Goal: Task Accomplishment & Management: Complete application form

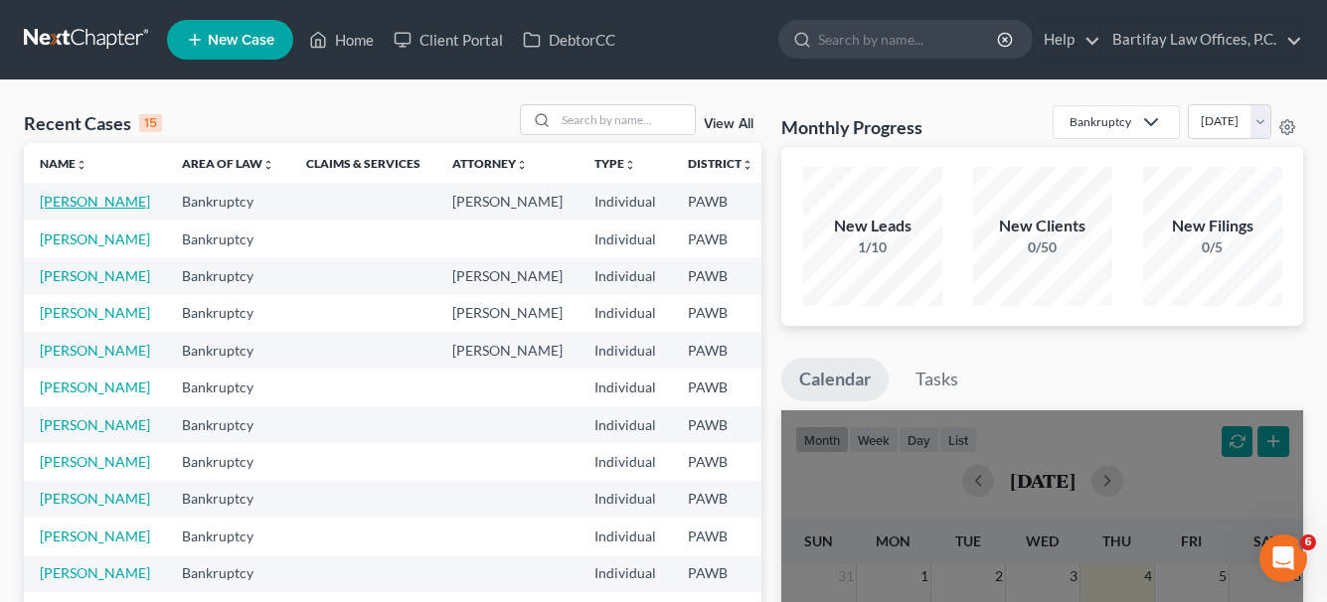
click at [71, 198] on link "[PERSON_NAME]" at bounding box center [95, 201] width 110 height 17
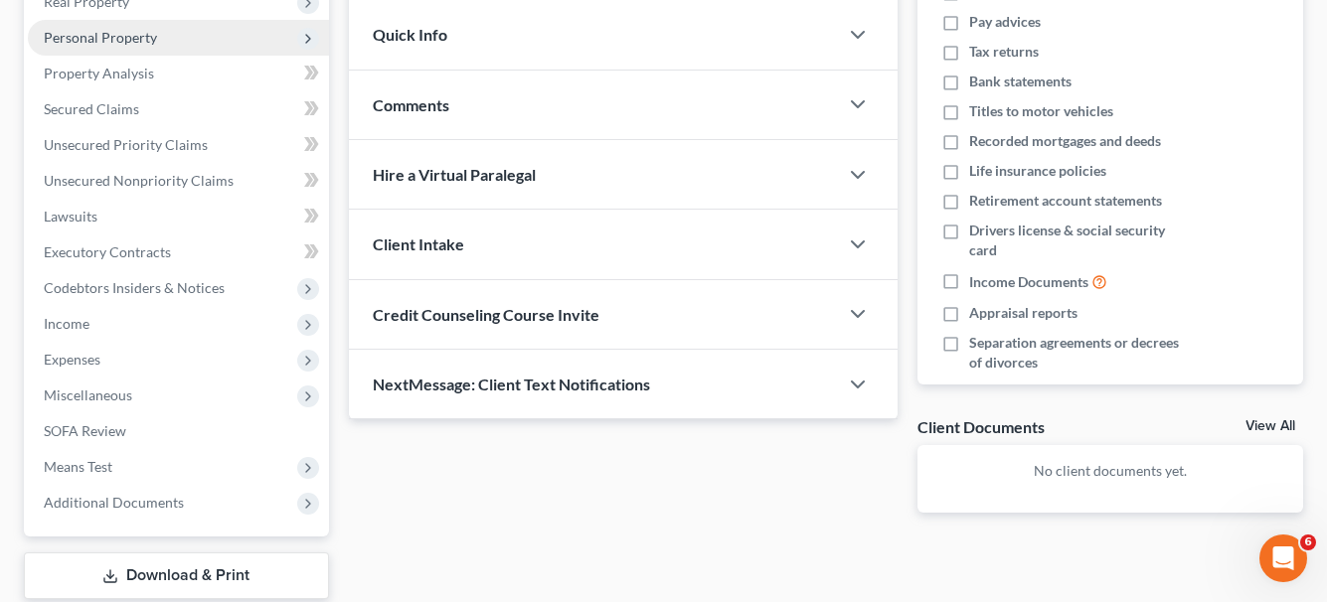
scroll to position [331, 0]
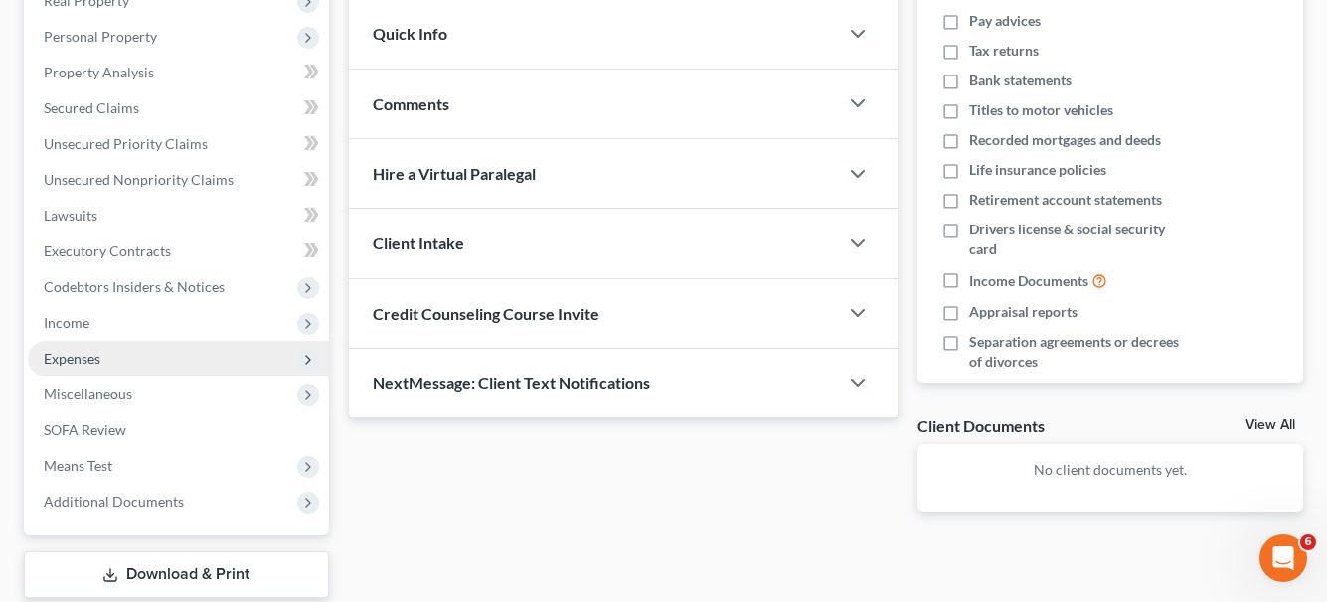
click at [134, 358] on span "Expenses" at bounding box center [178, 359] width 301 height 36
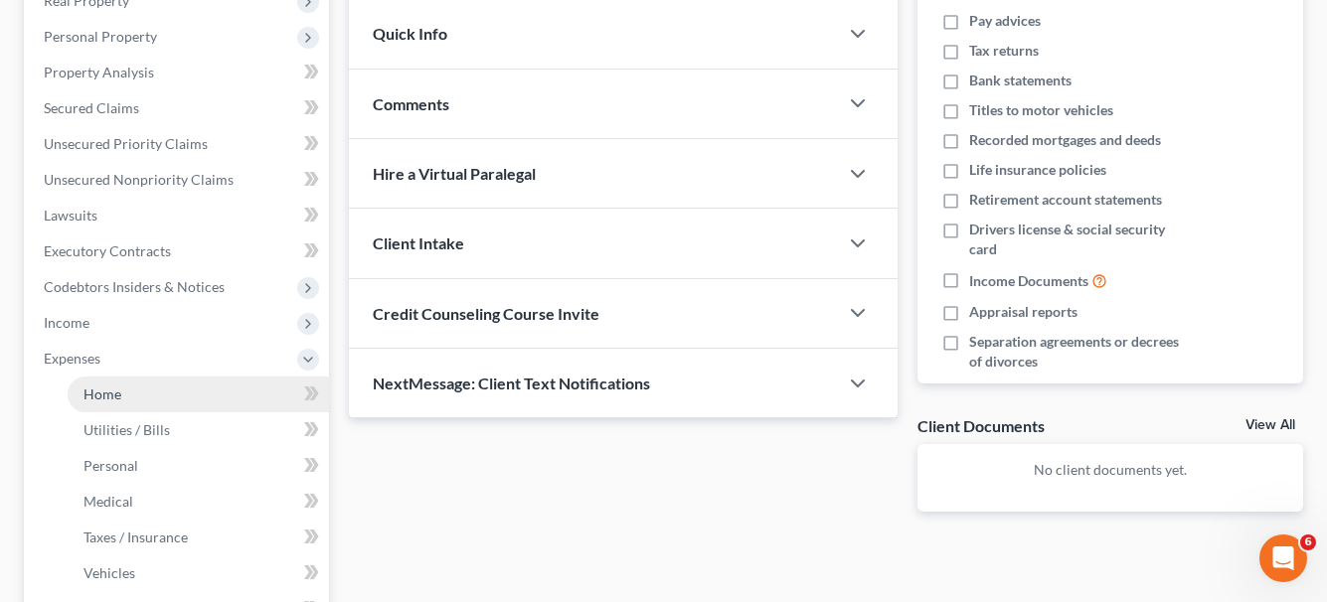
click at [119, 393] on span "Home" at bounding box center [102, 394] width 38 height 17
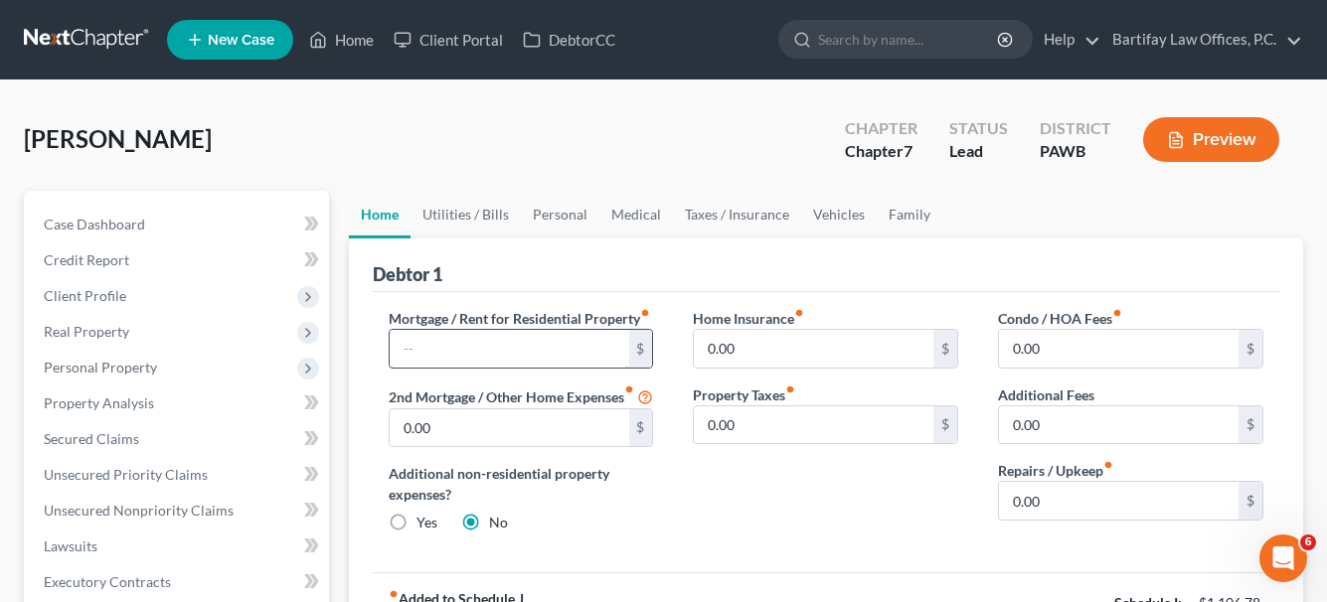
click at [514, 368] on input "text" at bounding box center [509, 349] width 239 height 38
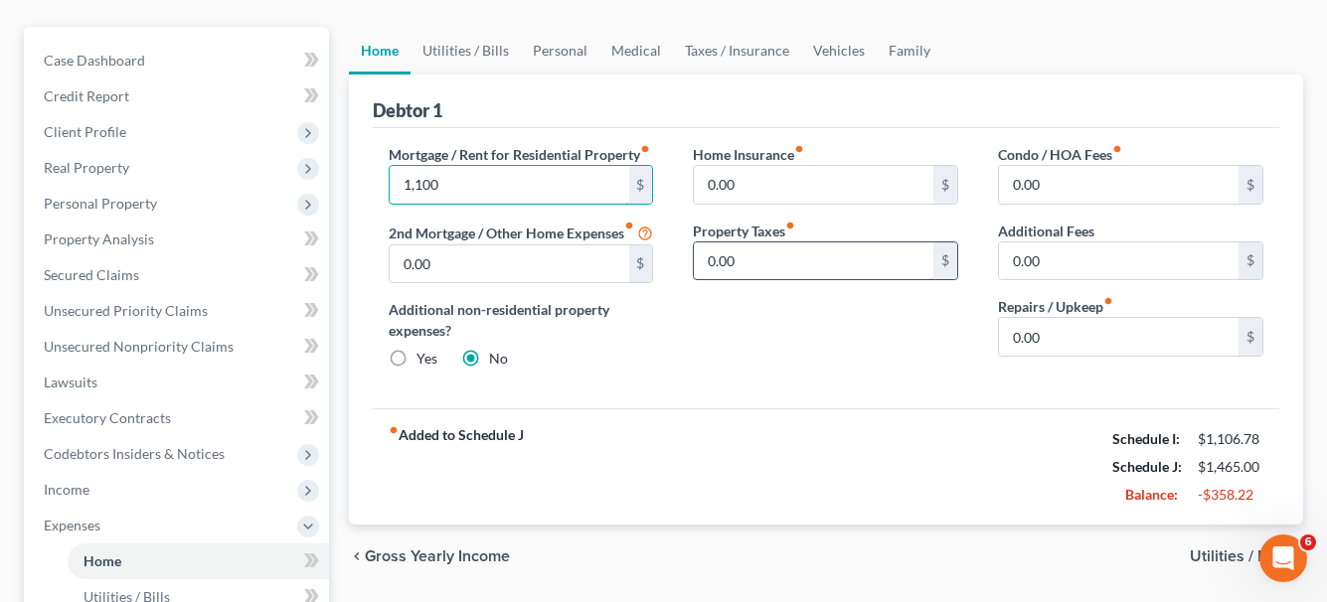
scroll to position [199, 0]
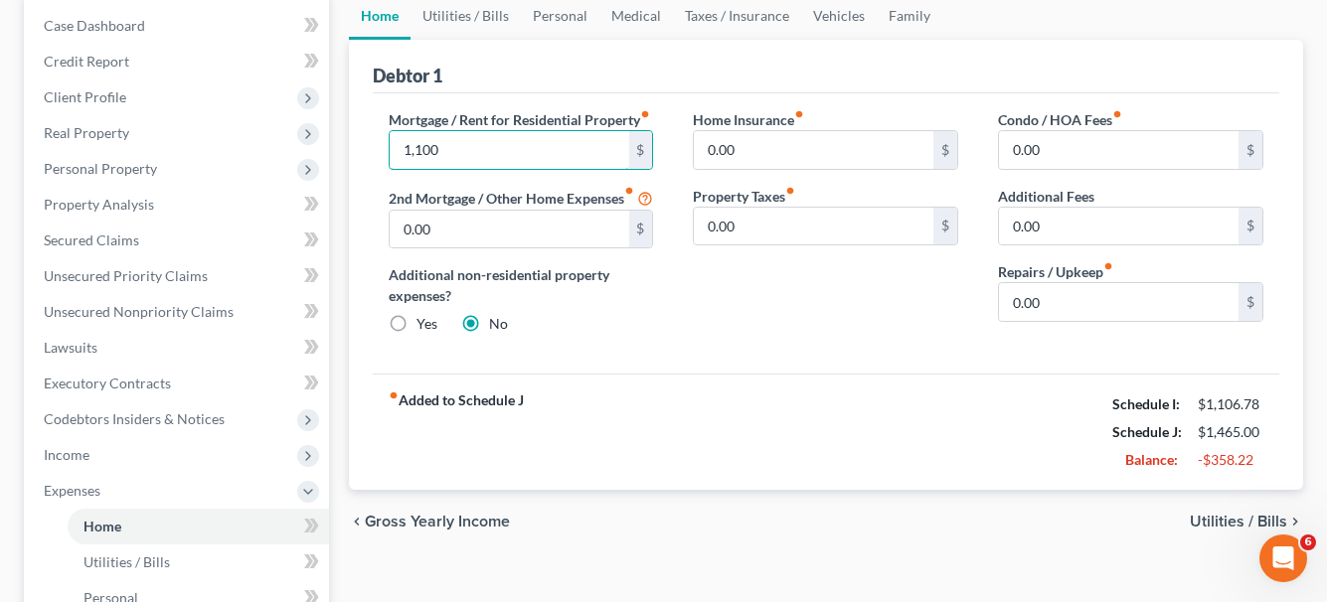
type input "1,100"
click at [1211, 530] on span "Utilities / Bills" at bounding box center [1237, 522] width 97 height 16
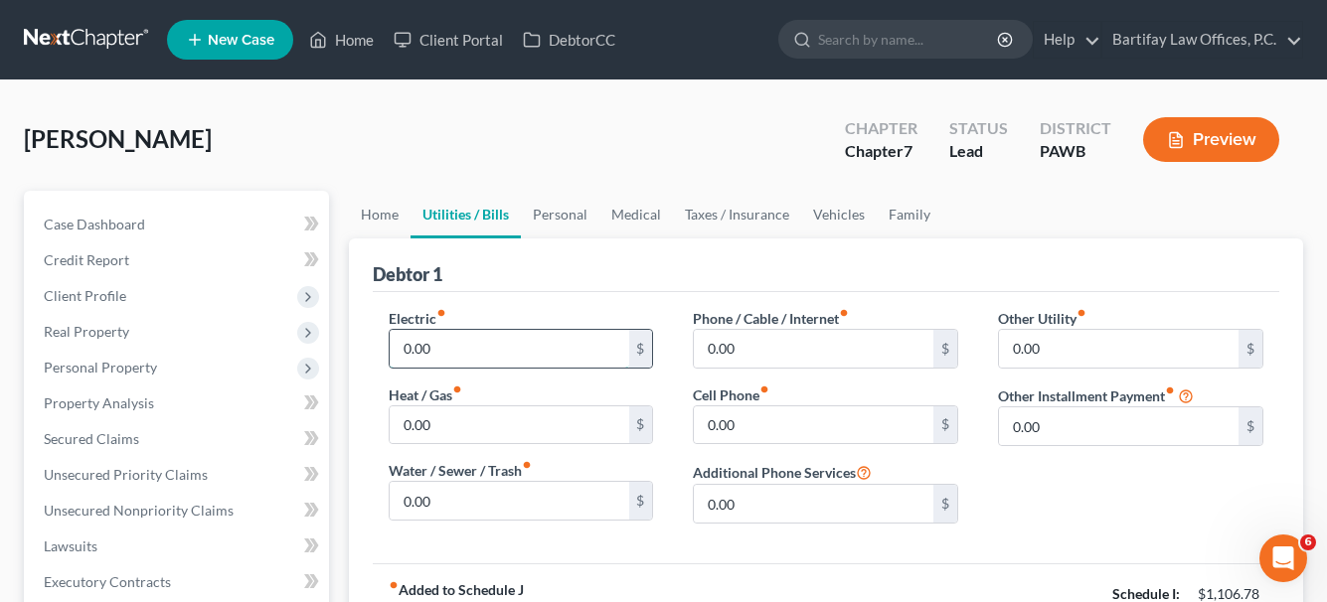
click at [495, 333] on input "0.00" at bounding box center [509, 349] width 239 height 38
type input "135"
type input "2"
type input "200"
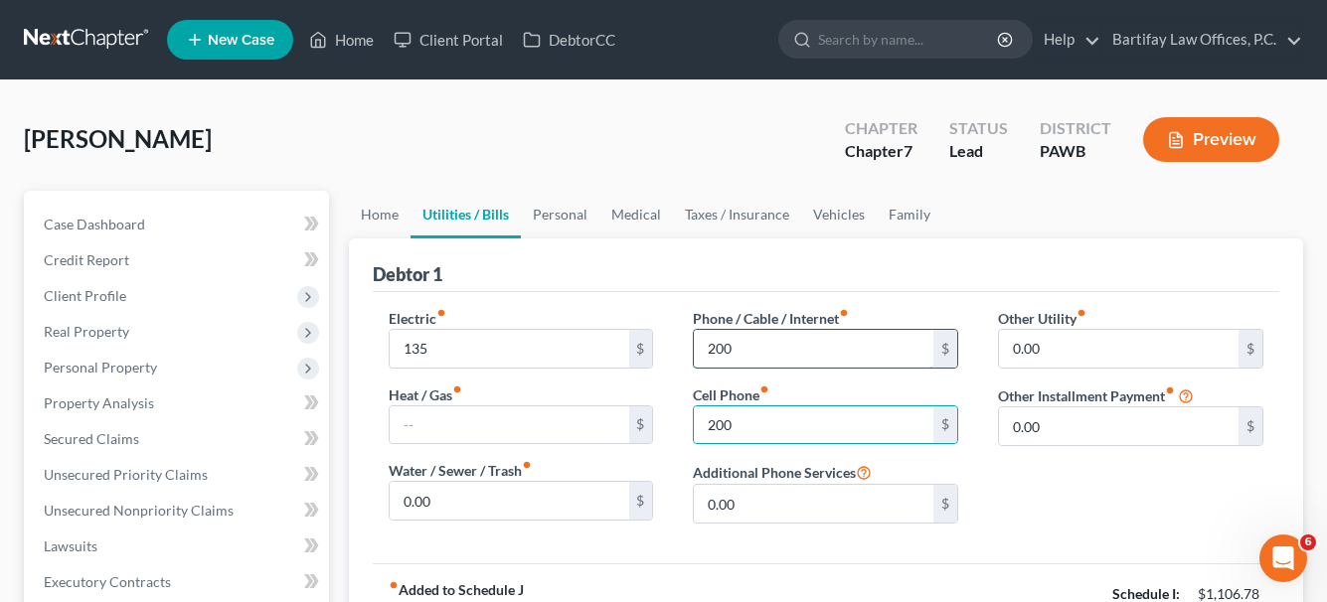
click at [759, 346] on input "200" at bounding box center [813, 349] width 239 height 38
type input "65"
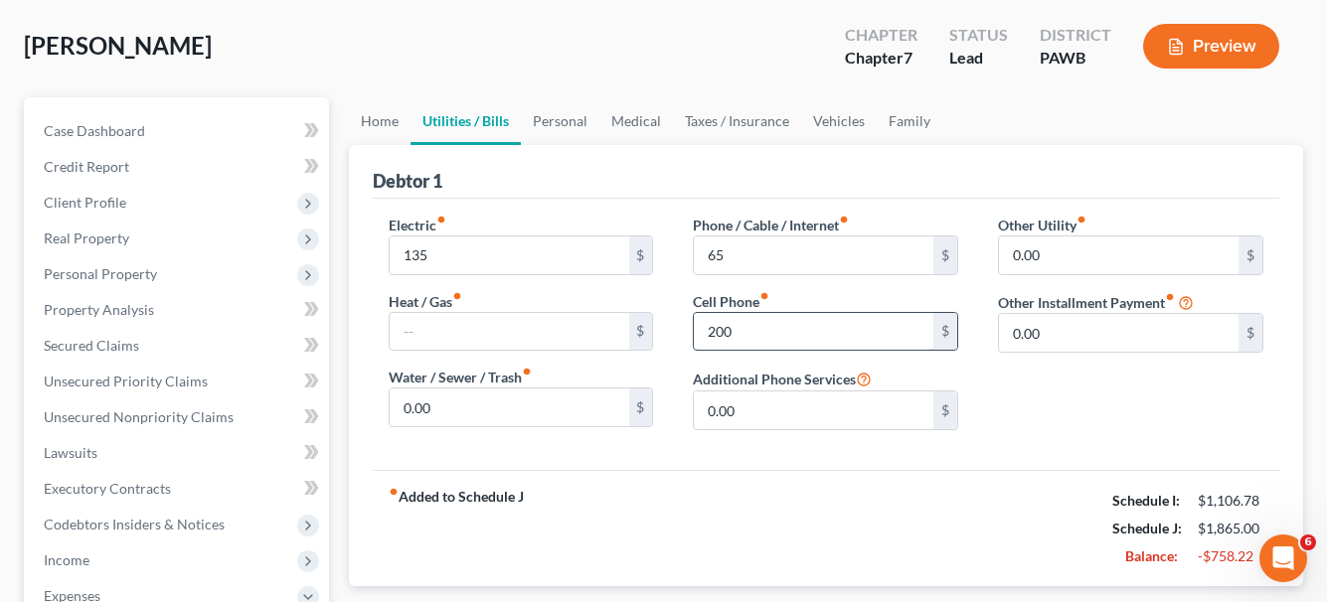
scroll to position [199, 0]
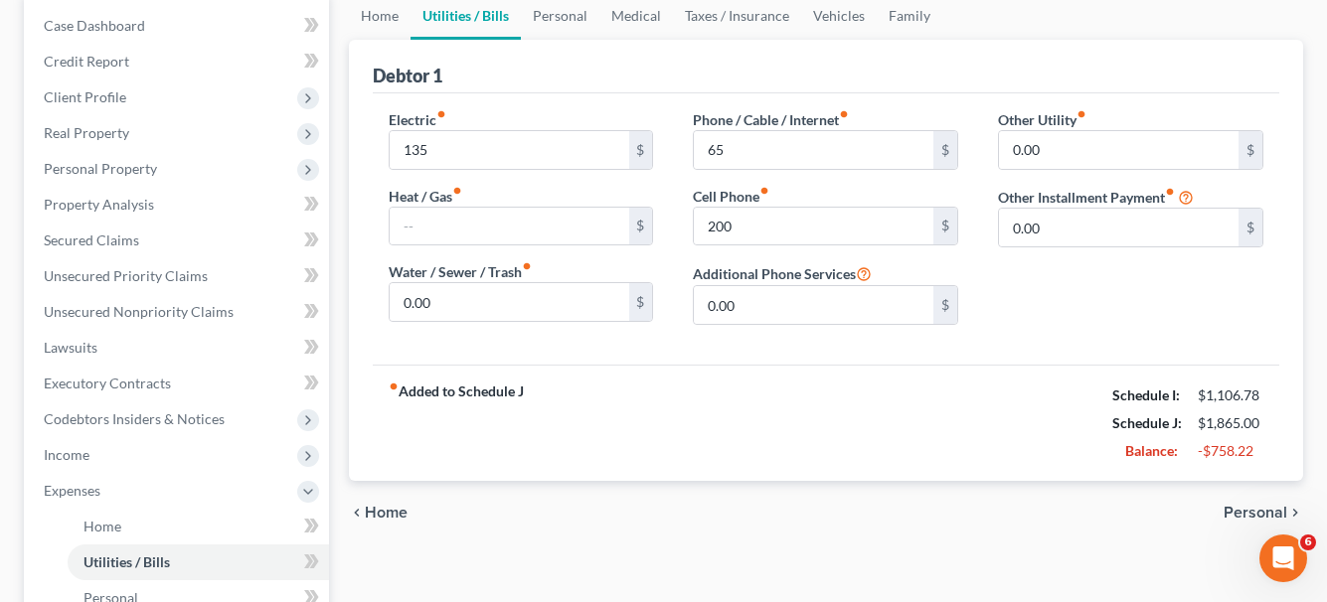
click at [1249, 514] on span "Personal" at bounding box center [1255, 513] width 64 height 16
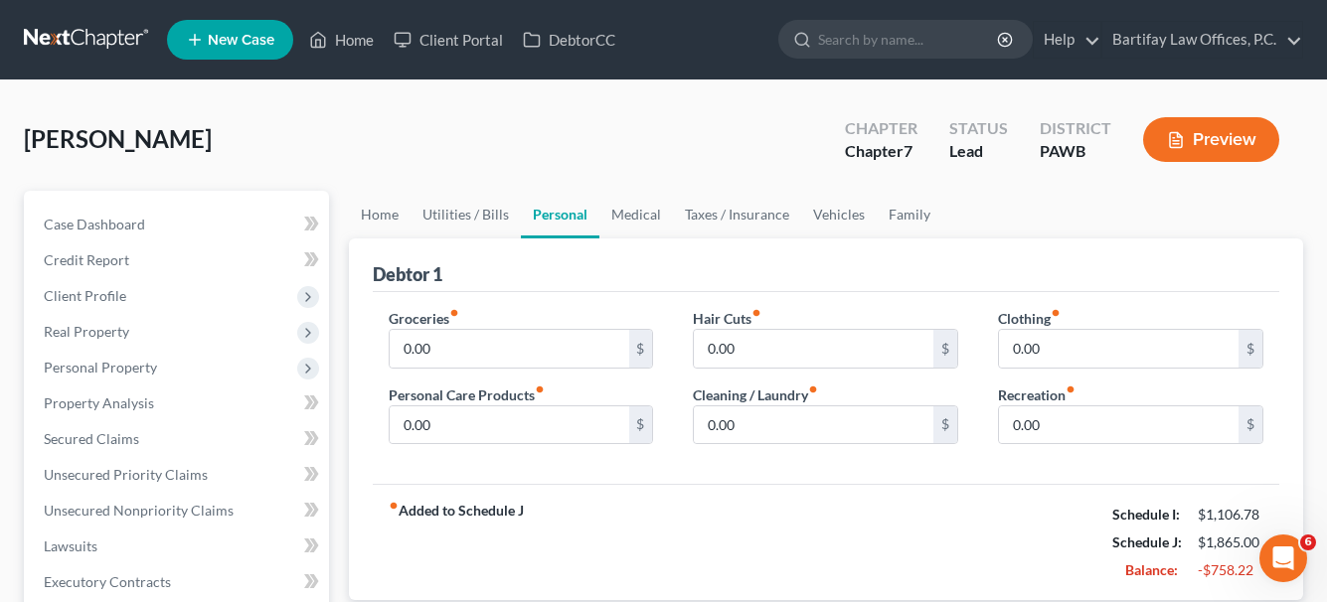
scroll to position [99, 0]
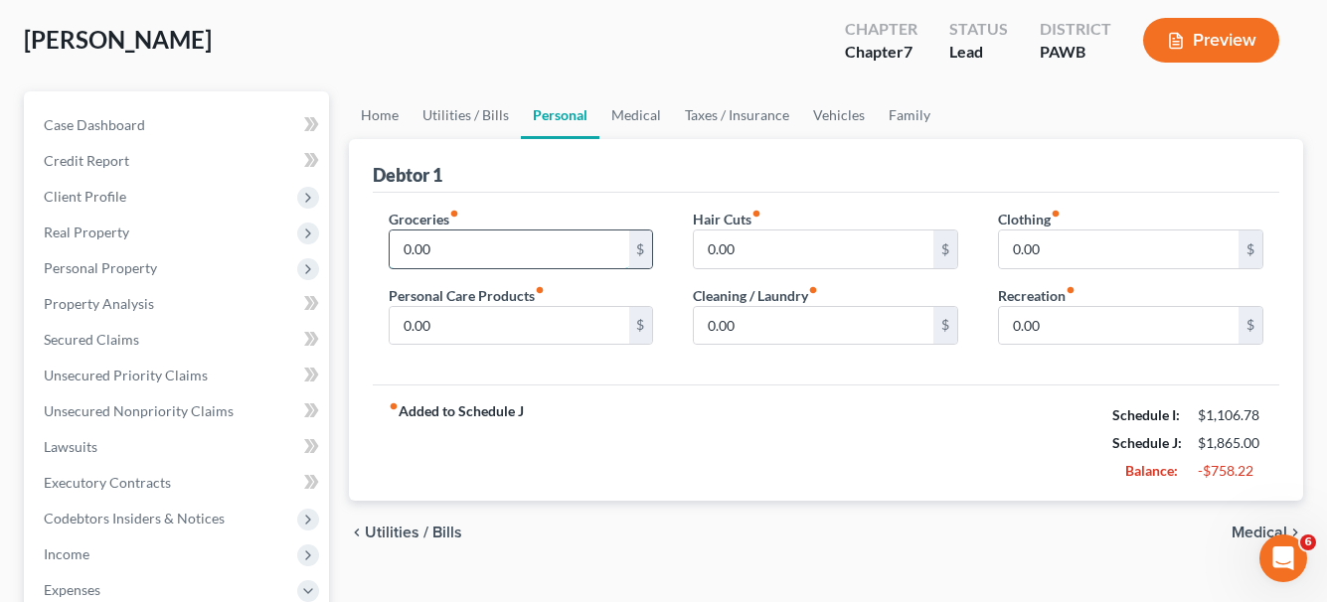
click at [551, 249] on input "0.00" at bounding box center [509, 250] width 239 height 38
type input "400"
click at [1240, 526] on span "Medical" at bounding box center [1259, 533] width 56 height 16
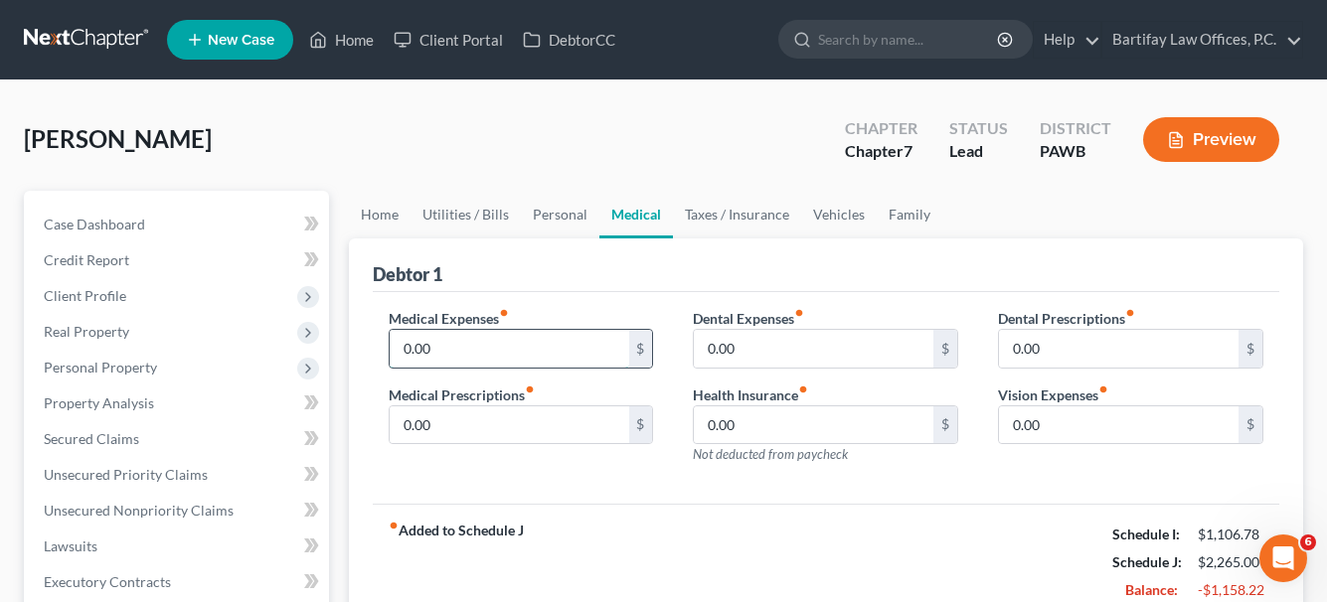
click at [496, 347] on input "0.00" at bounding box center [509, 349] width 239 height 38
type input "2"
type input "20"
click at [493, 352] on input "text" at bounding box center [509, 349] width 239 height 38
type input "0"
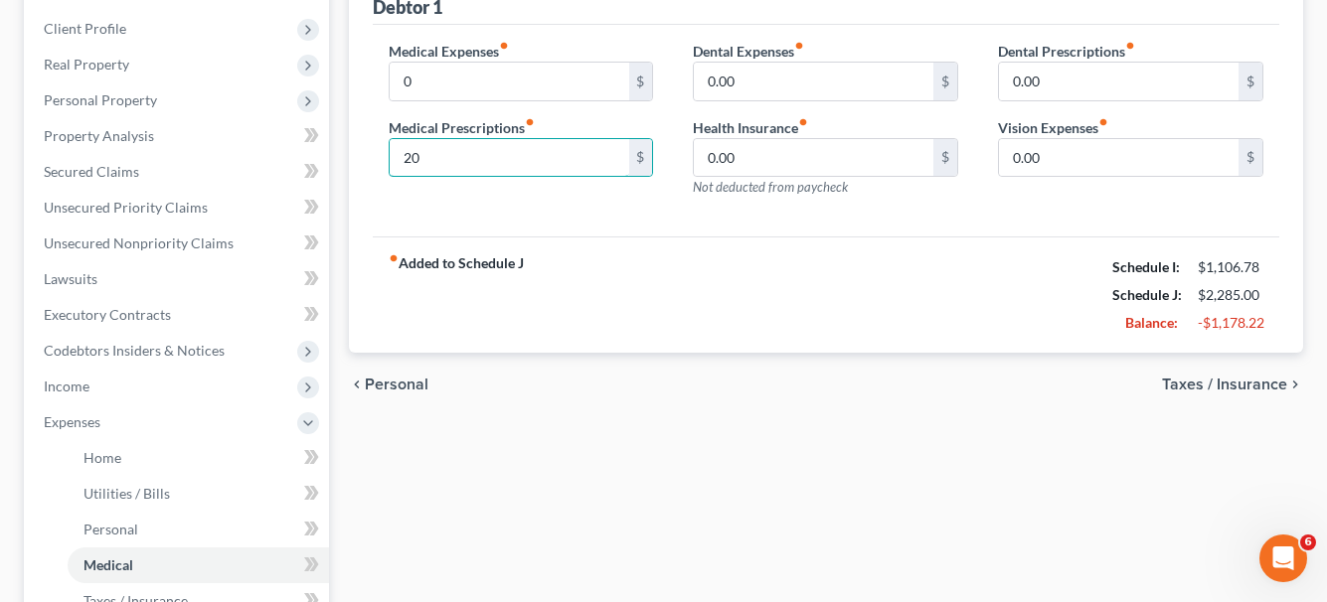
scroll to position [298, 0]
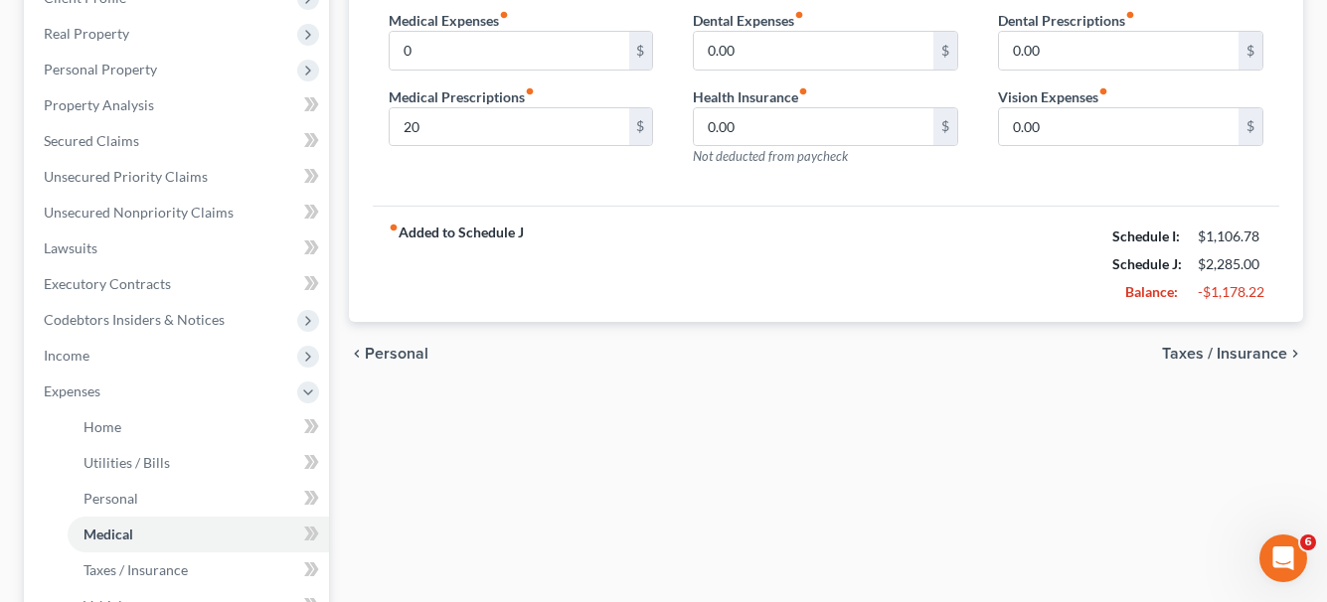
click at [1245, 355] on span "Taxes / Insurance" at bounding box center [1224, 354] width 125 height 16
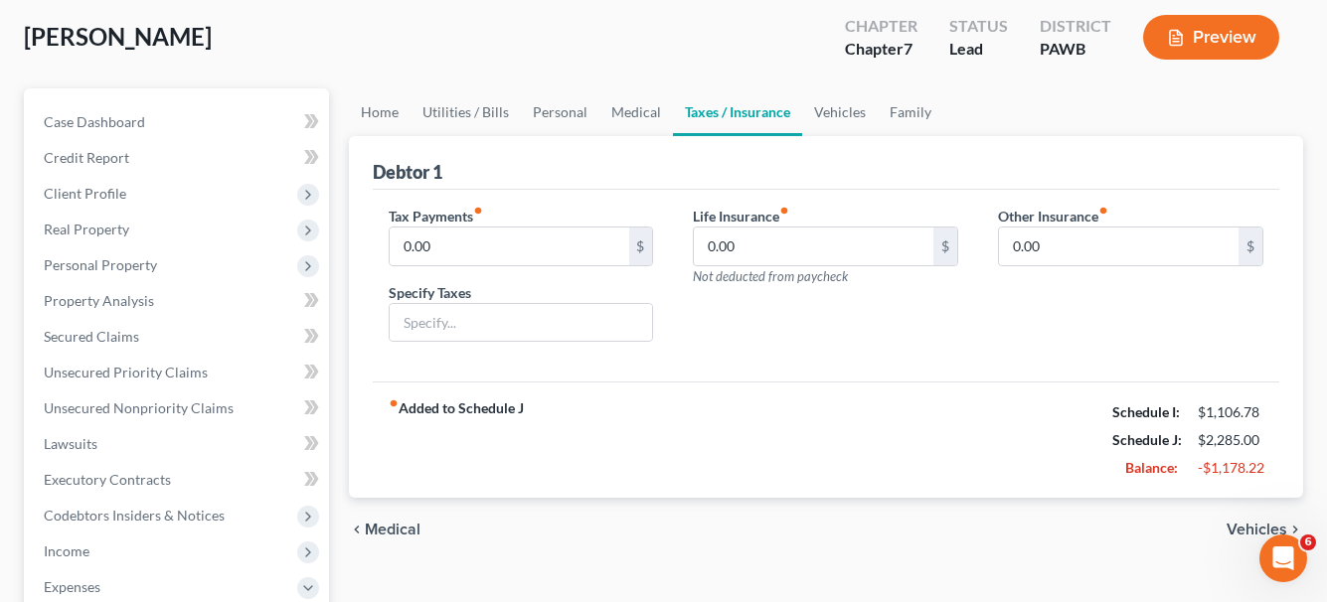
scroll to position [199, 0]
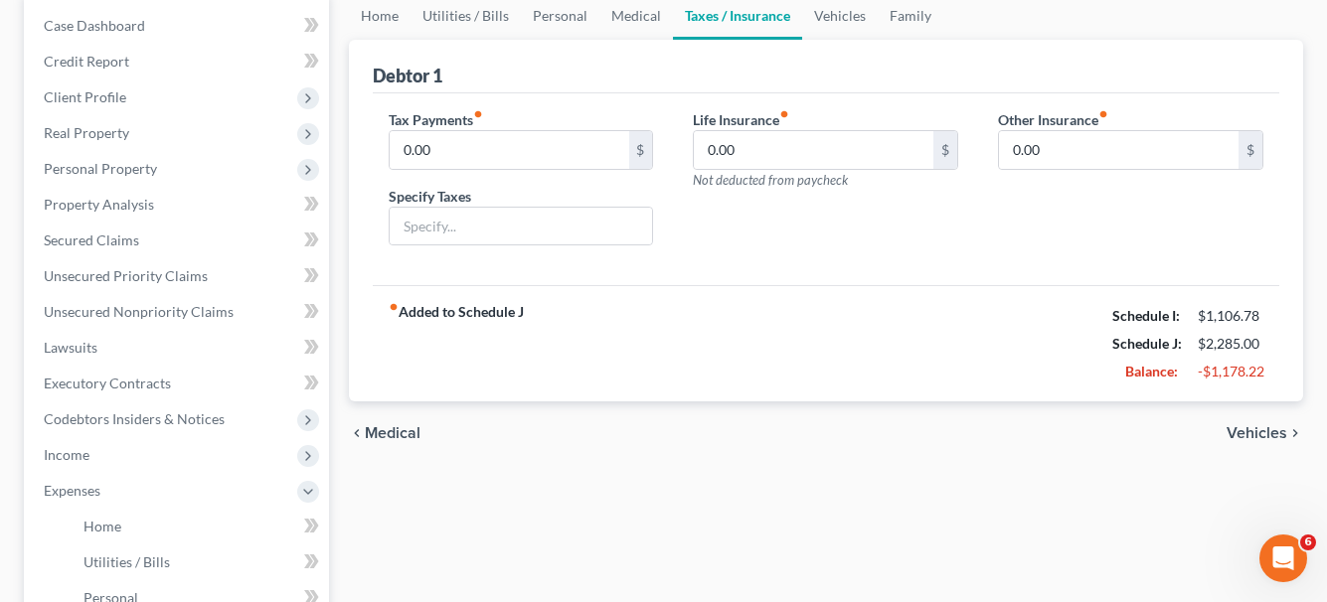
click at [382, 436] on span "Medical" at bounding box center [393, 433] width 56 height 16
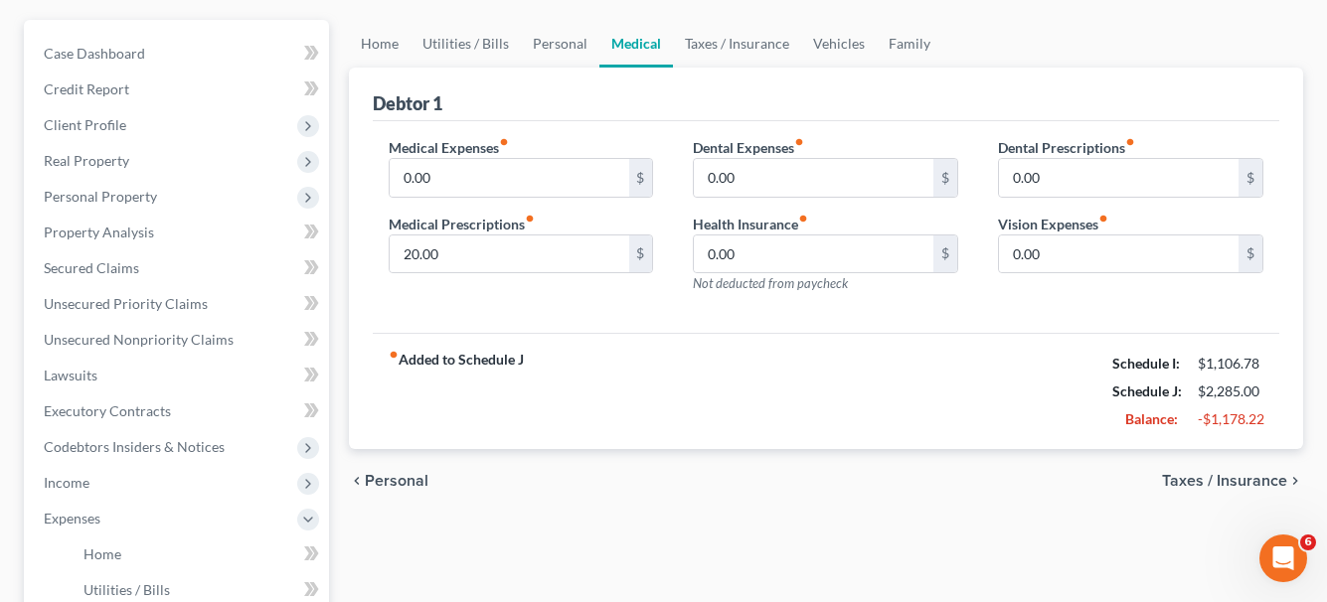
scroll to position [199, 0]
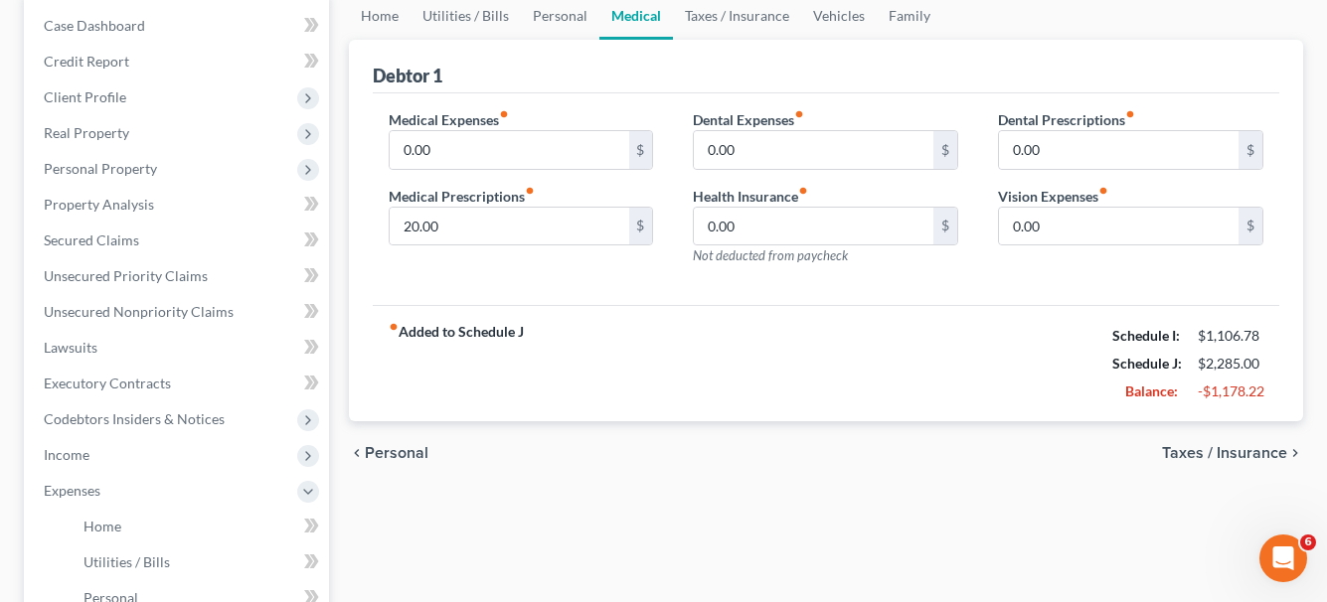
click at [1246, 458] on span "Taxes / Insurance" at bounding box center [1224, 453] width 125 height 16
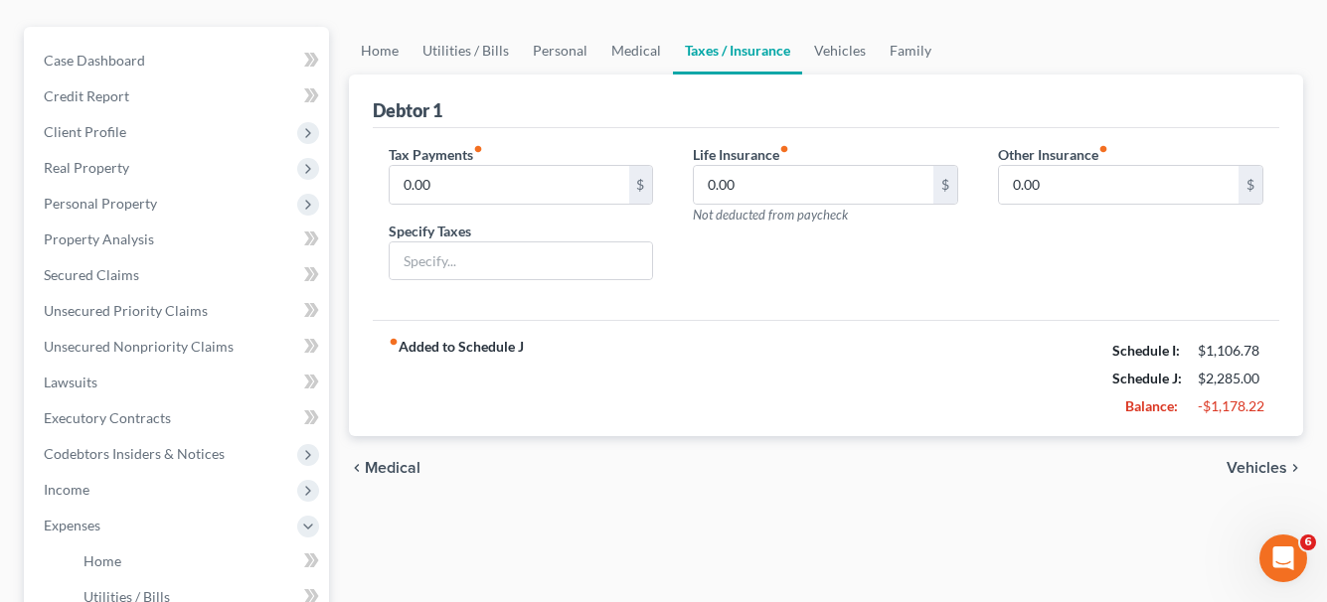
scroll to position [199, 0]
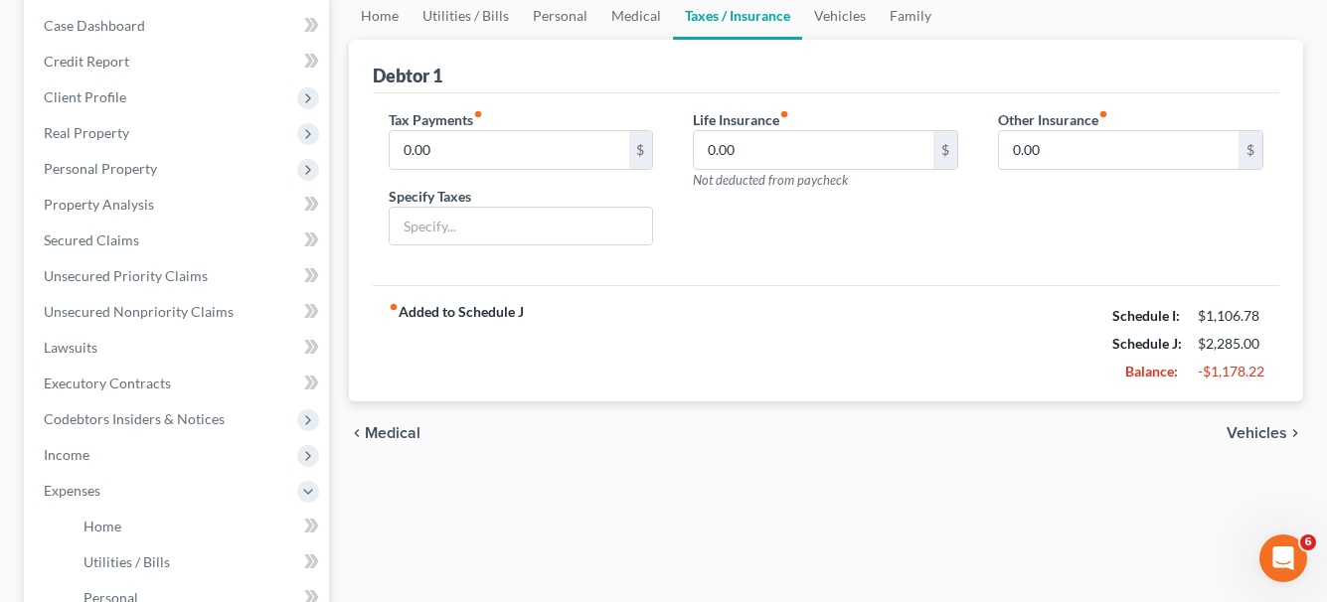
click at [1269, 434] on span "Vehicles" at bounding box center [1256, 433] width 61 height 16
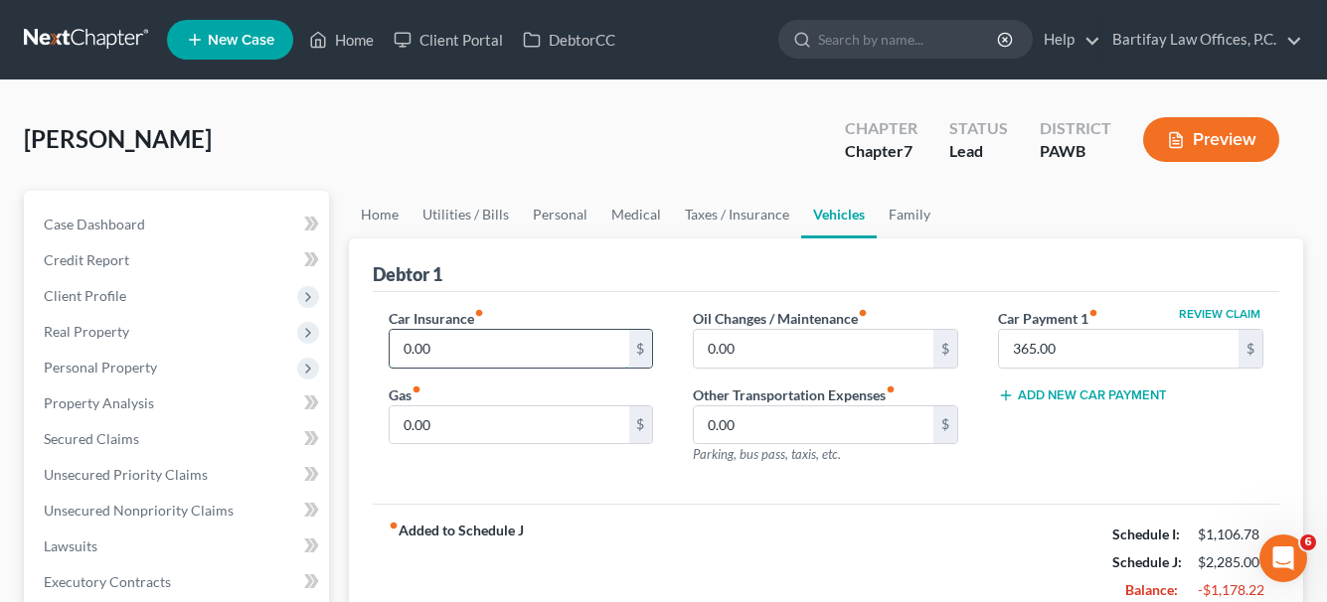
click at [517, 353] on input "0.00" at bounding box center [509, 349] width 239 height 38
type input "130"
click at [458, 351] on input "130" at bounding box center [509, 349] width 239 height 38
type input "200"
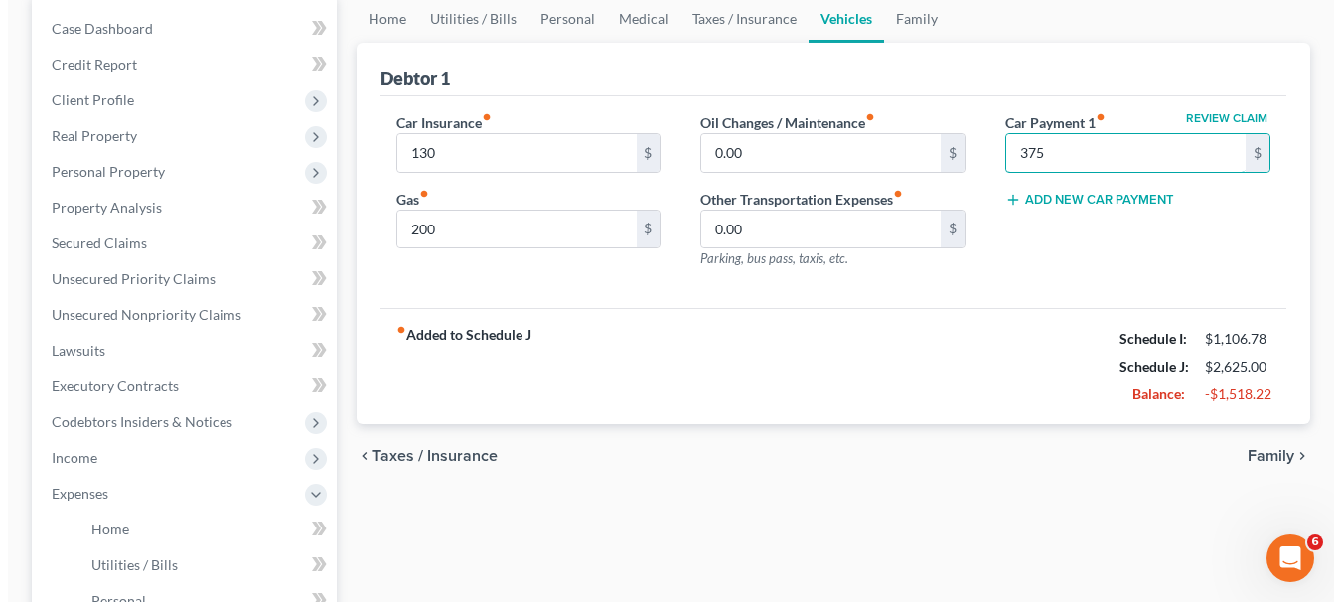
scroll to position [199, 0]
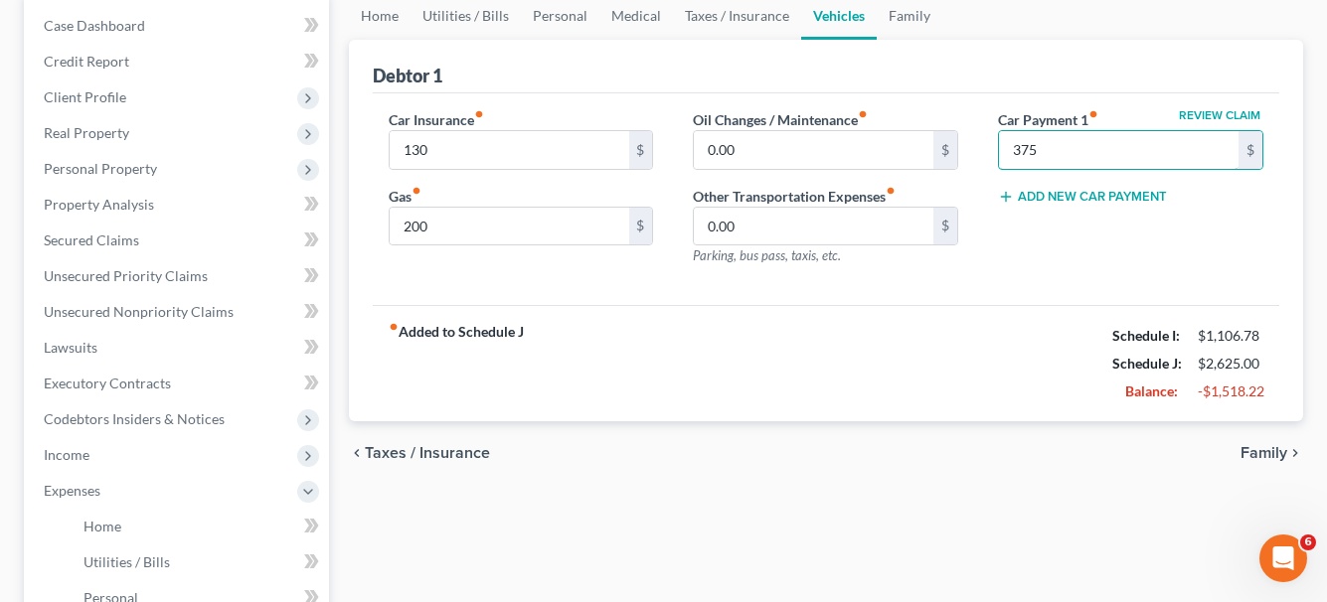
type input "375"
click at [1238, 120] on button "Review Claim" at bounding box center [1219, 115] width 87 height 12
select select "45"
select select "0"
select select "4"
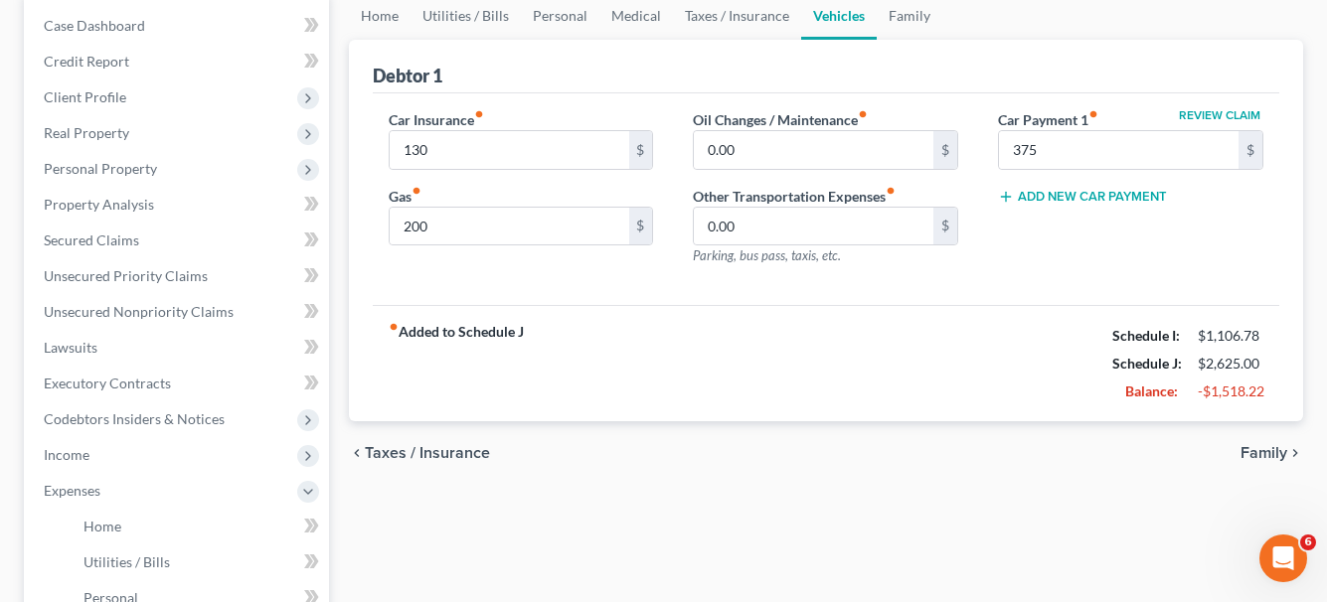
select select "3"
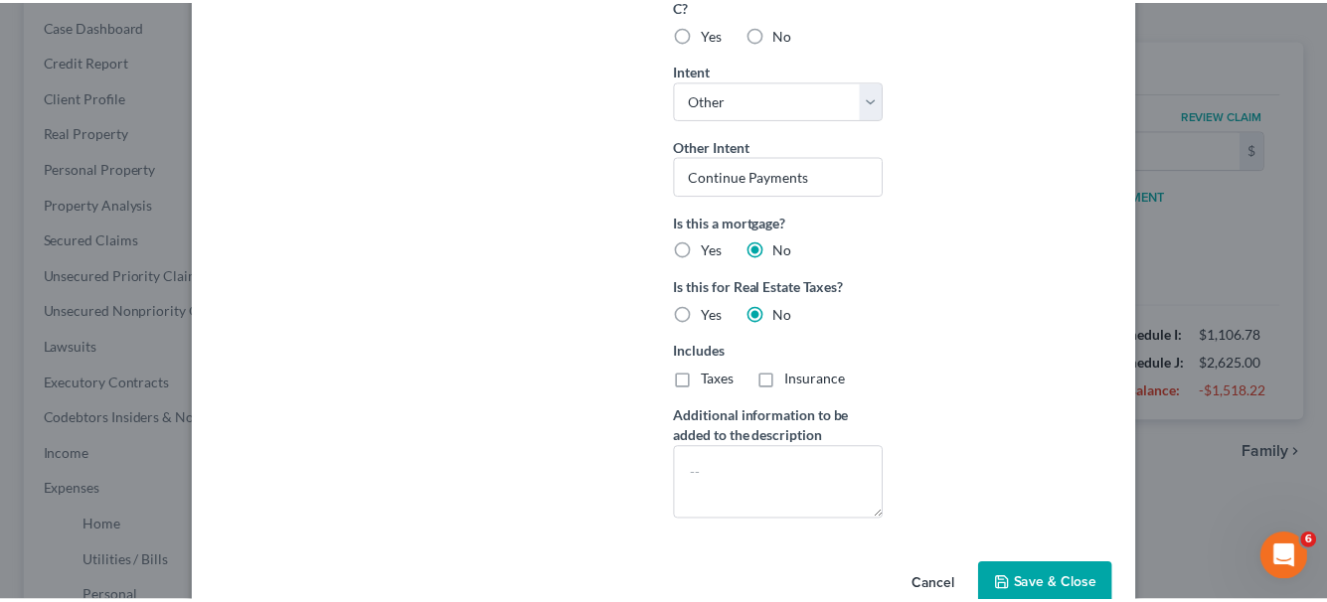
scroll to position [647, 0]
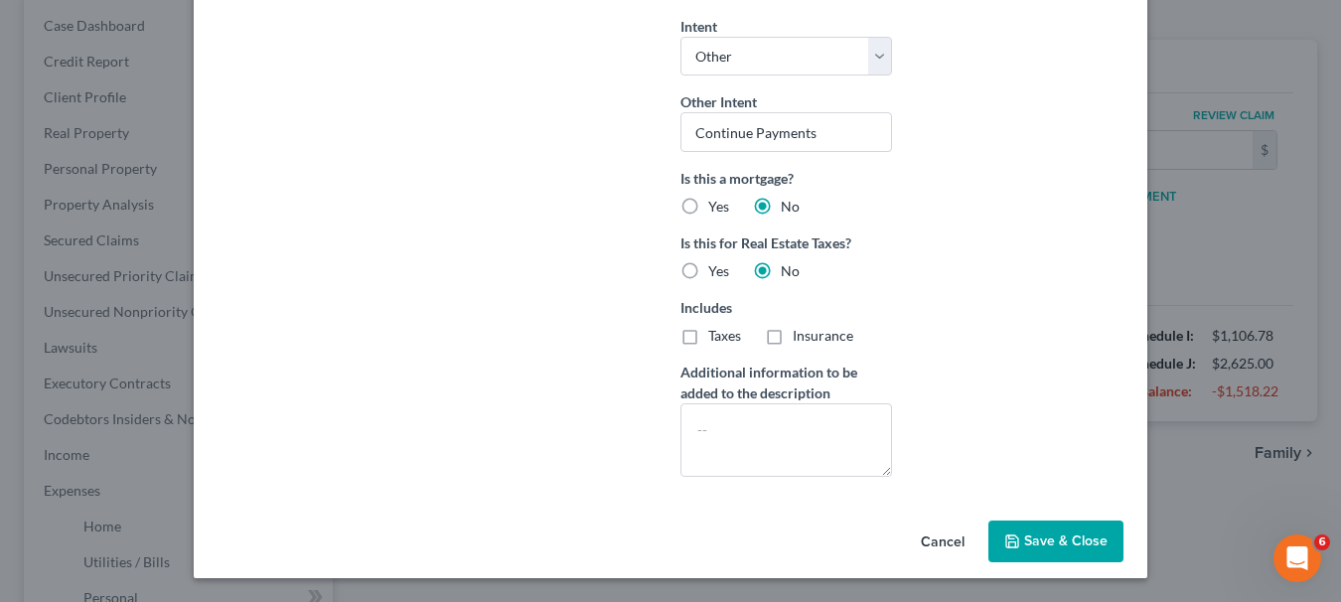
click at [1076, 555] on button "Save & Close" at bounding box center [1056, 542] width 135 height 42
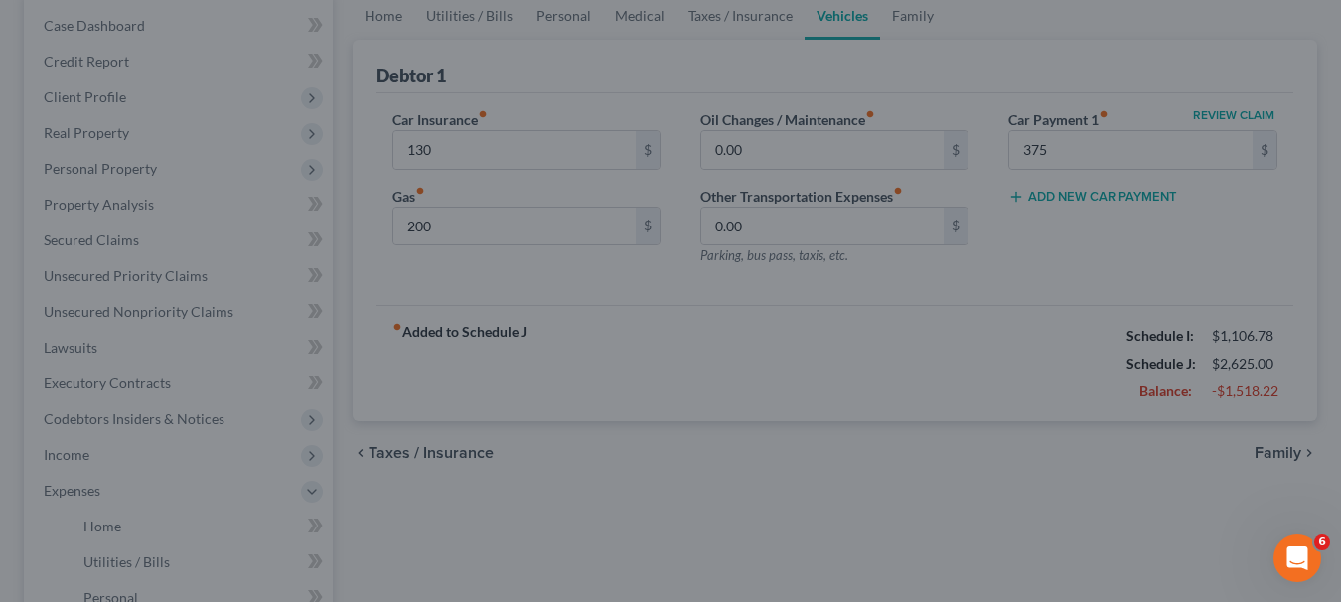
type input "375.00"
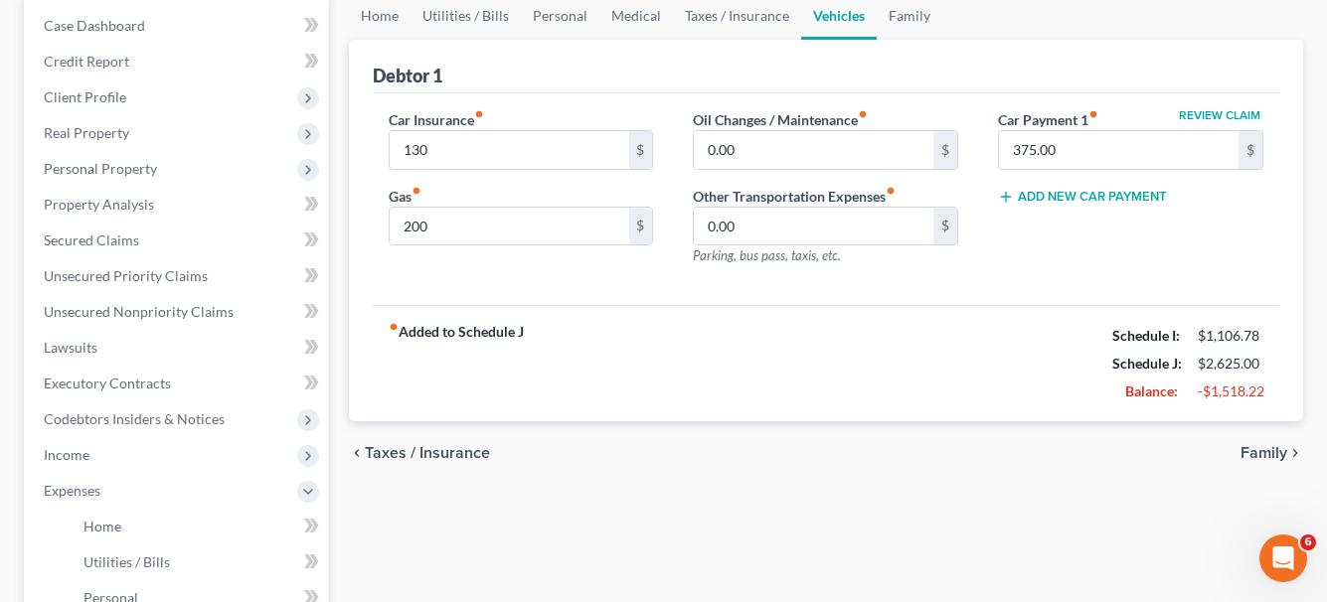
click at [1273, 455] on span "Family" at bounding box center [1263, 453] width 47 height 16
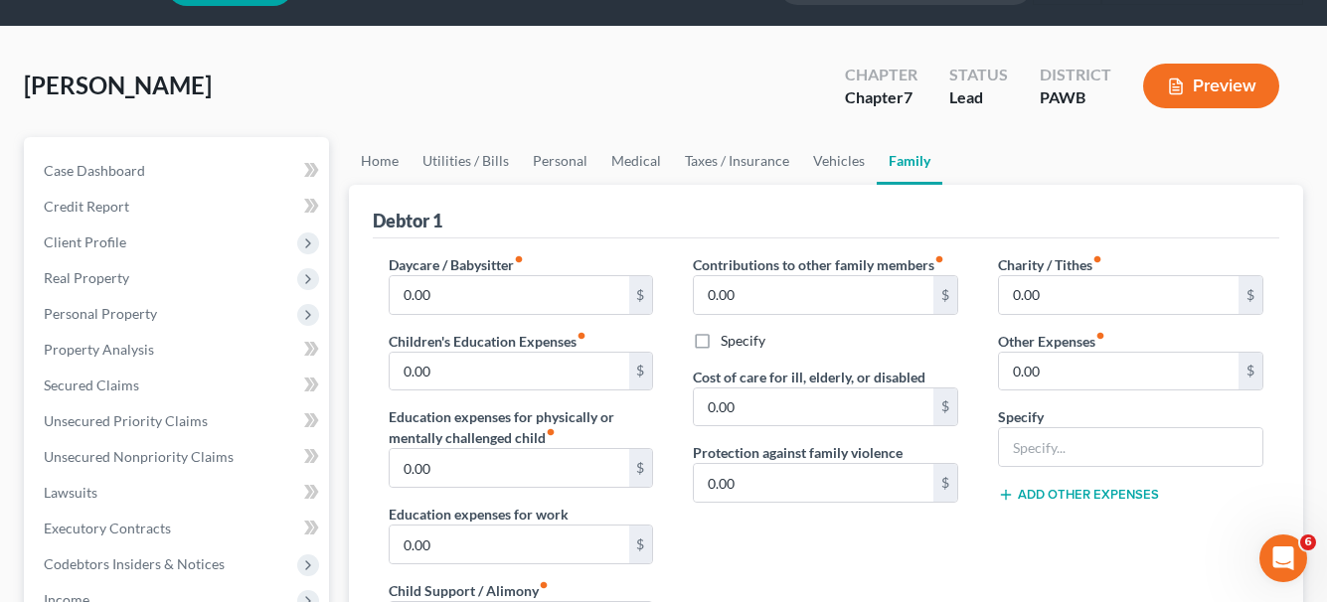
scroll to position [99, 0]
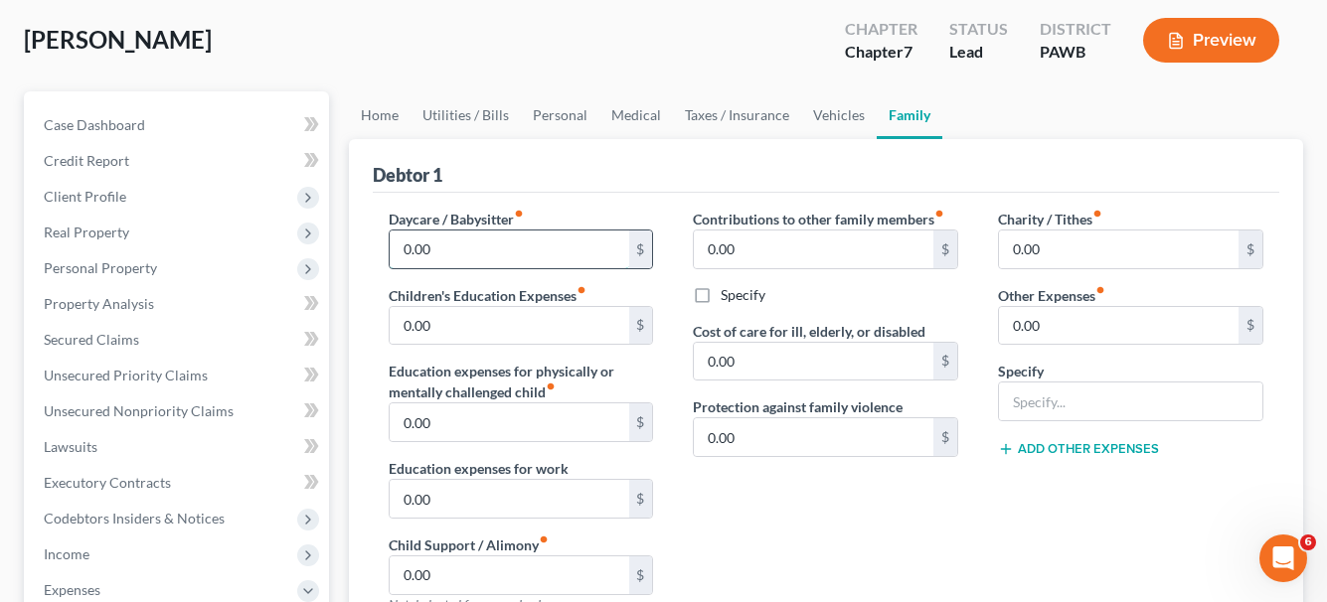
click at [458, 239] on input "0.00" at bounding box center [509, 250] width 239 height 38
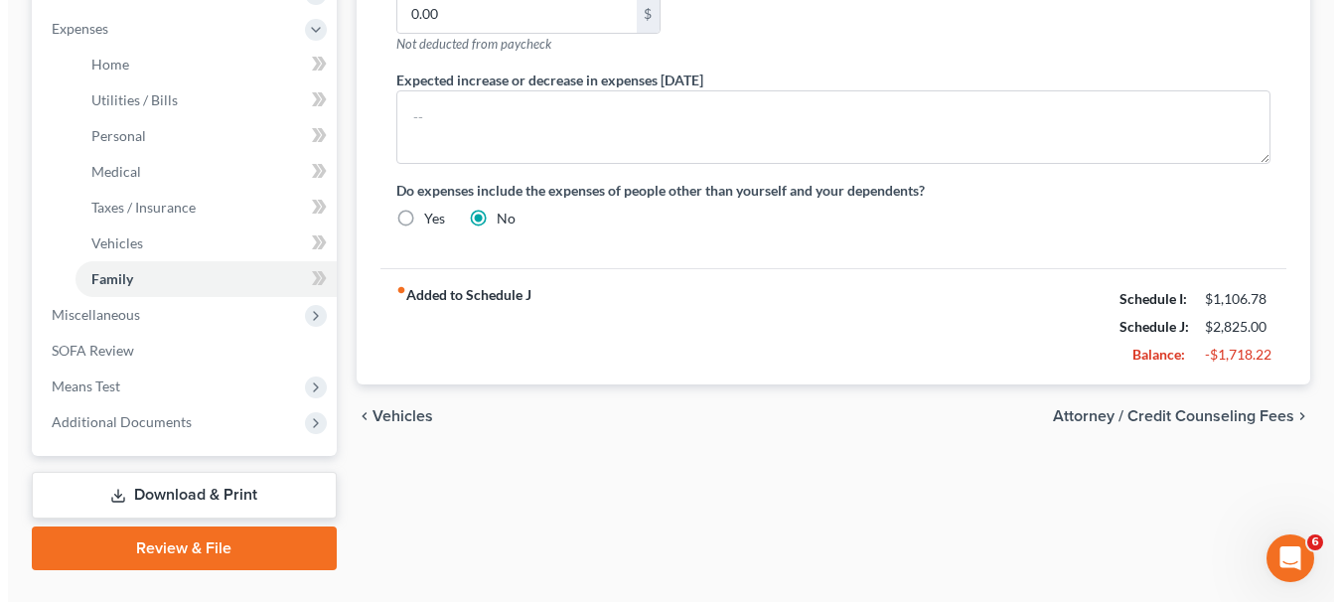
scroll to position [696, 0]
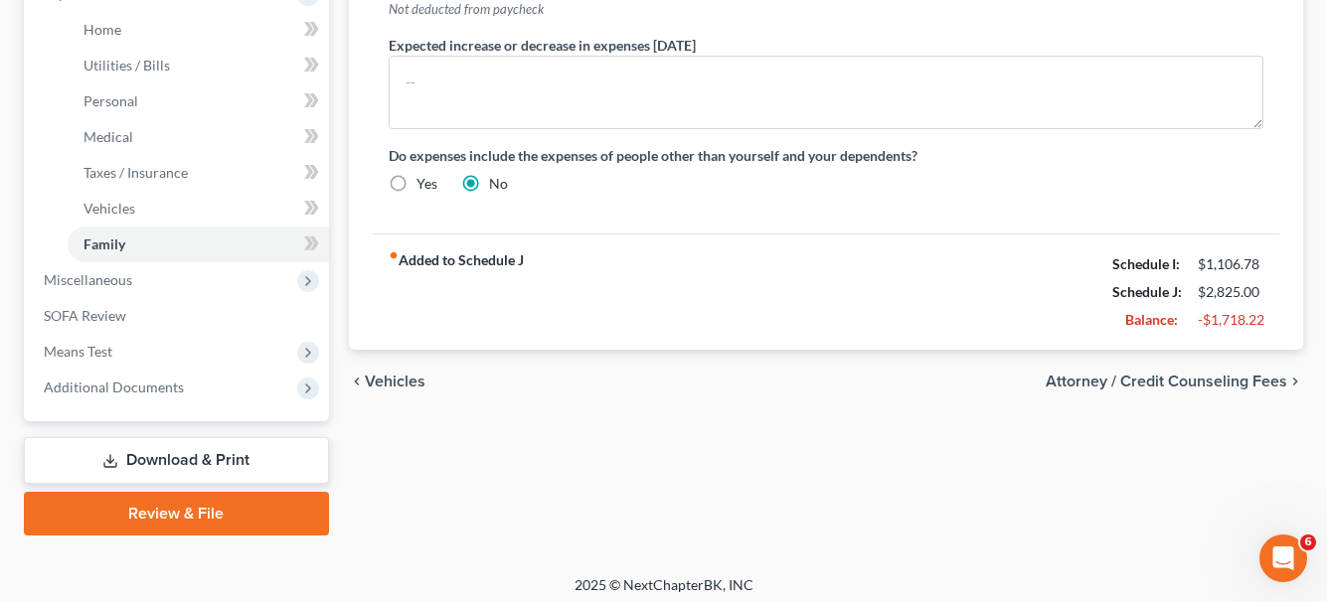
click at [1135, 379] on span "Attorney / Credit Counseling Fees" at bounding box center [1165, 382] width 241 height 16
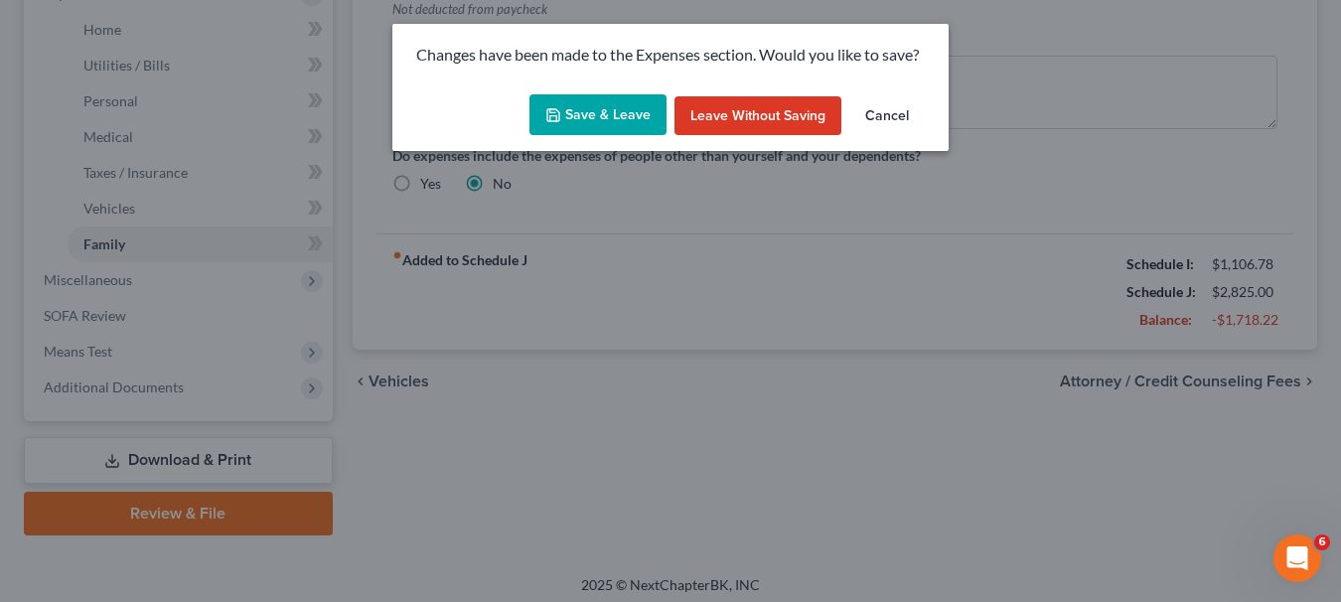
click at [574, 122] on button "Save & Leave" at bounding box center [598, 115] width 137 height 42
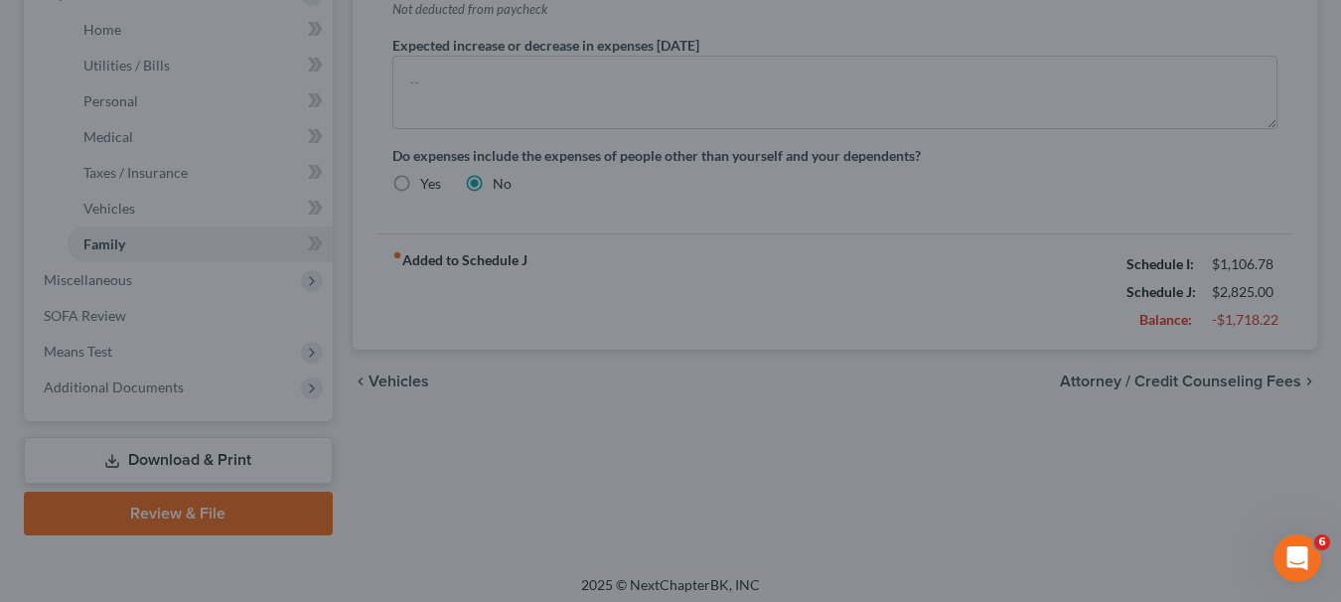
type input "200.00"
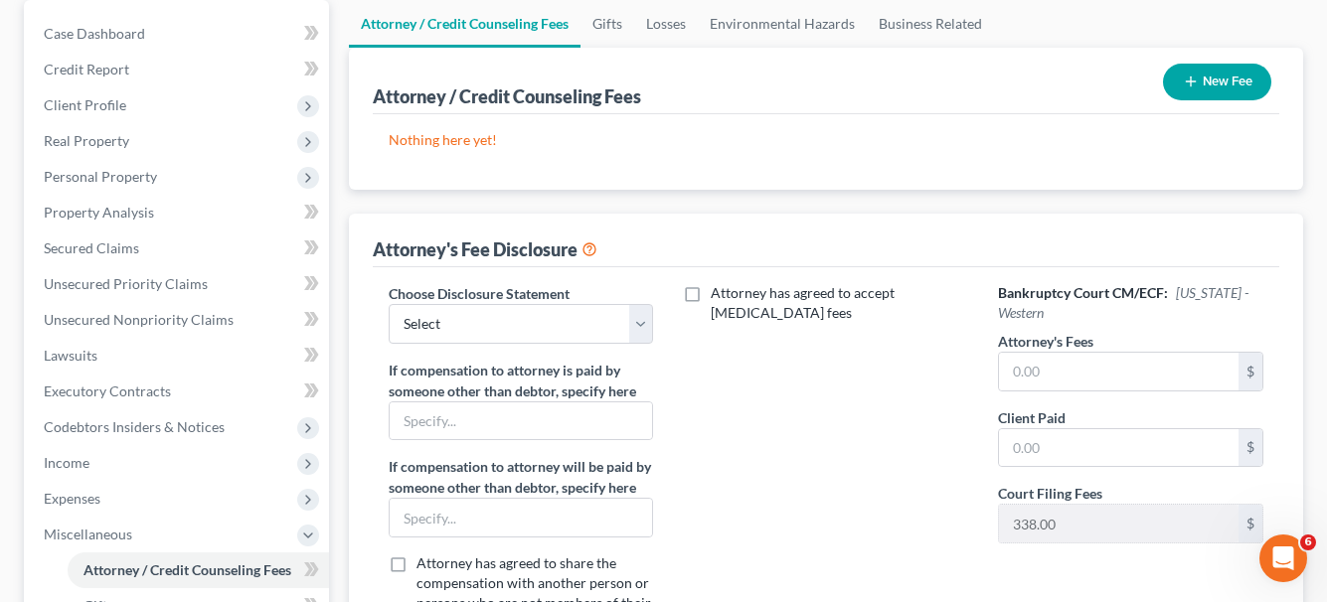
scroll to position [199, 0]
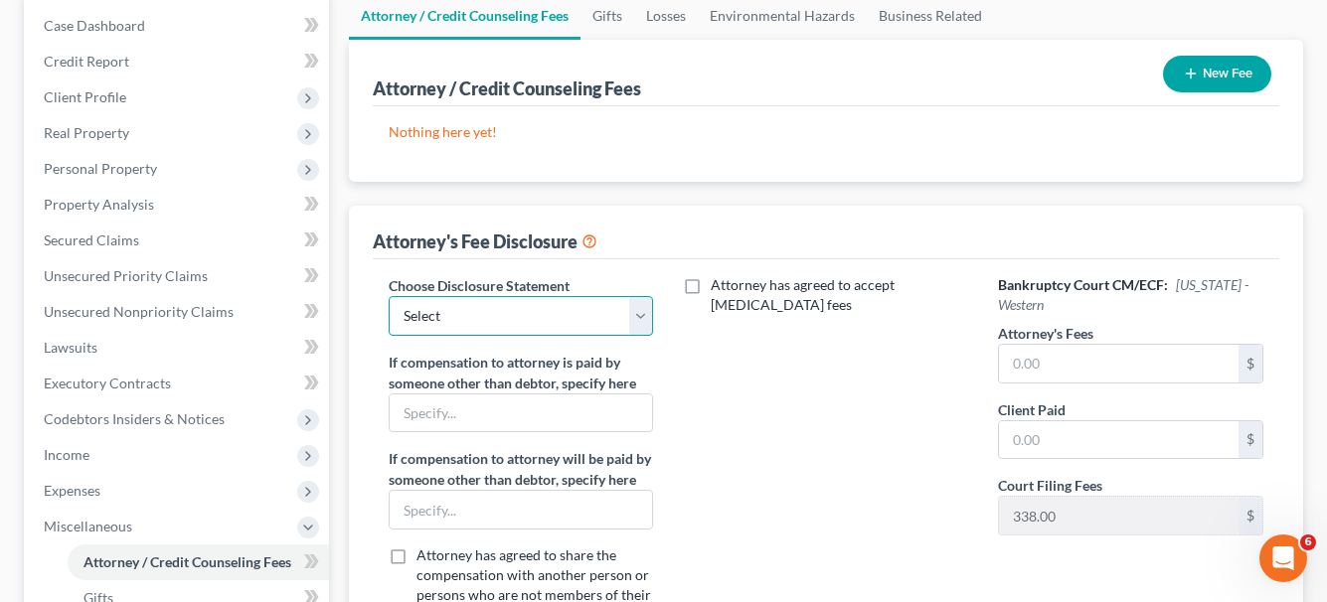
click at [635, 318] on select "Select Esquire" at bounding box center [521, 316] width 265 height 40
select select "0"
click at [389, 296] on select "Select Esquire" at bounding box center [521, 316] width 265 height 40
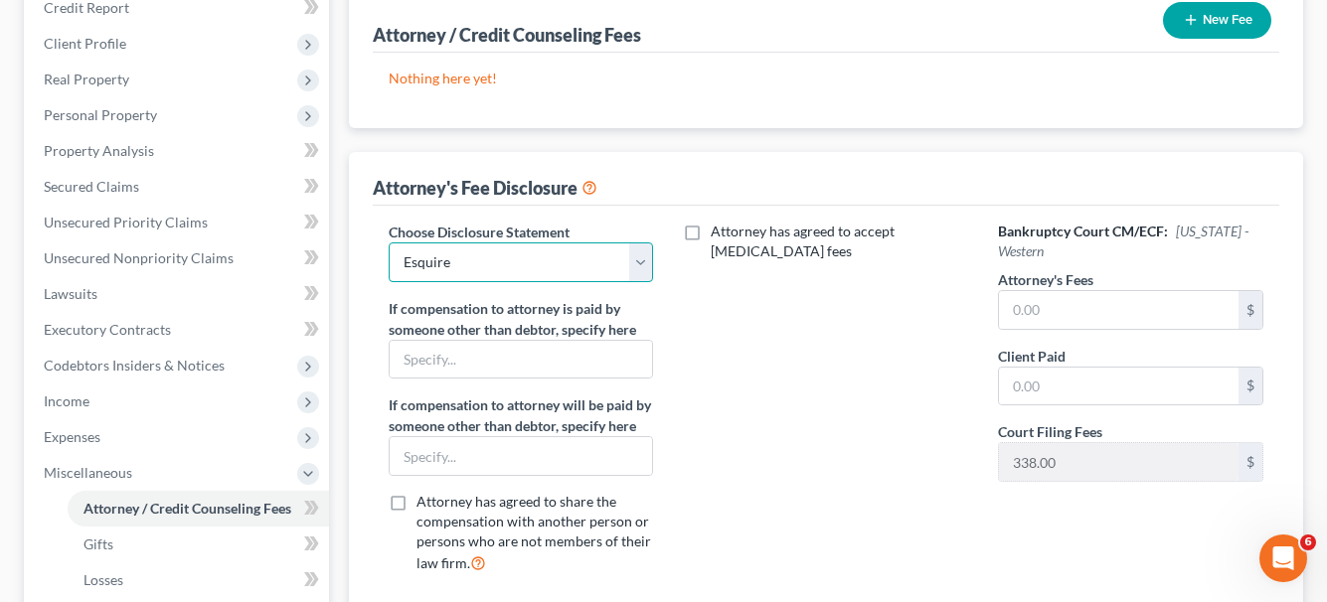
scroll to position [298, 0]
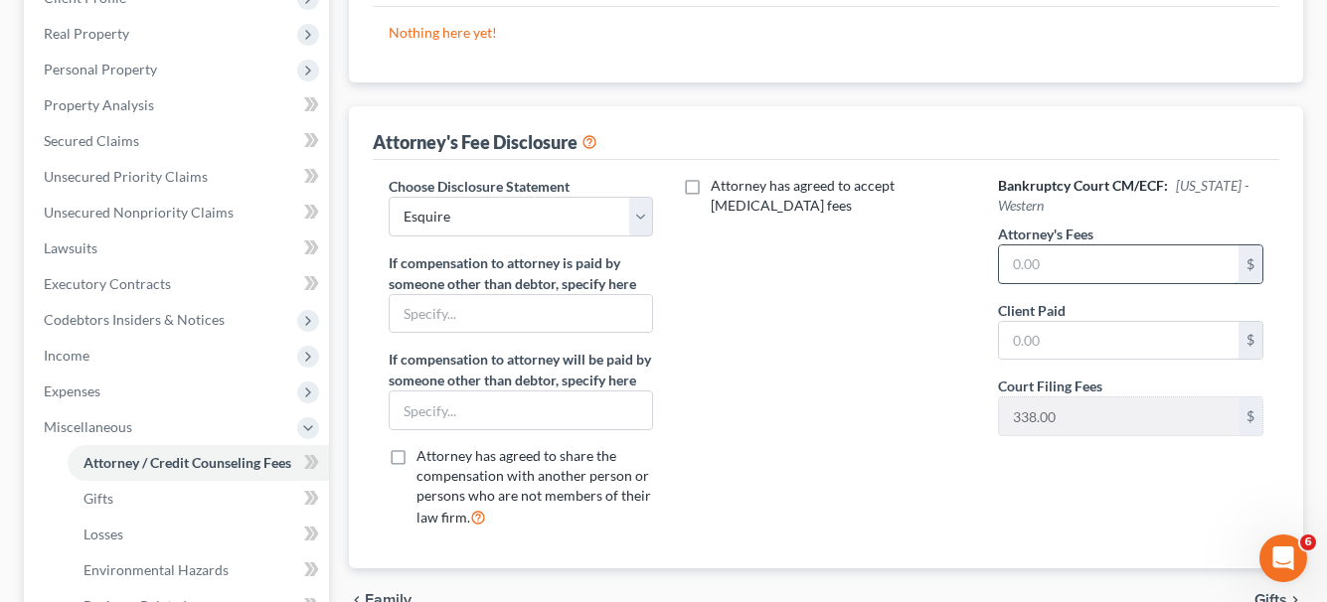
click at [1022, 260] on input "text" at bounding box center [1118, 264] width 239 height 38
type input "1,500"
type input "1,941"
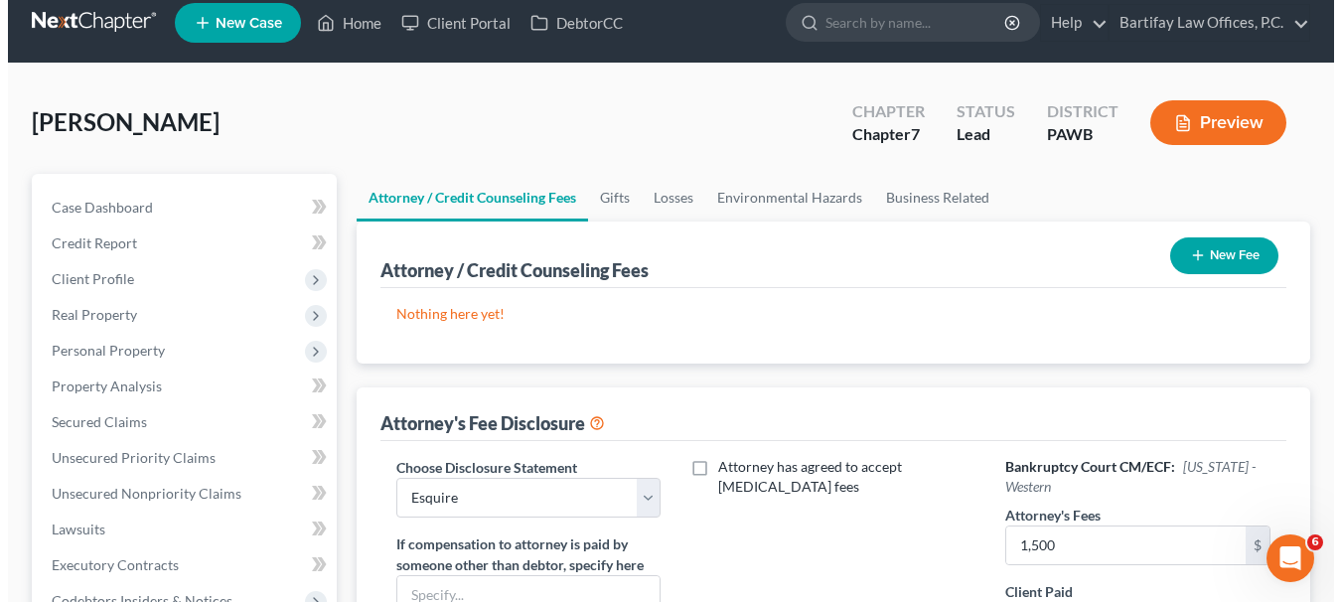
scroll to position [0, 0]
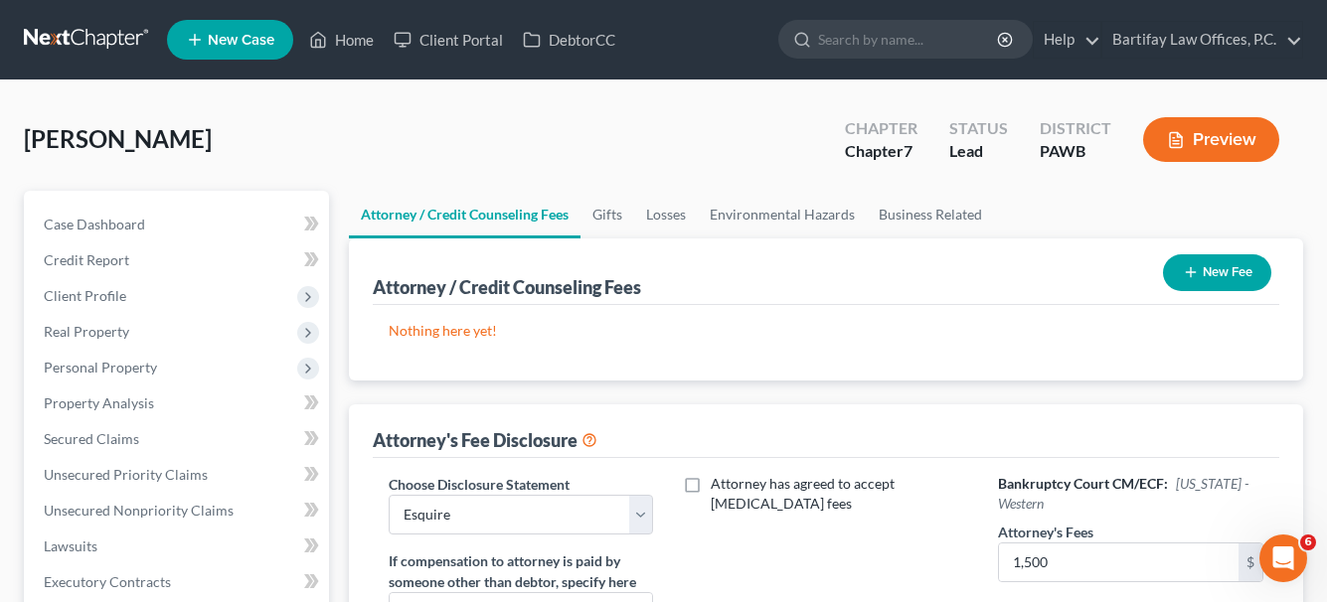
click at [1191, 278] on icon "button" at bounding box center [1190, 272] width 16 height 16
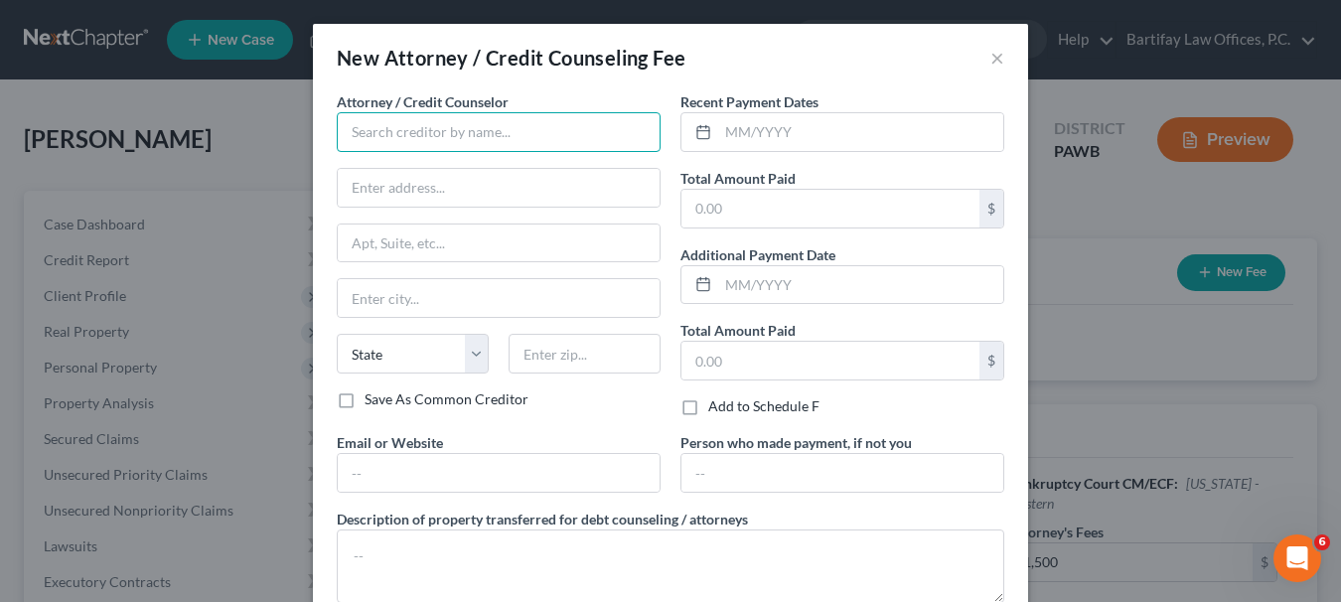
click at [491, 126] on input "text" at bounding box center [499, 132] width 324 height 40
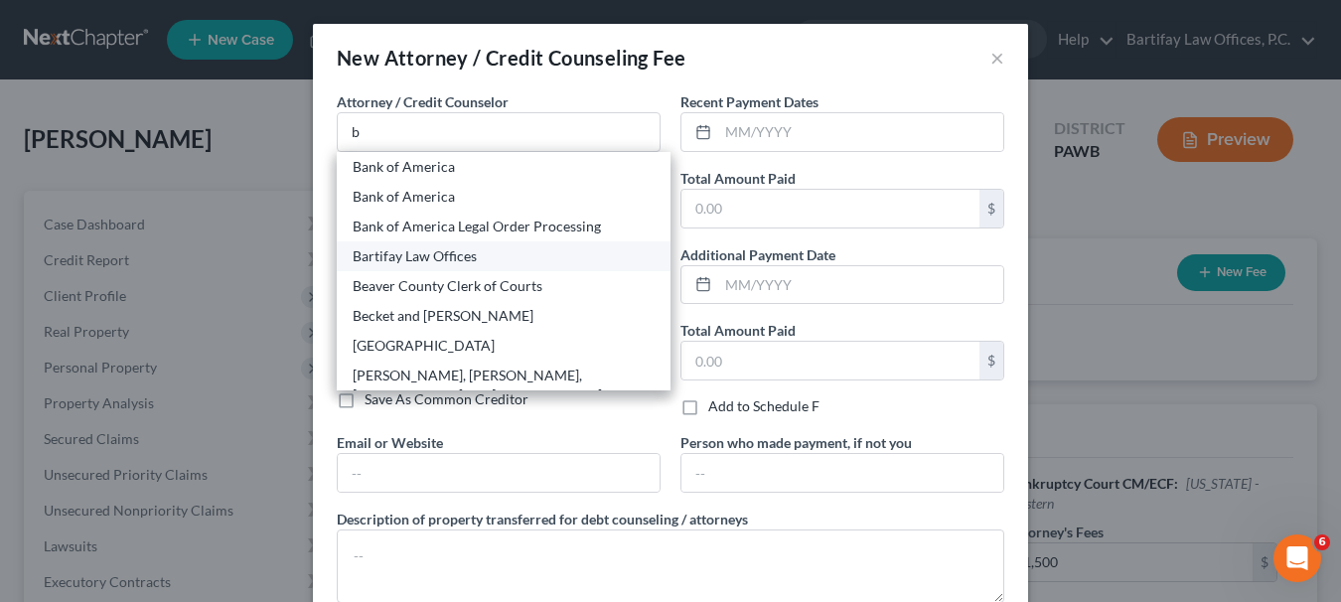
click at [450, 258] on div "Bartifay Law Offices" at bounding box center [504, 256] width 302 height 20
type input "Bartifay Law Offices"
type input "2009 Mackenzie Way"
type input "Suite 100"
type input "Cranberry Twp"
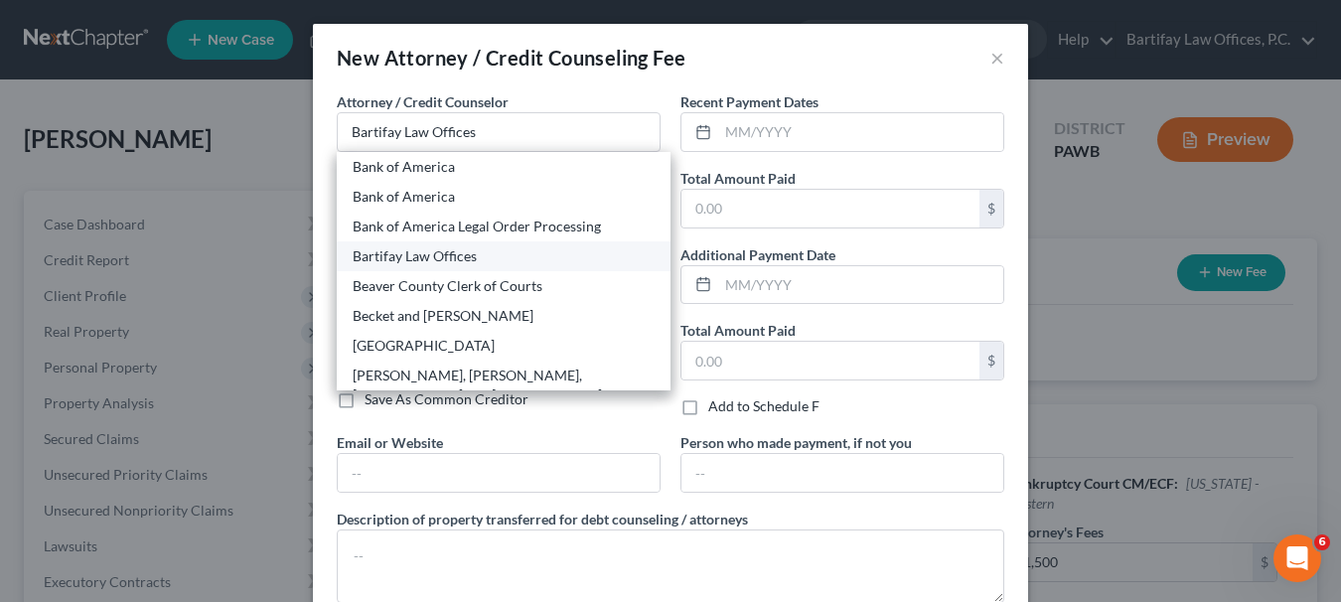
select select "39"
type input "16066"
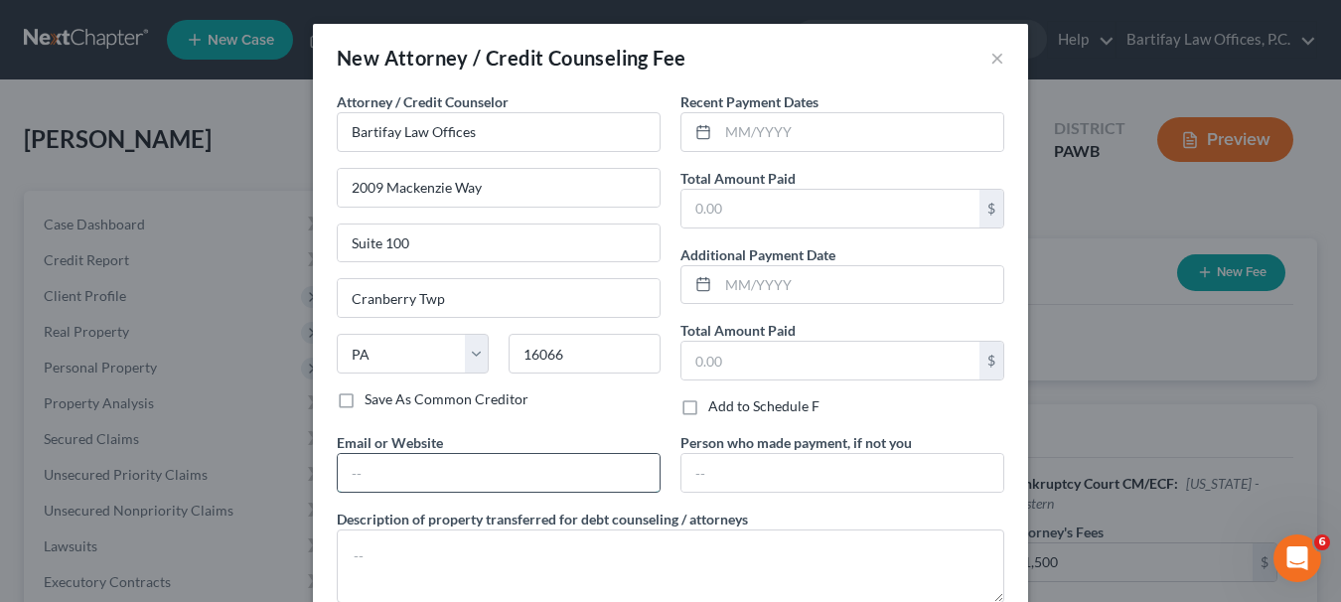
click at [419, 465] on input "text" at bounding box center [499, 473] width 322 height 38
type input "[DOMAIN_NAME]"
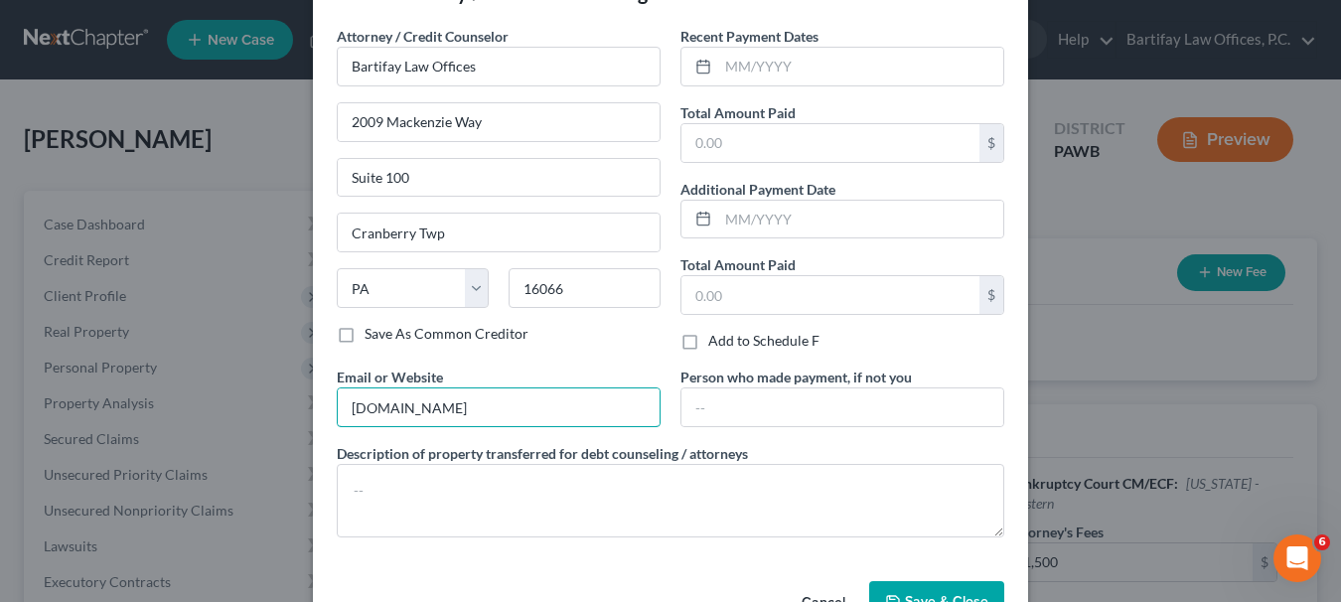
scroll to position [99, 0]
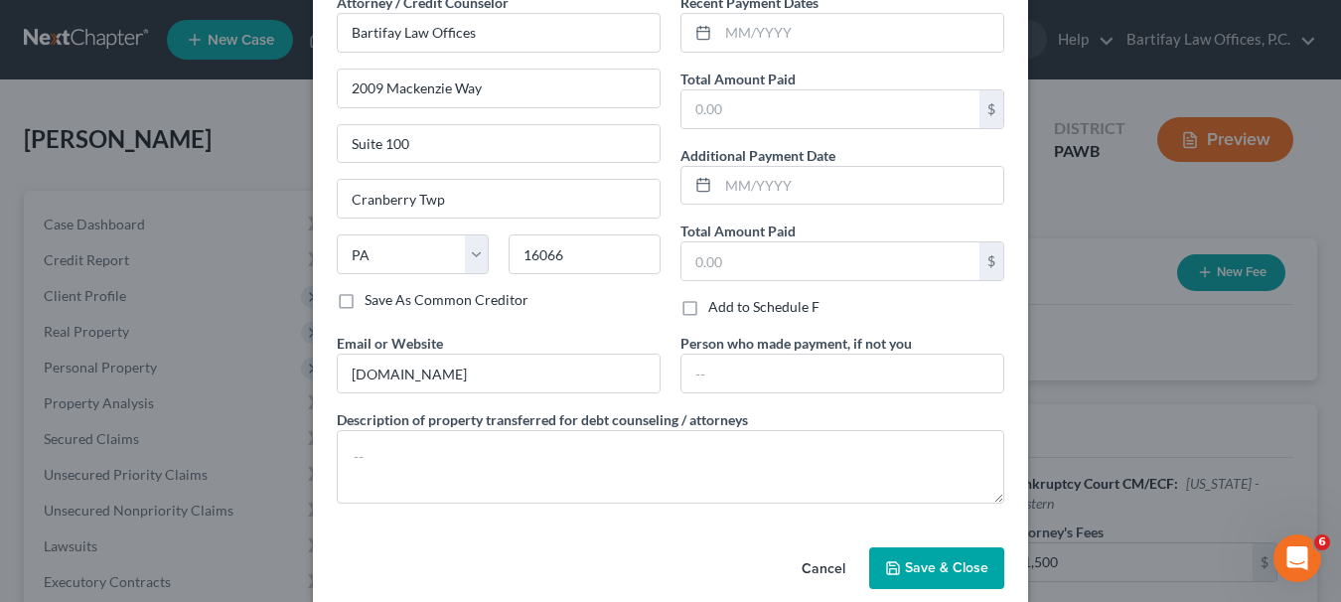
click at [685, 565] on div "Cancel Save & Close" at bounding box center [670, 573] width 715 height 66
click at [744, 34] on input "text" at bounding box center [860, 33] width 285 height 38
type input "08/2025"
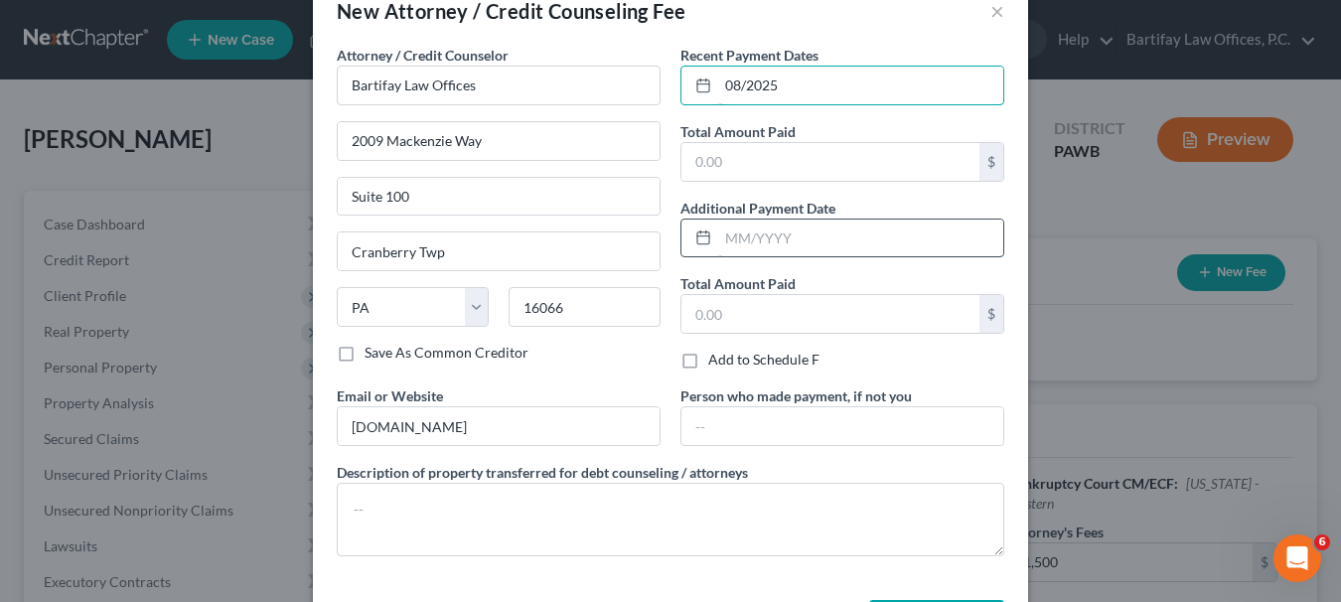
scroll to position [0, 0]
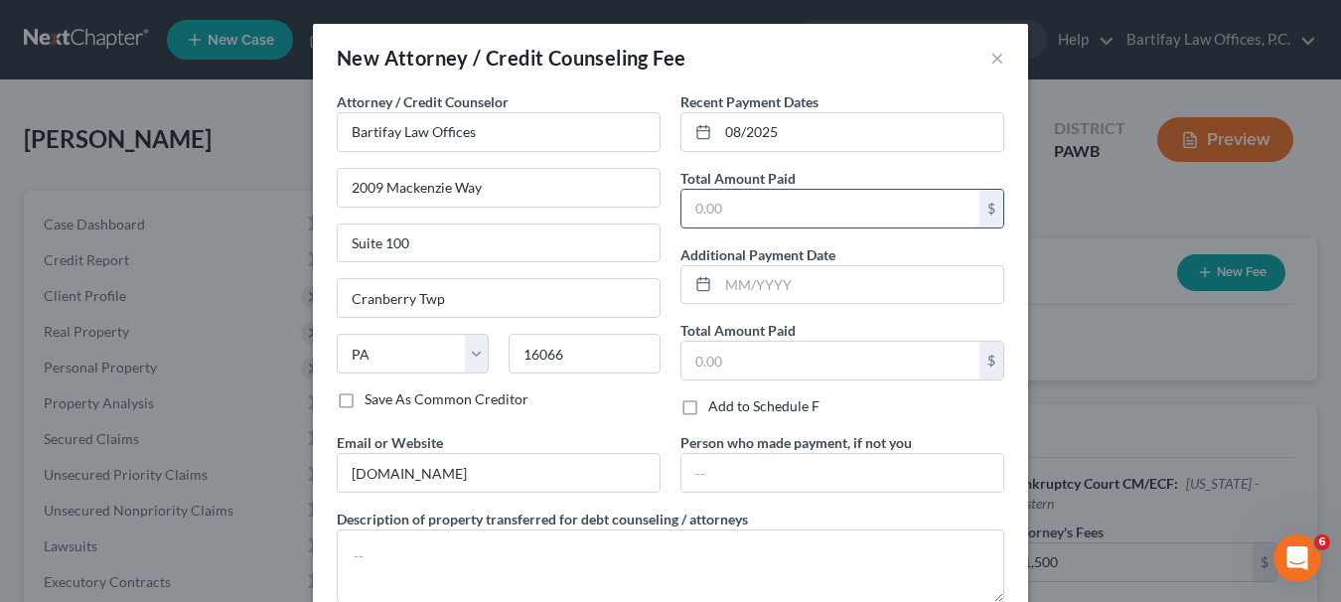
click at [720, 217] on input "text" at bounding box center [831, 209] width 298 height 38
type input "1,941"
click at [718, 115] on input "08/2025" at bounding box center [860, 132] width 285 height 38
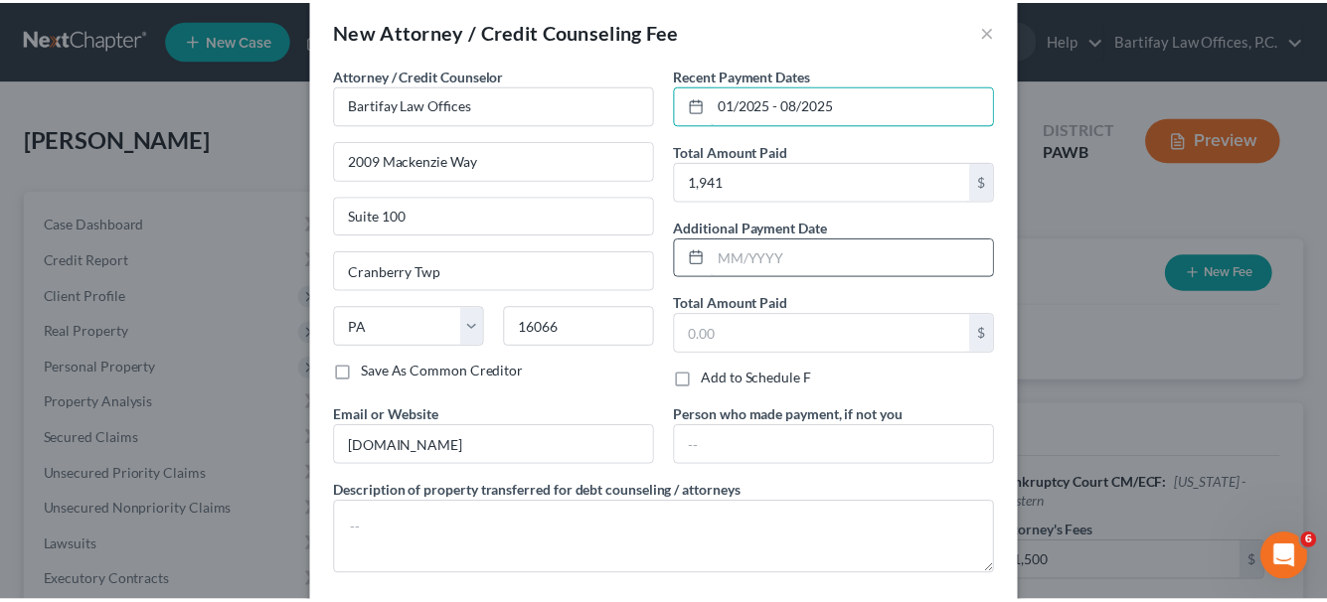
scroll to position [126, 0]
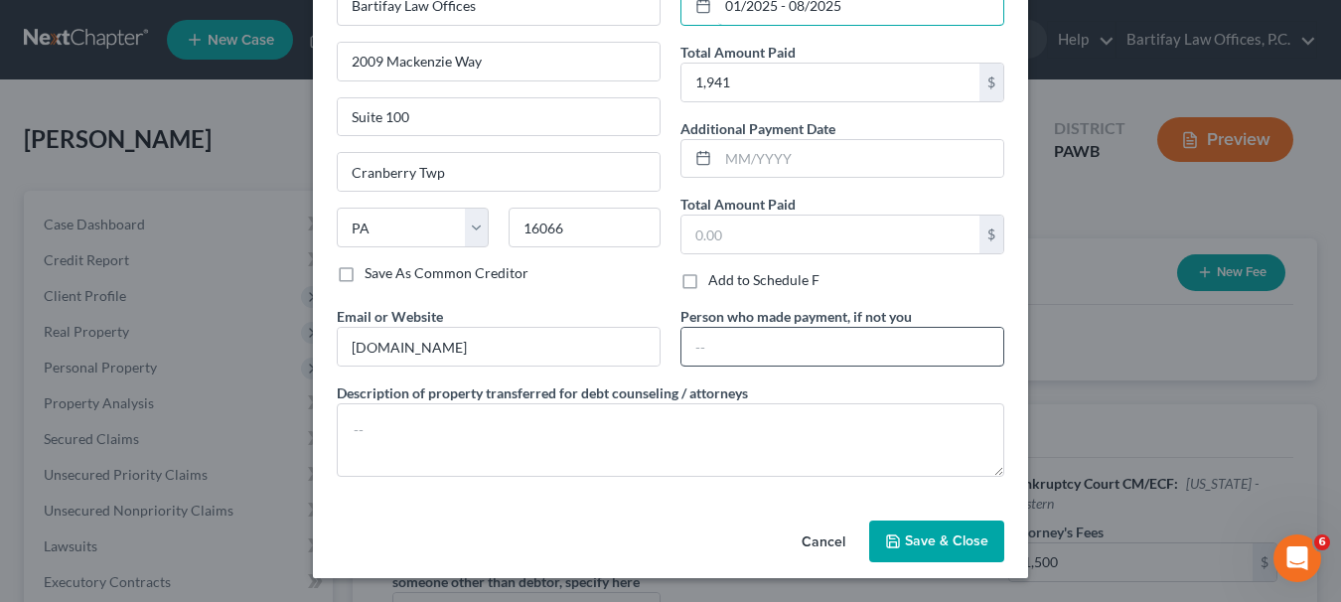
type input "01/2025 - 08/2025"
click at [765, 350] on input "text" at bounding box center [843, 347] width 322 height 38
type input "Boyfriend"
click at [956, 542] on span "Save & Close" at bounding box center [946, 541] width 83 height 17
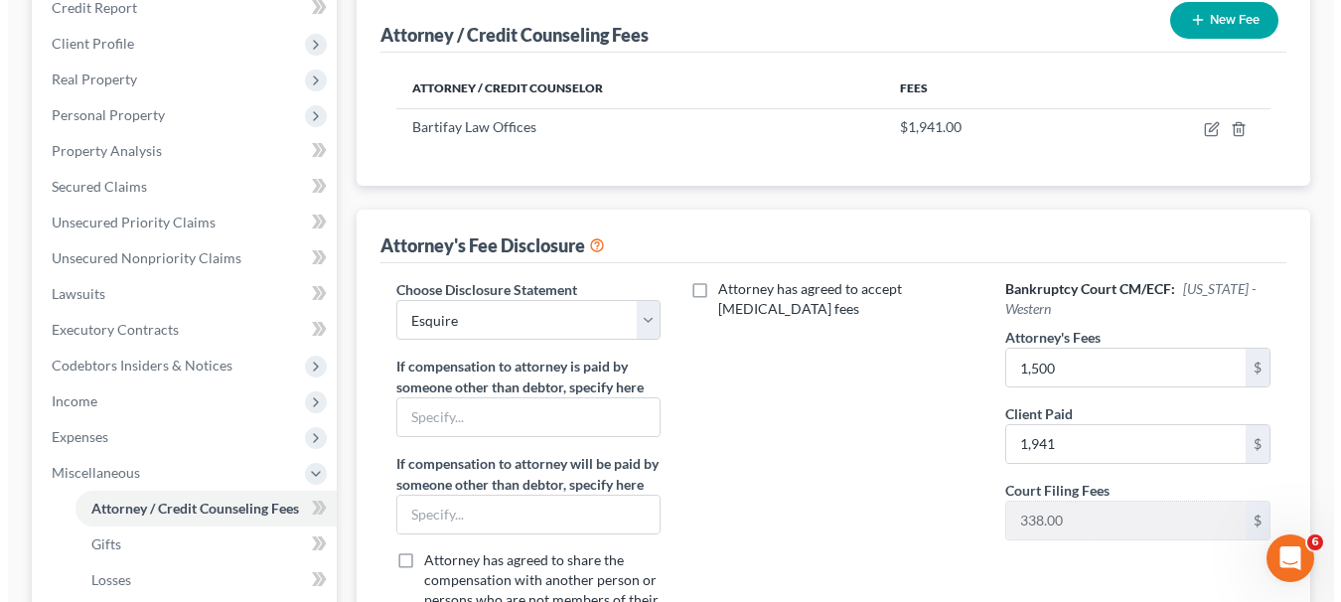
scroll to position [298, 0]
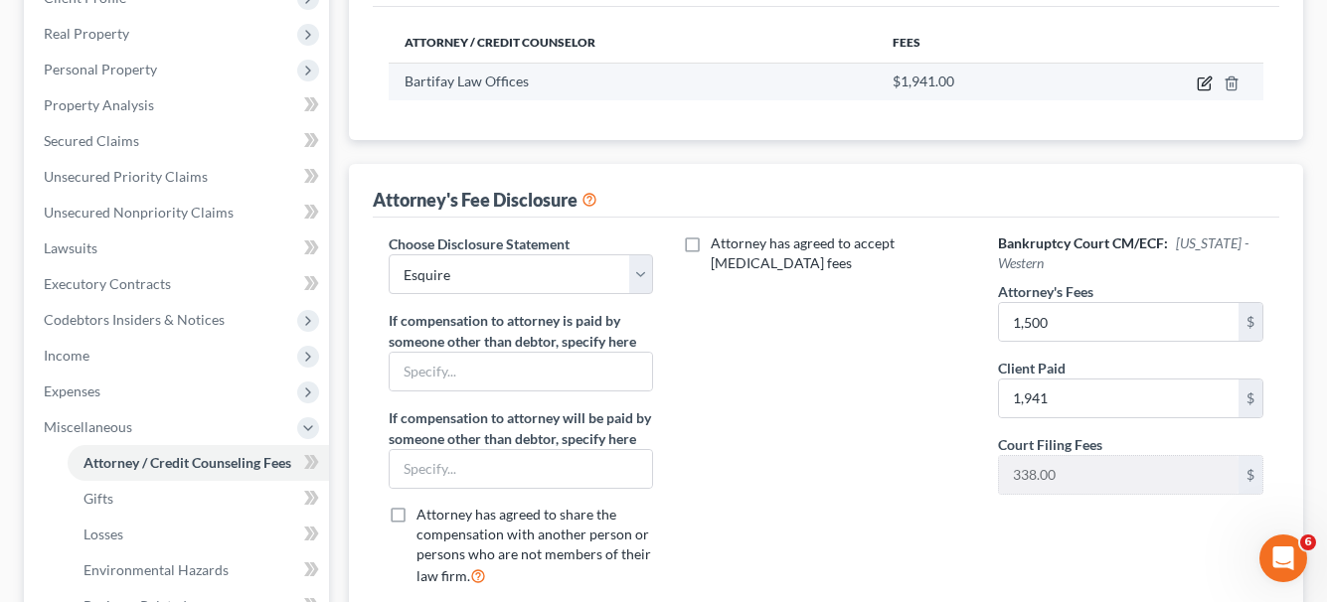
click at [1208, 79] on icon "button" at bounding box center [1205, 81] width 9 height 9
select select "39"
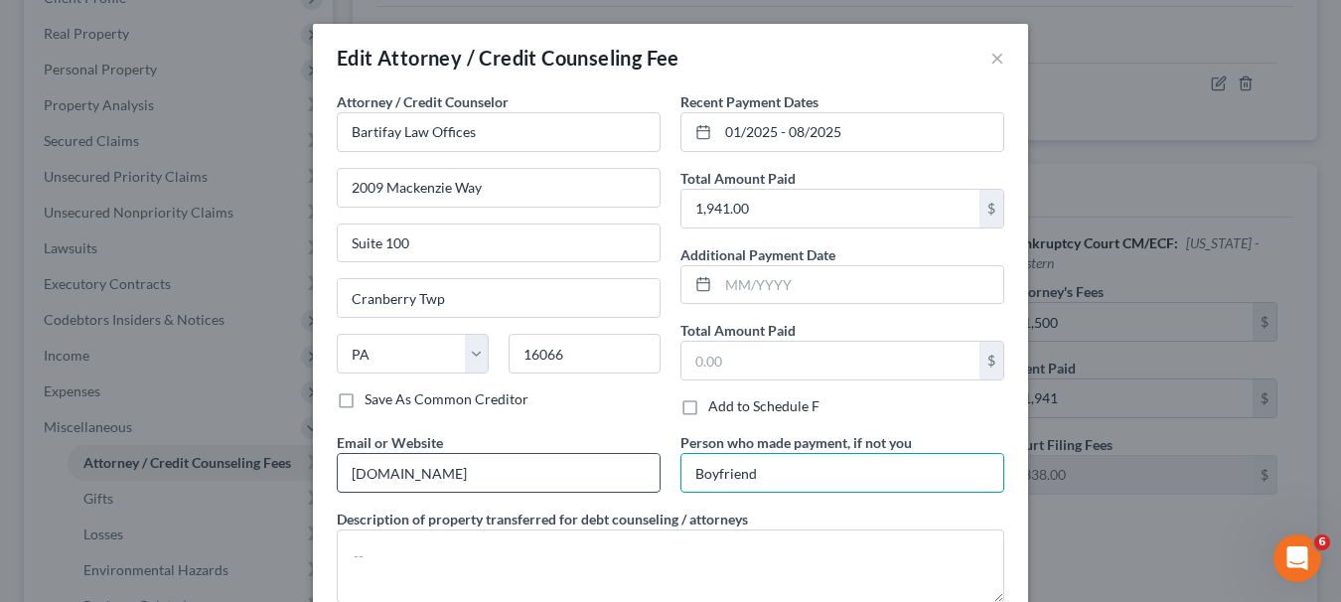
drag, startPoint x: 772, startPoint y: 471, endPoint x: 649, endPoint y: 490, distance: 124.7
click at [649, 490] on div "Attorney / Credit Counselor * Bartifay Law Offices 2009 [GEOGRAPHIC_DATA] [US_S…" at bounding box center [671, 355] width 688 height 528
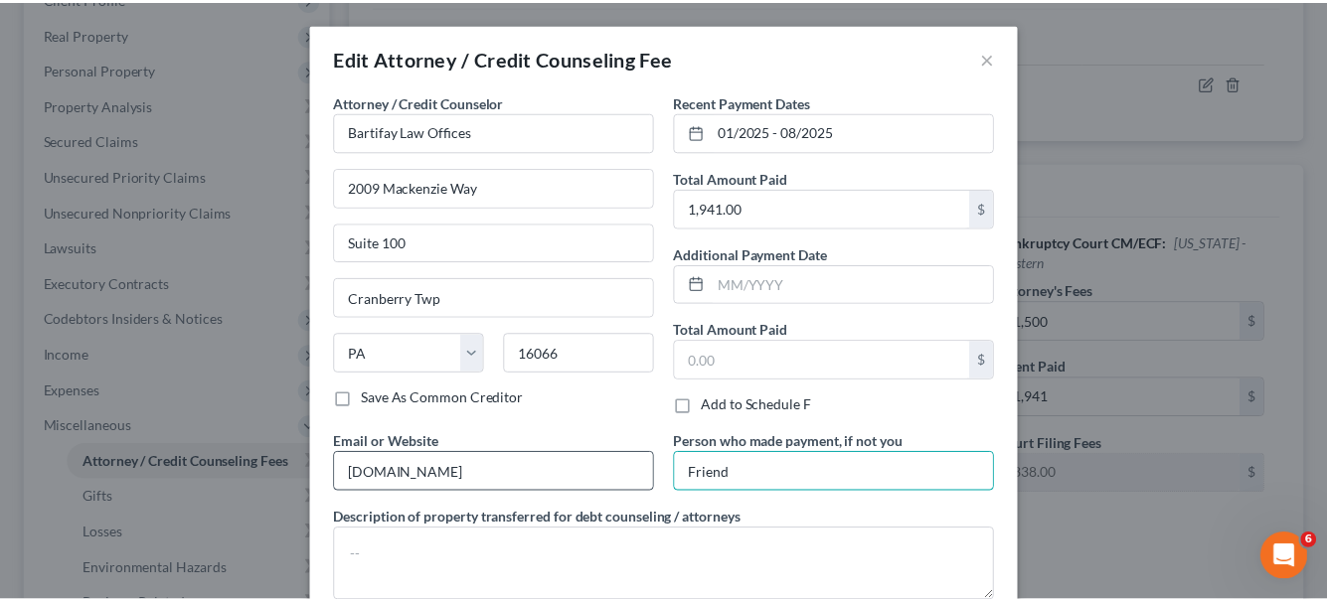
scroll to position [126, 0]
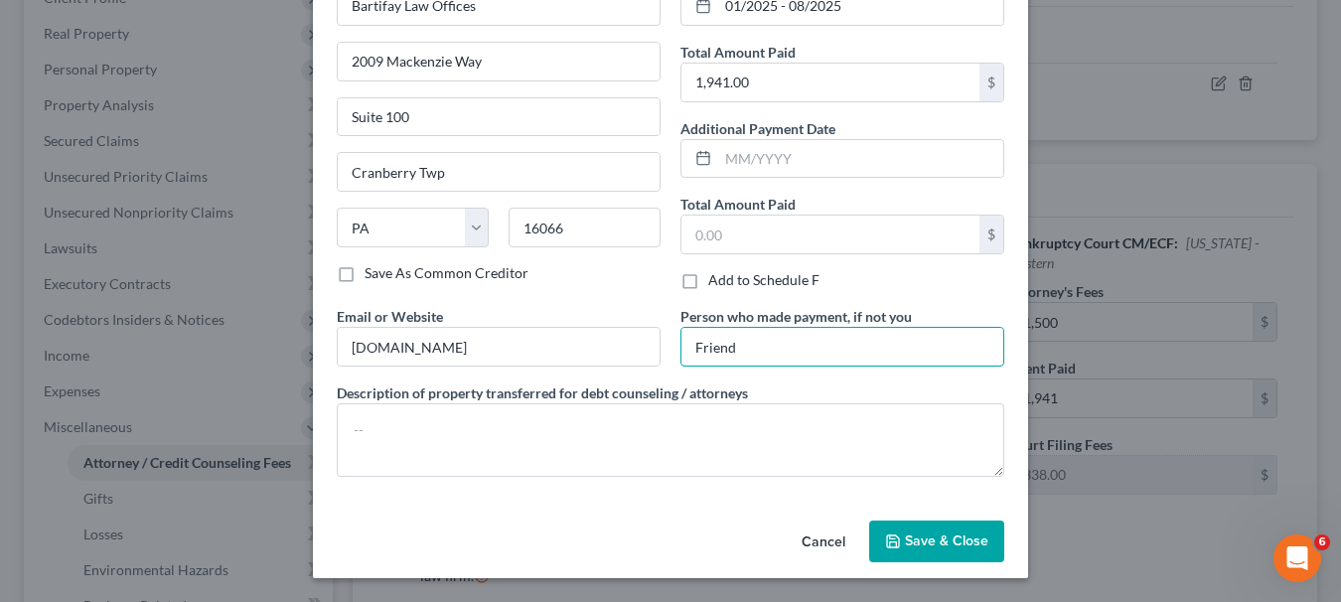
type input "Friend"
click at [892, 546] on icon "button" at bounding box center [893, 542] width 16 height 16
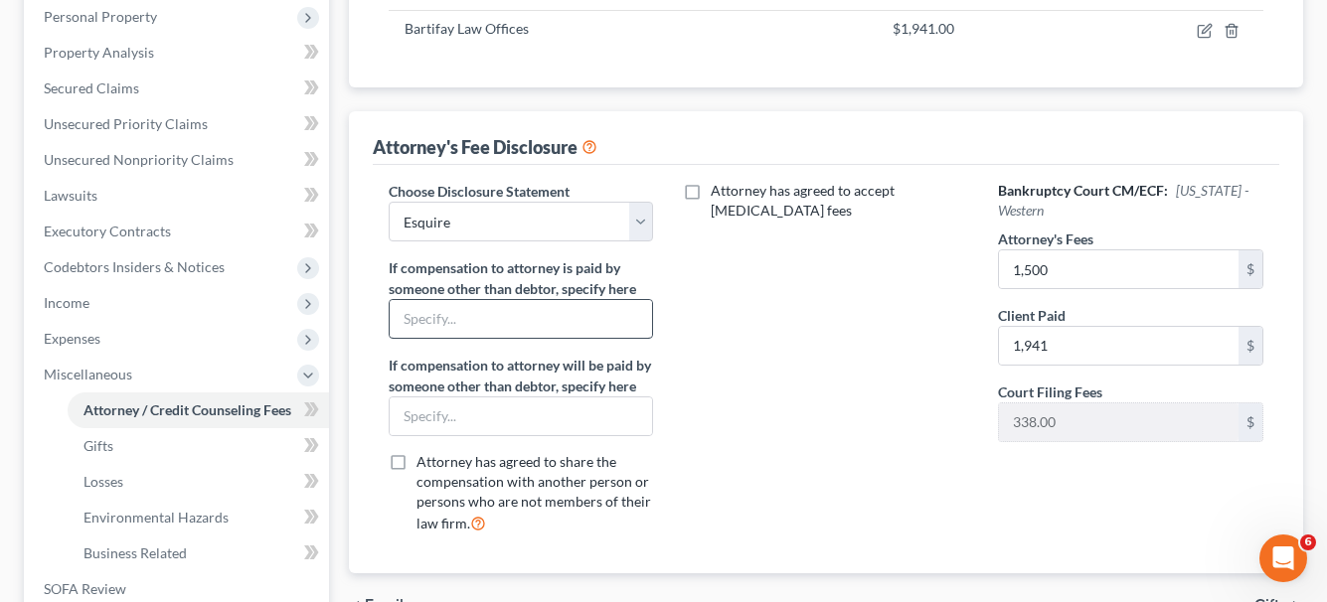
scroll to position [397, 0]
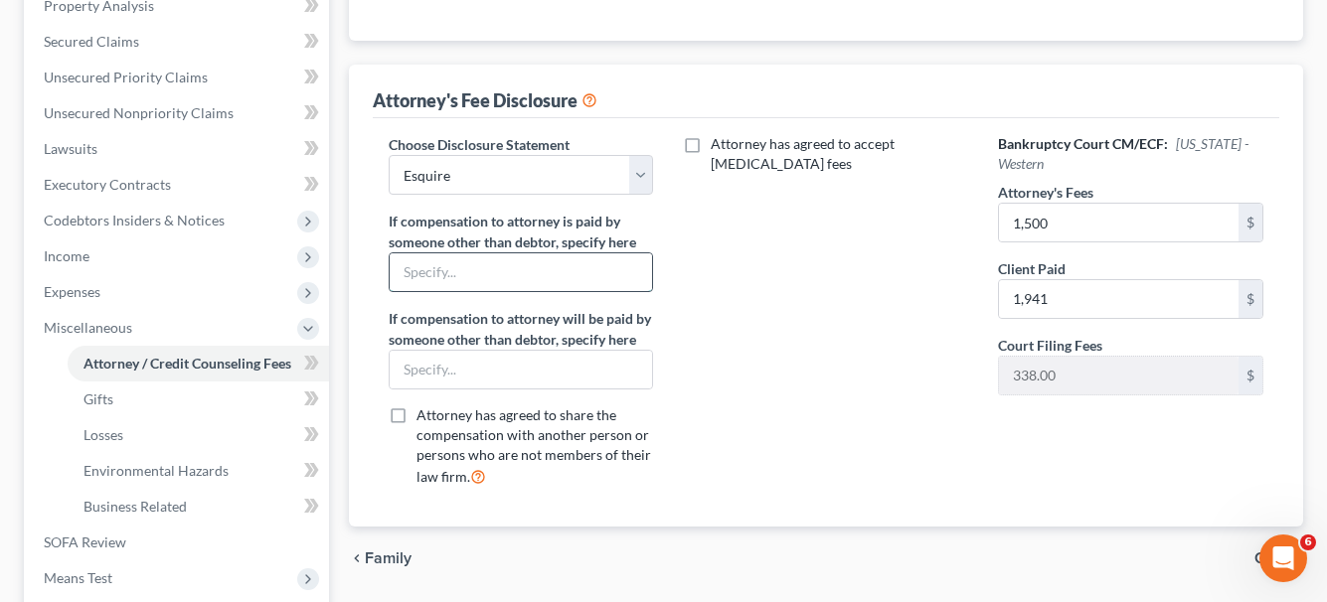
click at [496, 273] on input "text" at bounding box center [521, 272] width 263 height 38
type input "P"
click at [401, 271] on input "[PERSON_NAME] paid $1,041.00" at bounding box center [521, 272] width 263 height 38
click at [626, 273] on input "Partial payment by [PERSON_NAME] paid $1,041.00" at bounding box center [521, 272] width 263 height 38
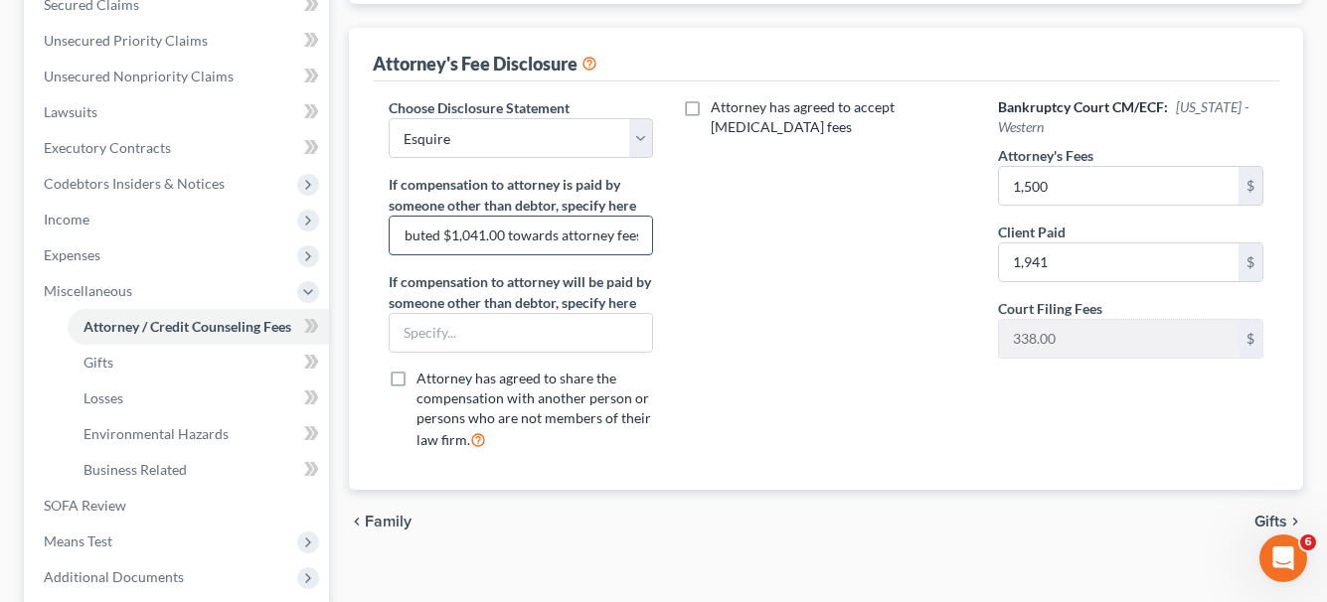
scroll to position [0, 152]
type input "[PERSON_NAME] contributed $1,041.00 towards attorney fees.."
click at [1266, 521] on span "Gifts" at bounding box center [1270, 522] width 33 height 16
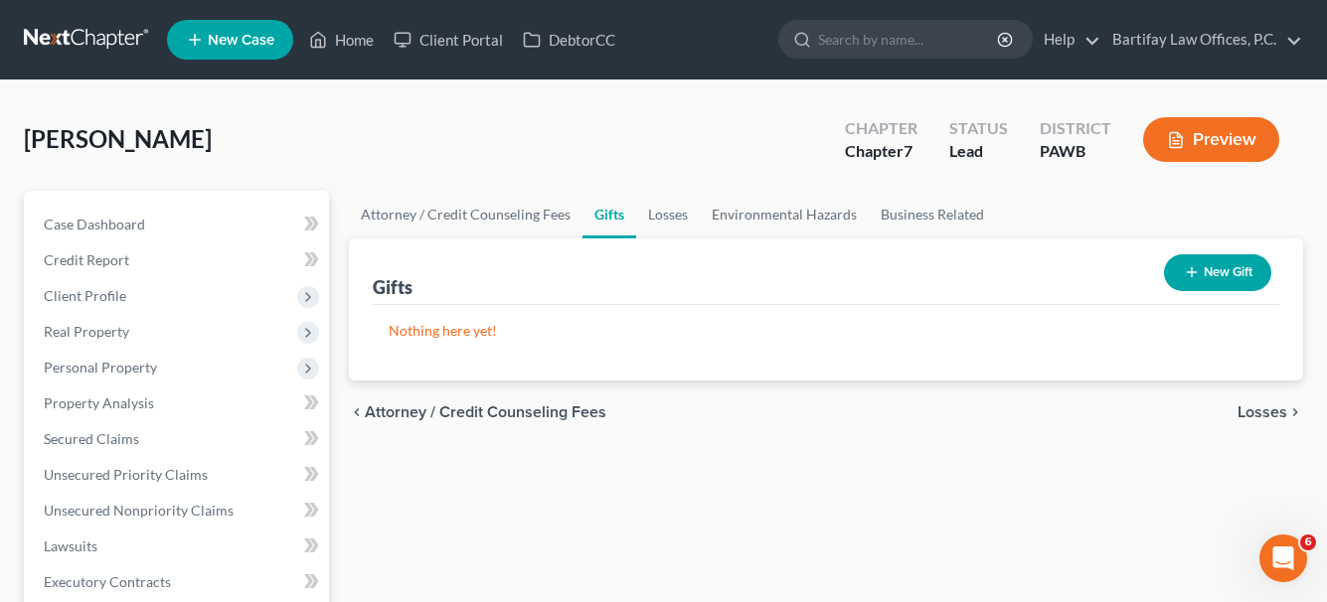
click at [1260, 411] on span "Losses" at bounding box center [1262, 412] width 50 height 16
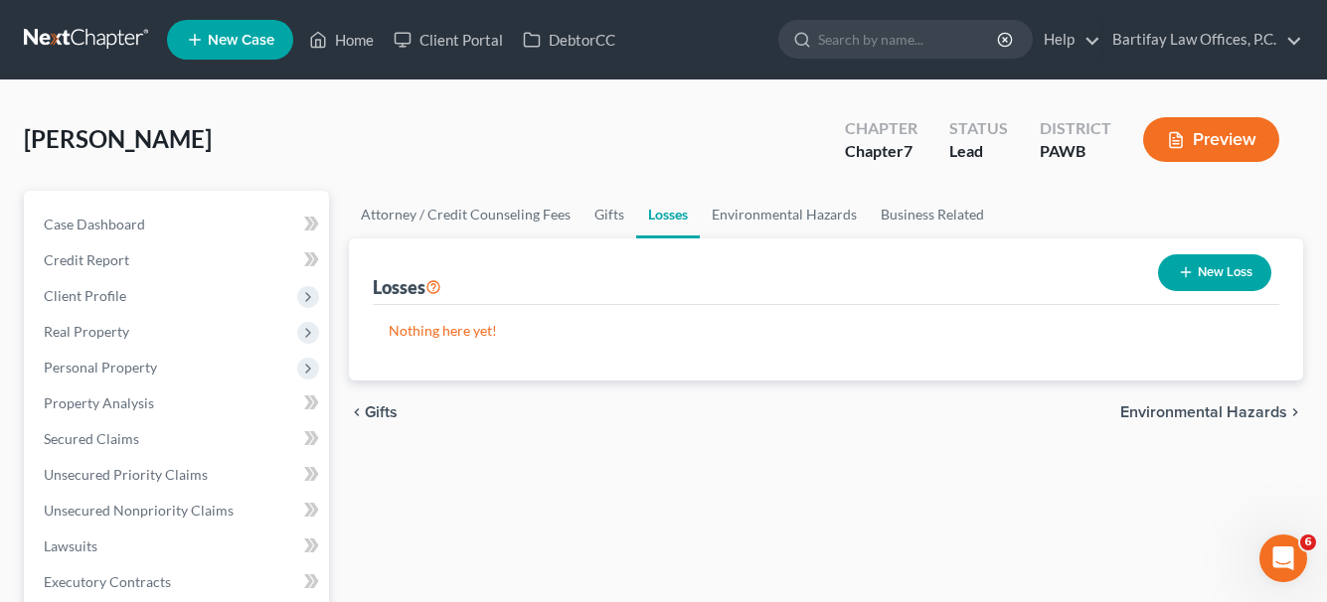
click at [1260, 411] on span "Environmental Hazards" at bounding box center [1203, 412] width 167 height 16
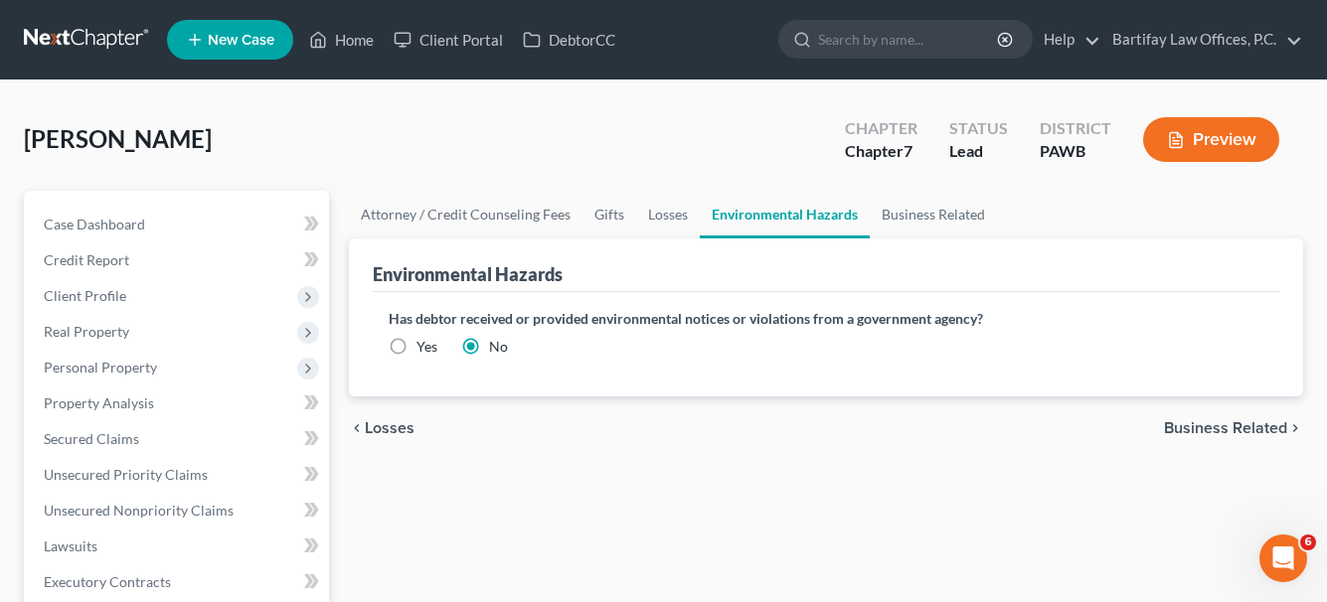
click at [1250, 425] on span "Business Related" at bounding box center [1225, 428] width 123 height 16
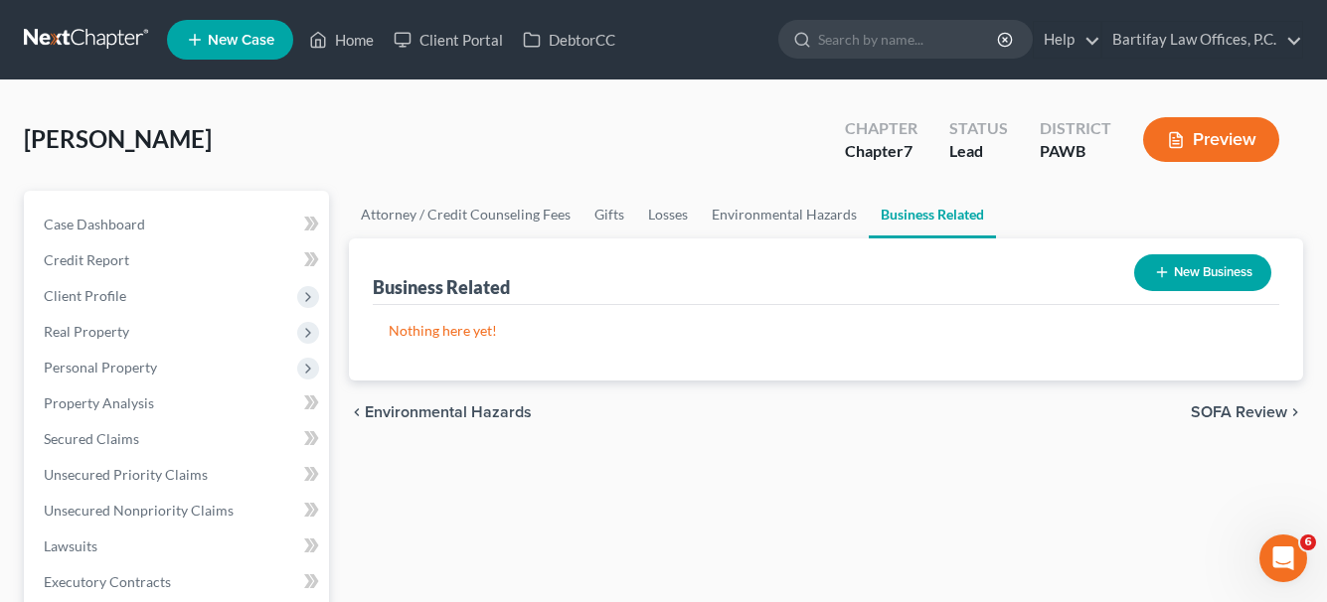
click at [1247, 418] on span "SOFA Review" at bounding box center [1238, 412] width 96 height 16
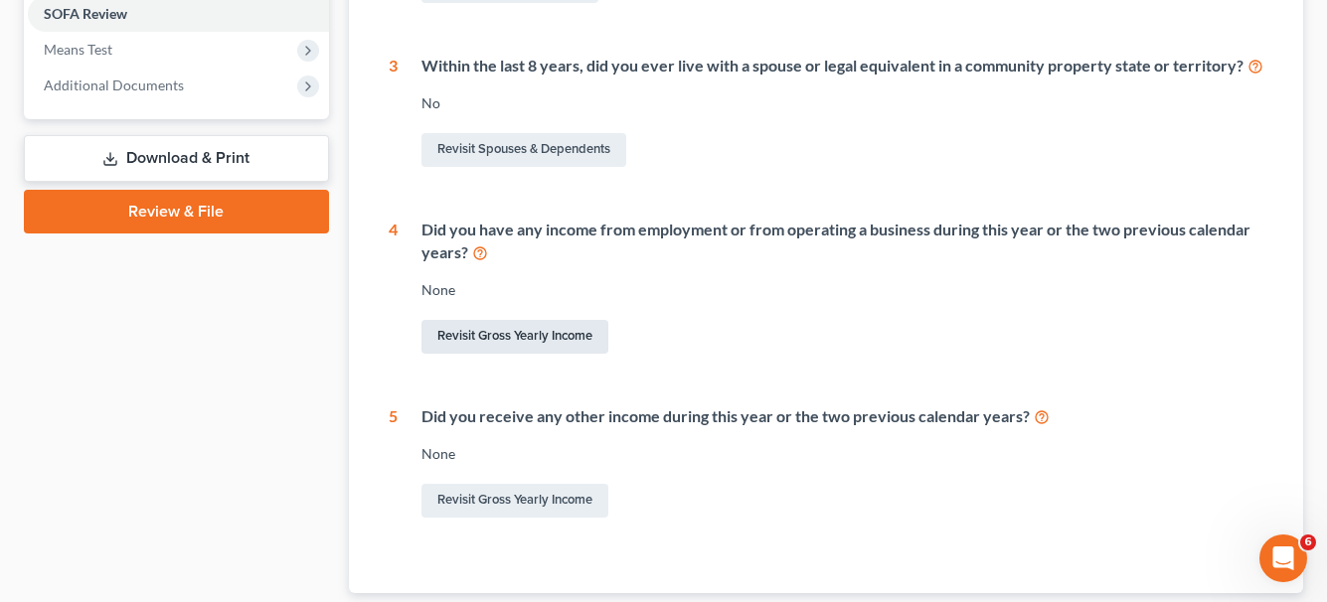
scroll to position [795, 0]
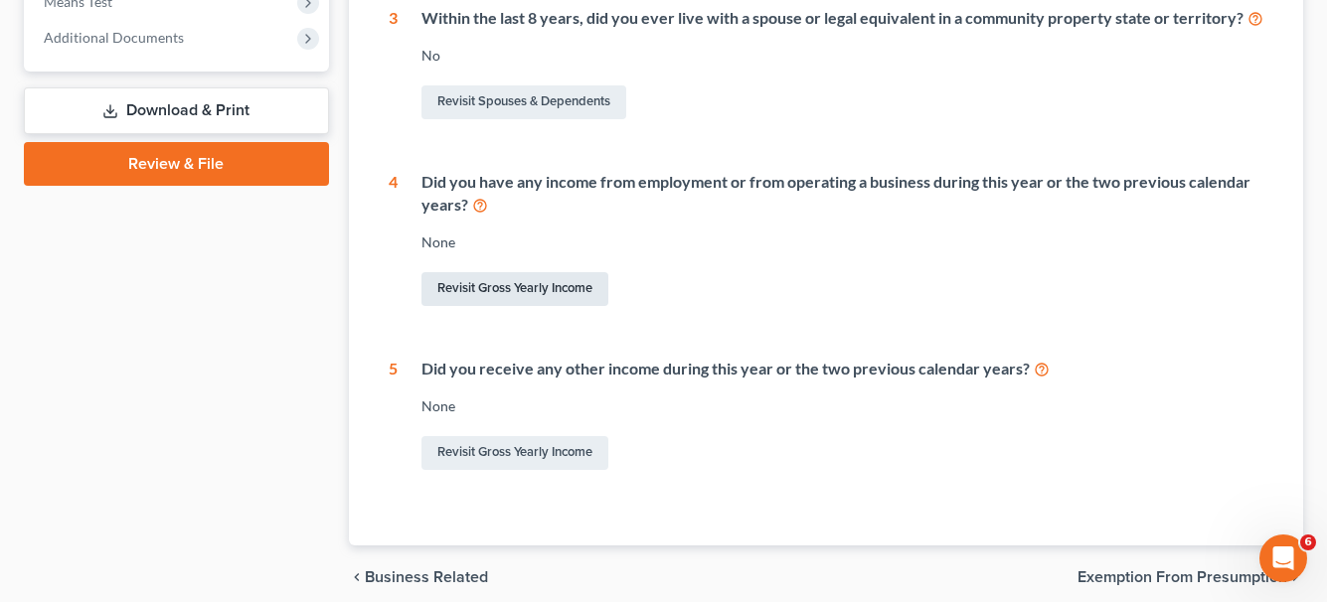
click at [573, 290] on link "Revisit Gross Yearly Income" at bounding box center [514, 289] width 187 height 34
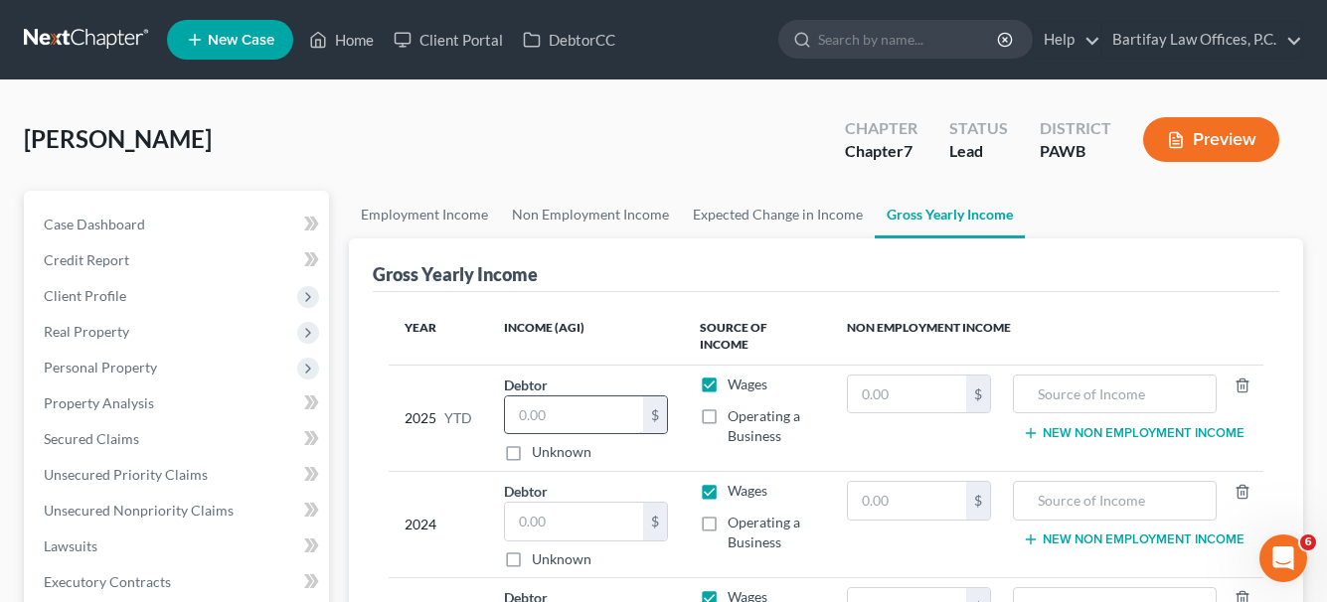
click at [523, 402] on input "text" at bounding box center [574, 415] width 138 height 38
click at [584, 396] on input "23,472.02" at bounding box center [574, 415] width 138 height 38
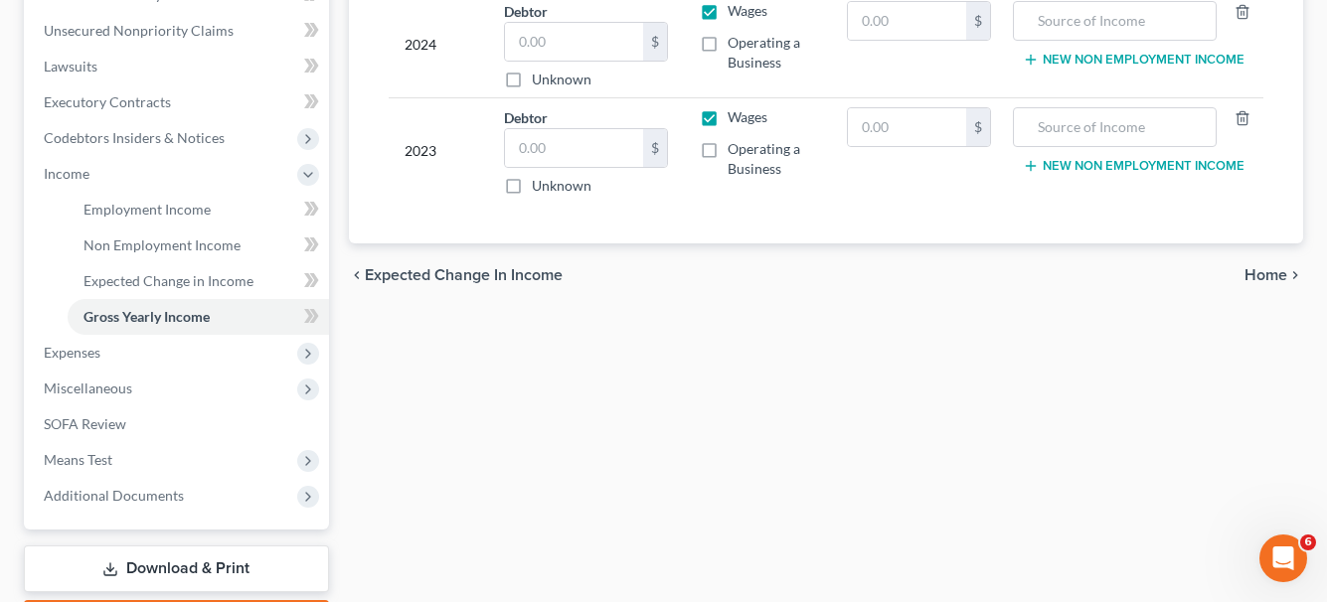
scroll to position [497, 0]
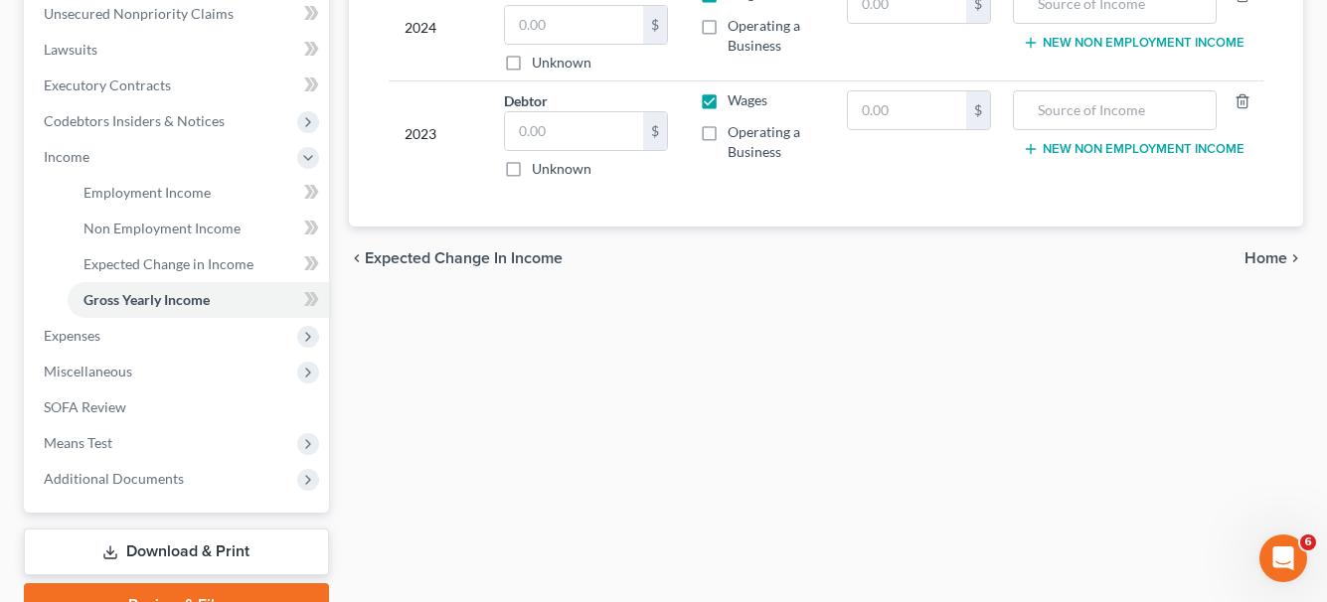
type input "23,472.03"
click at [1267, 250] on span "Home" at bounding box center [1265, 258] width 43 height 16
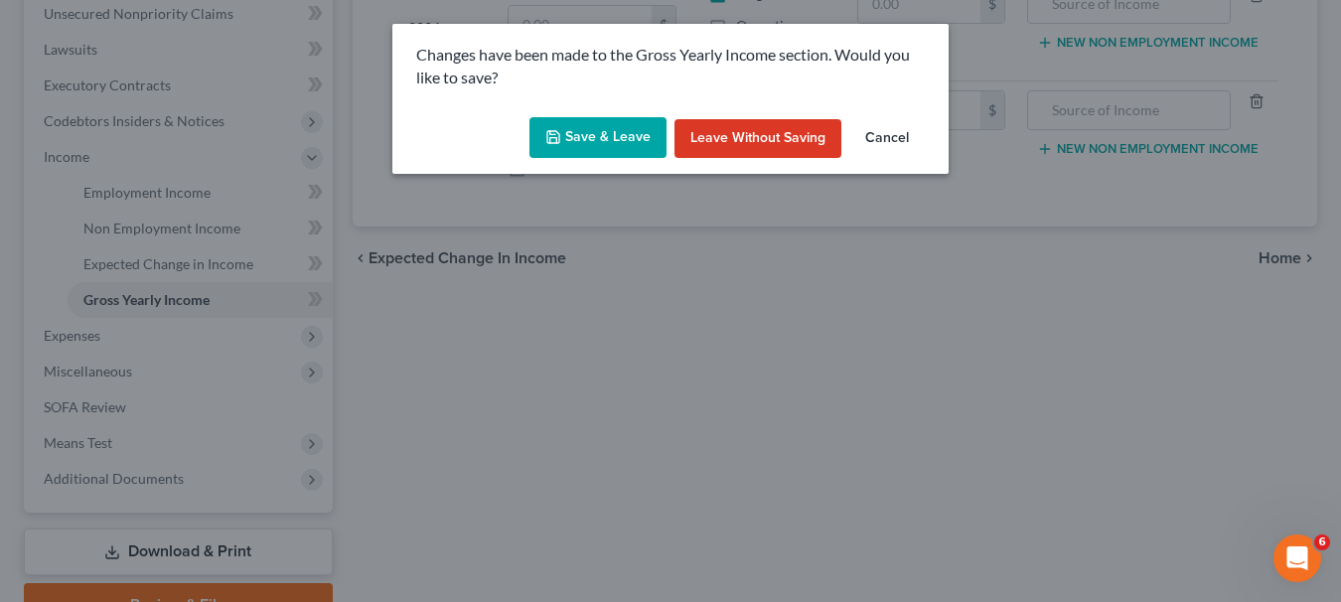
click at [645, 130] on button "Save & Leave" at bounding box center [598, 138] width 137 height 42
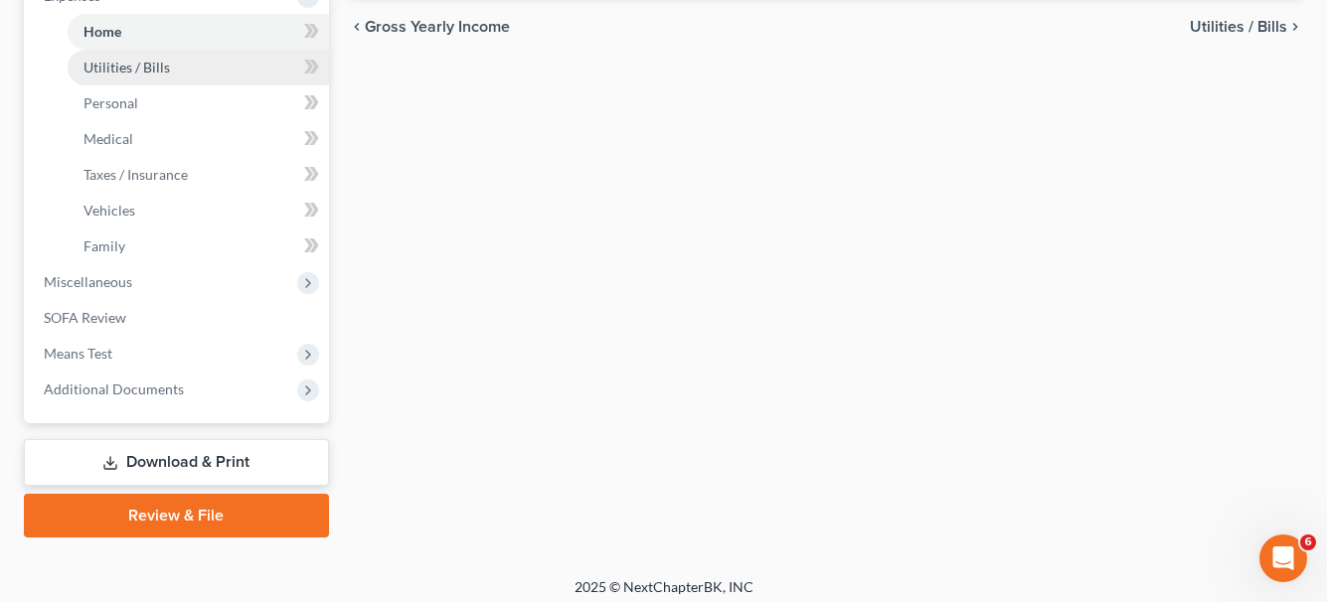
scroll to position [696, 0]
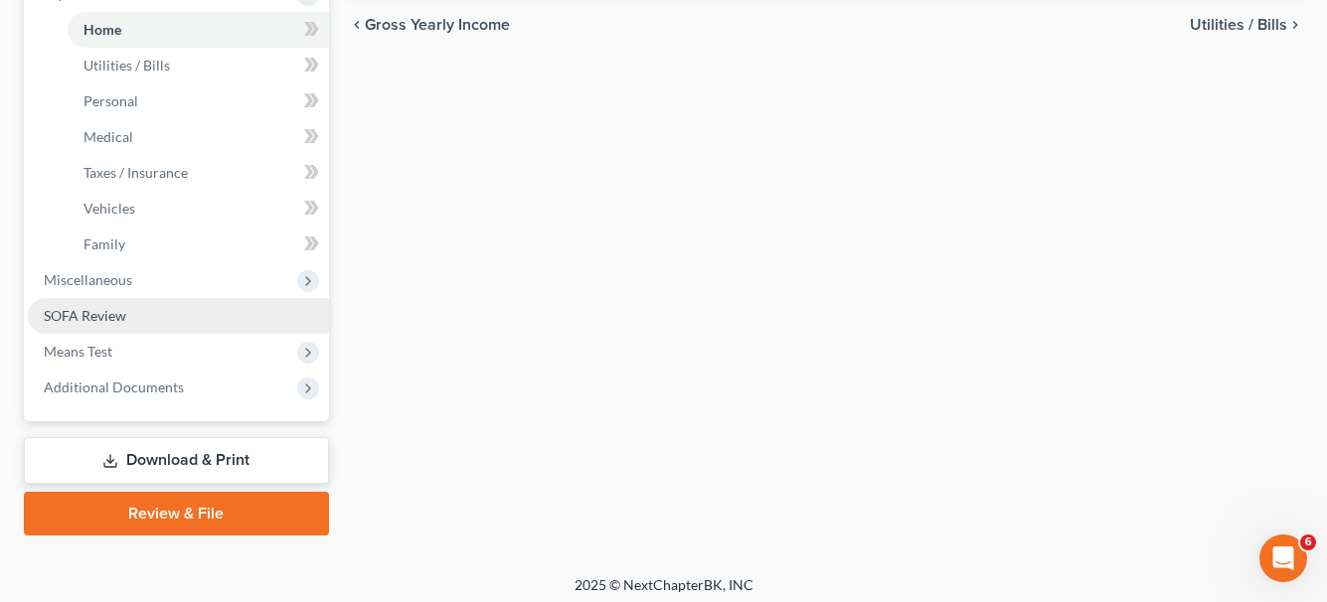
click at [114, 309] on span "SOFA Review" at bounding box center [85, 315] width 82 height 17
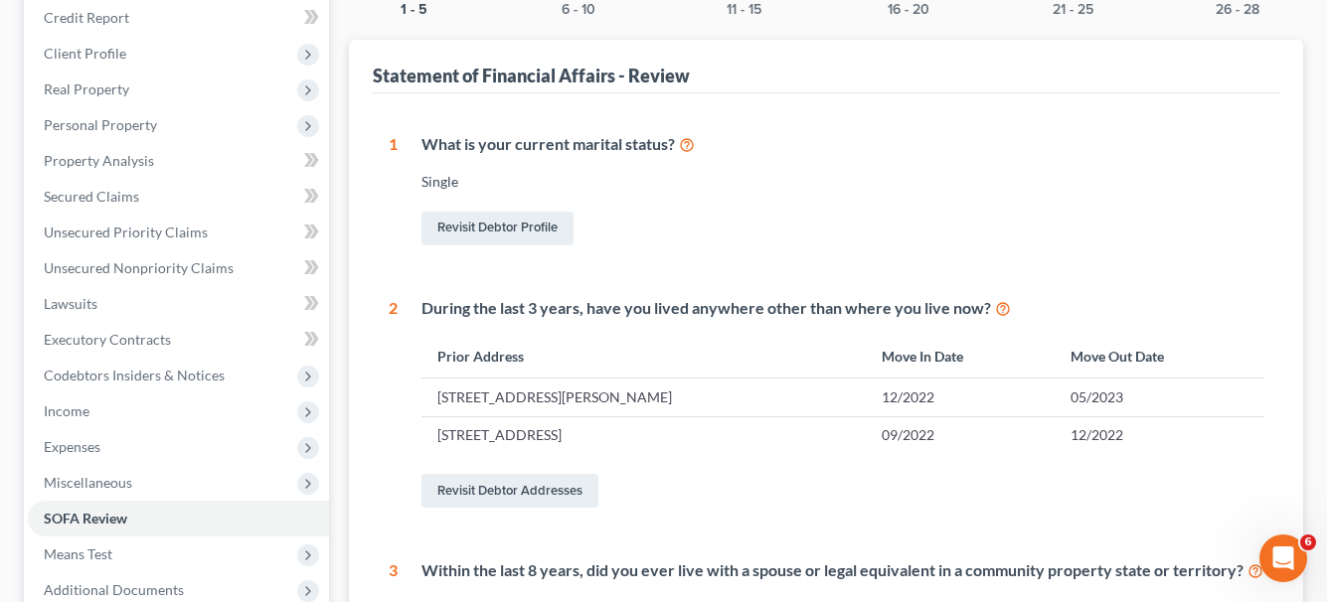
scroll to position [44, 0]
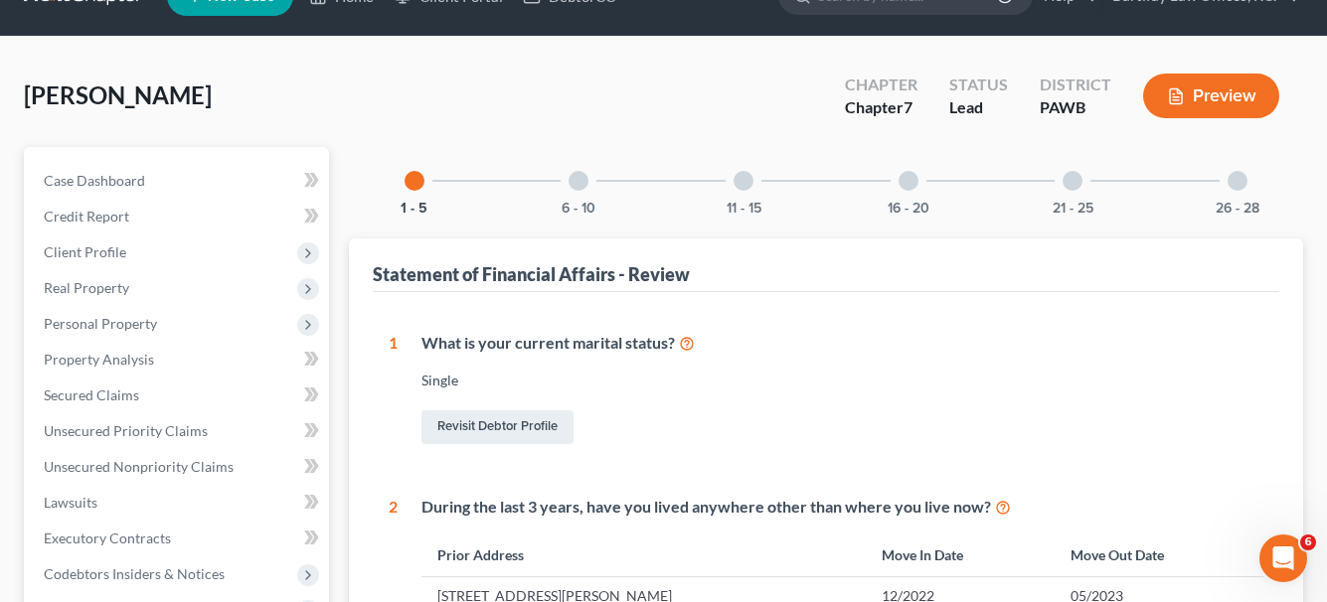
click at [569, 186] on div at bounding box center [578, 181] width 20 height 20
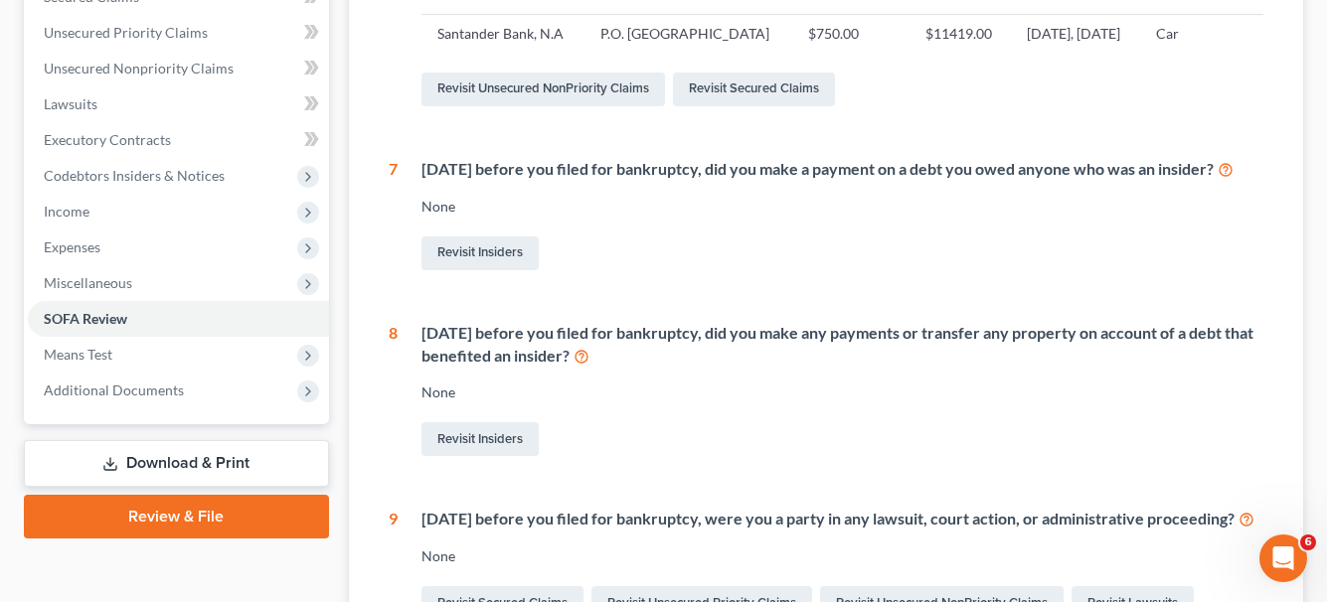
scroll to position [152, 0]
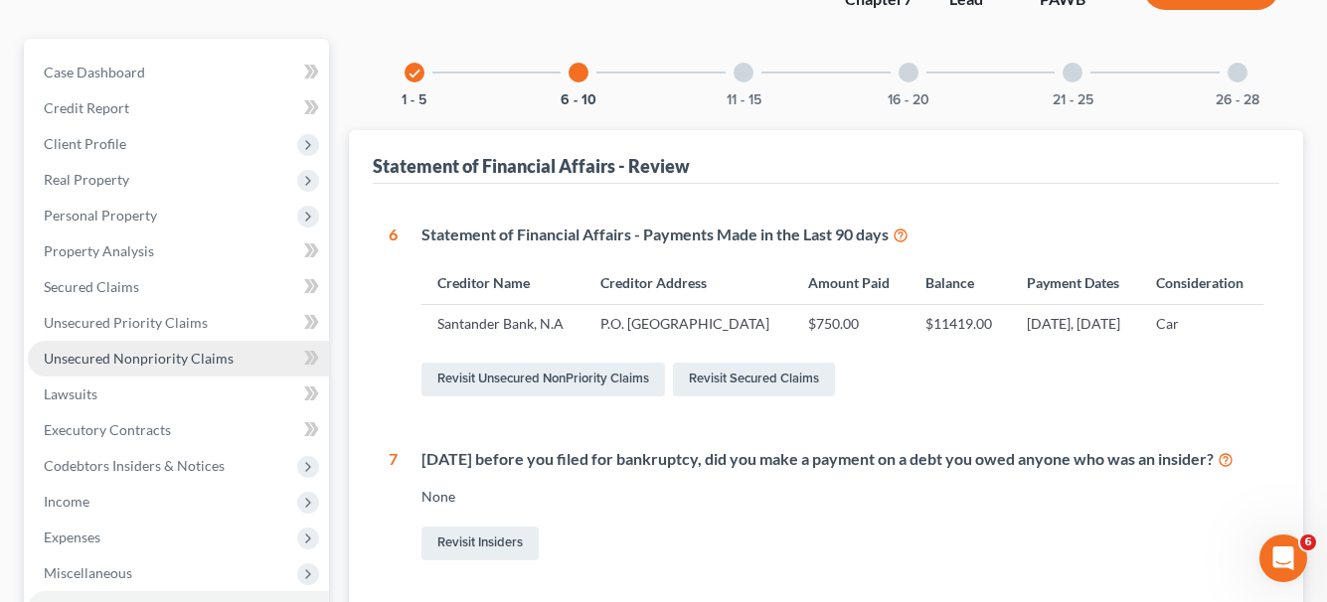
click at [199, 352] on span "Unsecured Nonpriority Claims" at bounding box center [139, 358] width 190 height 17
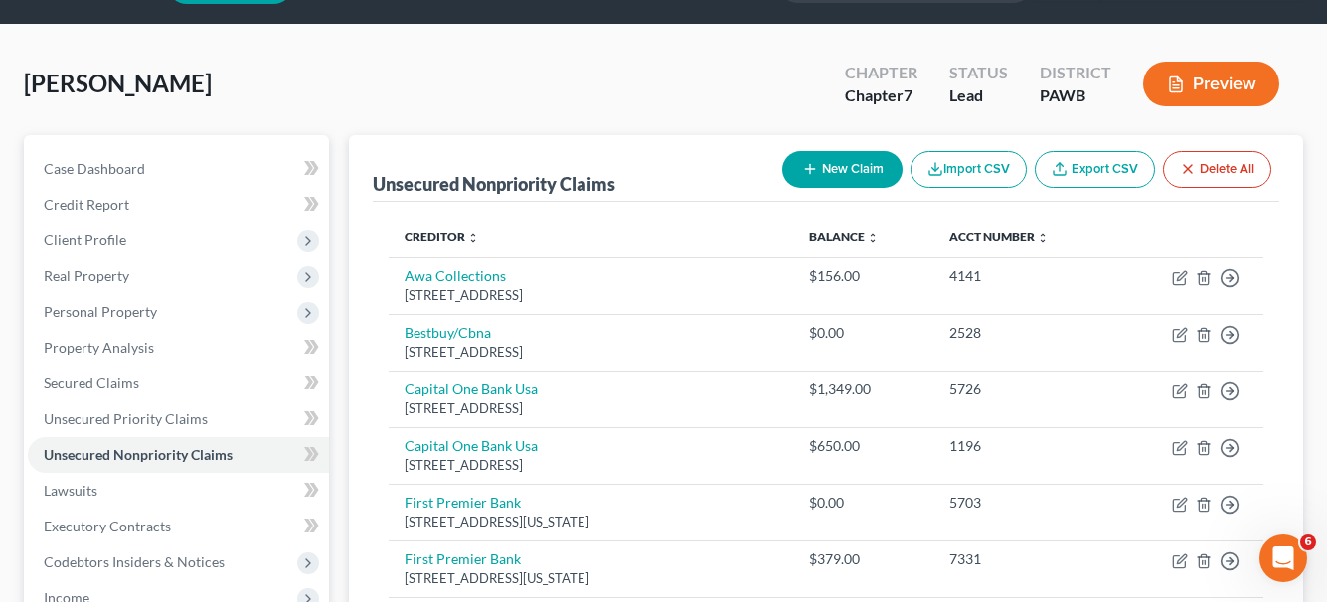
scroll to position [99, 0]
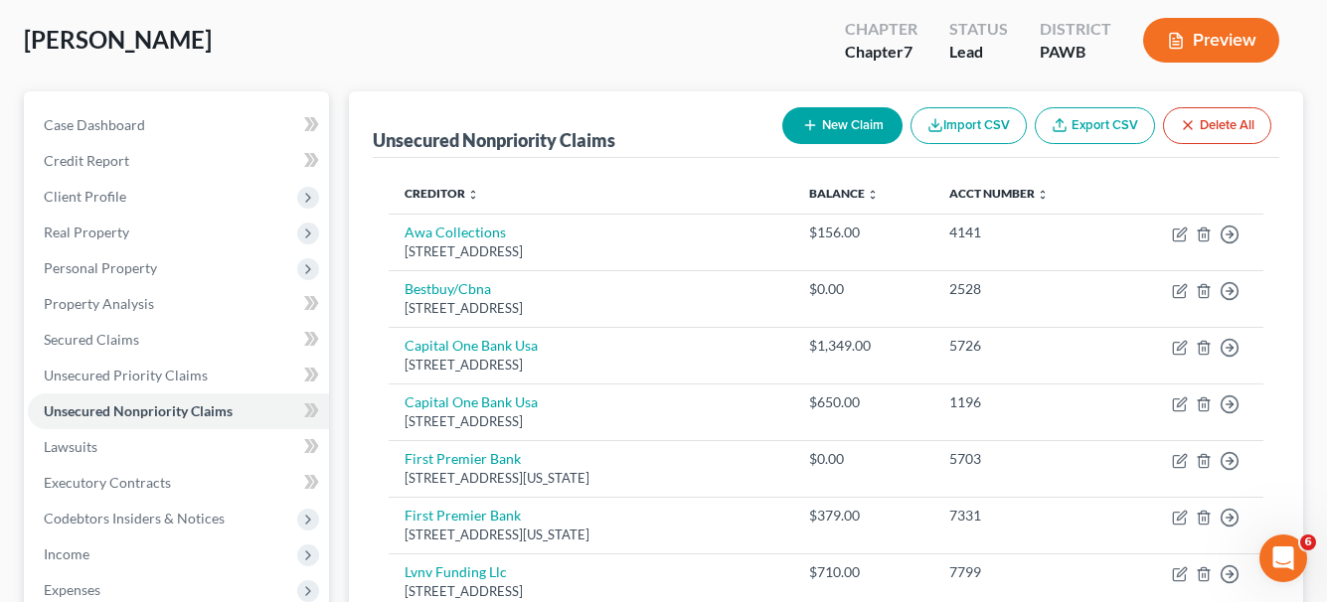
click at [849, 122] on button "New Claim" at bounding box center [842, 125] width 120 height 37
select select "0"
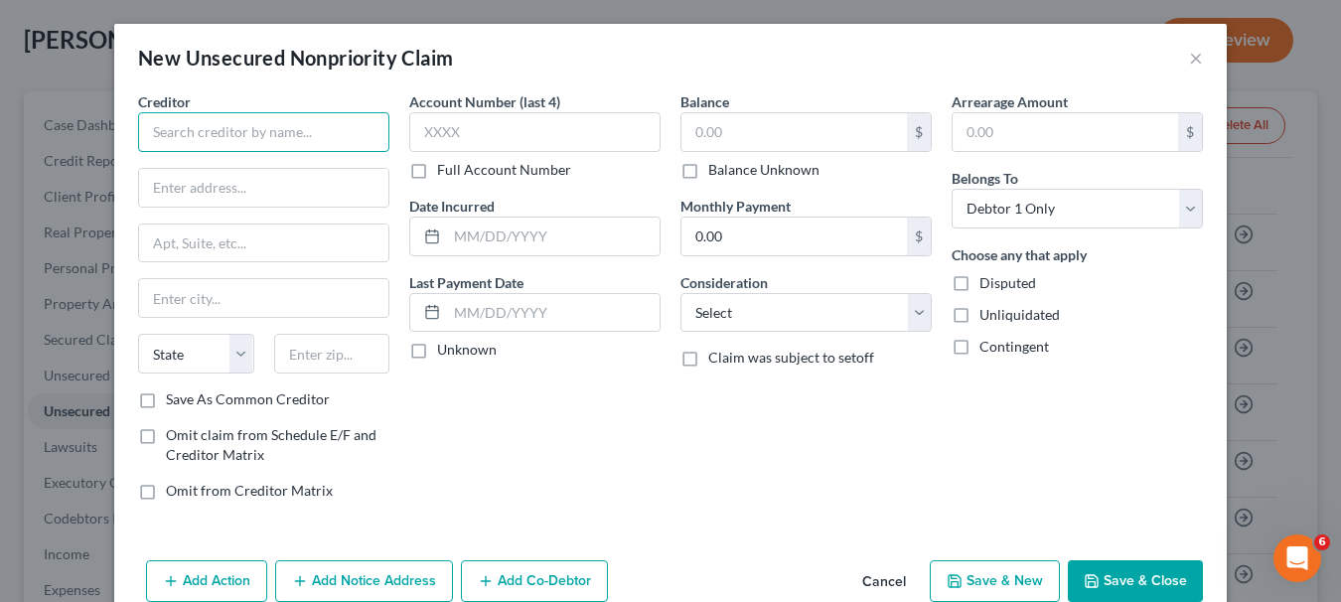
click at [238, 122] on input "text" at bounding box center [263, 132] width 251 height 40
type input "Comcast"
click at [1192, 58] on button "×" at bounding box center [1196, 58] width 14 height 24
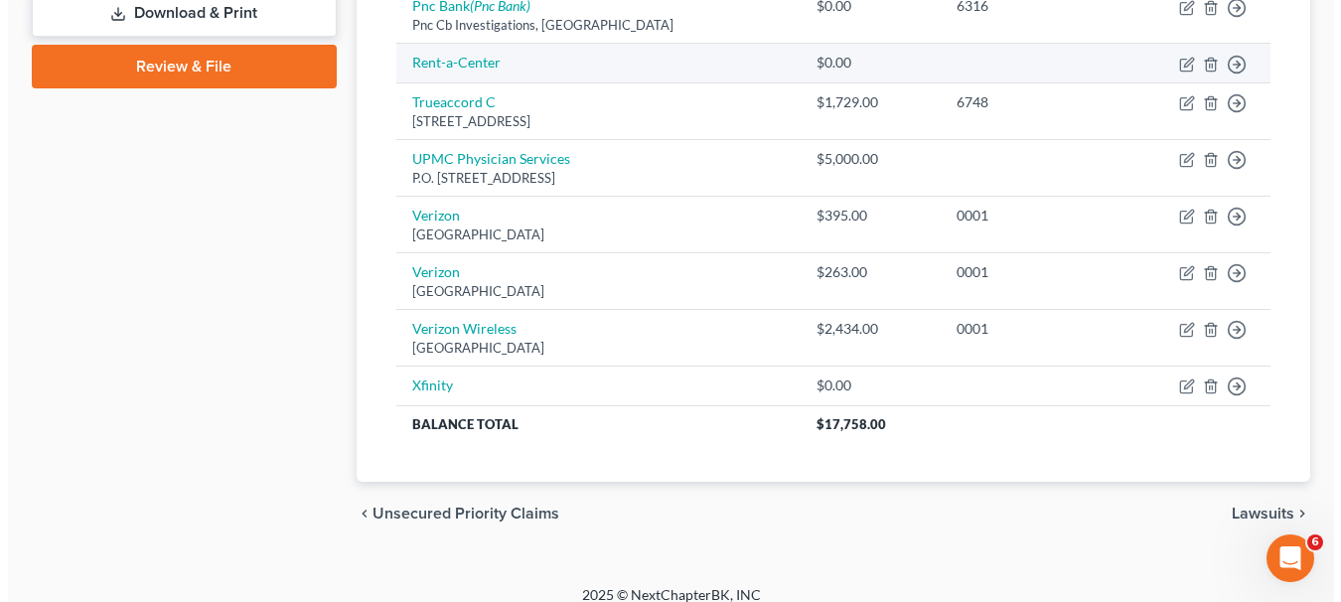
scroll to position [911, 0]
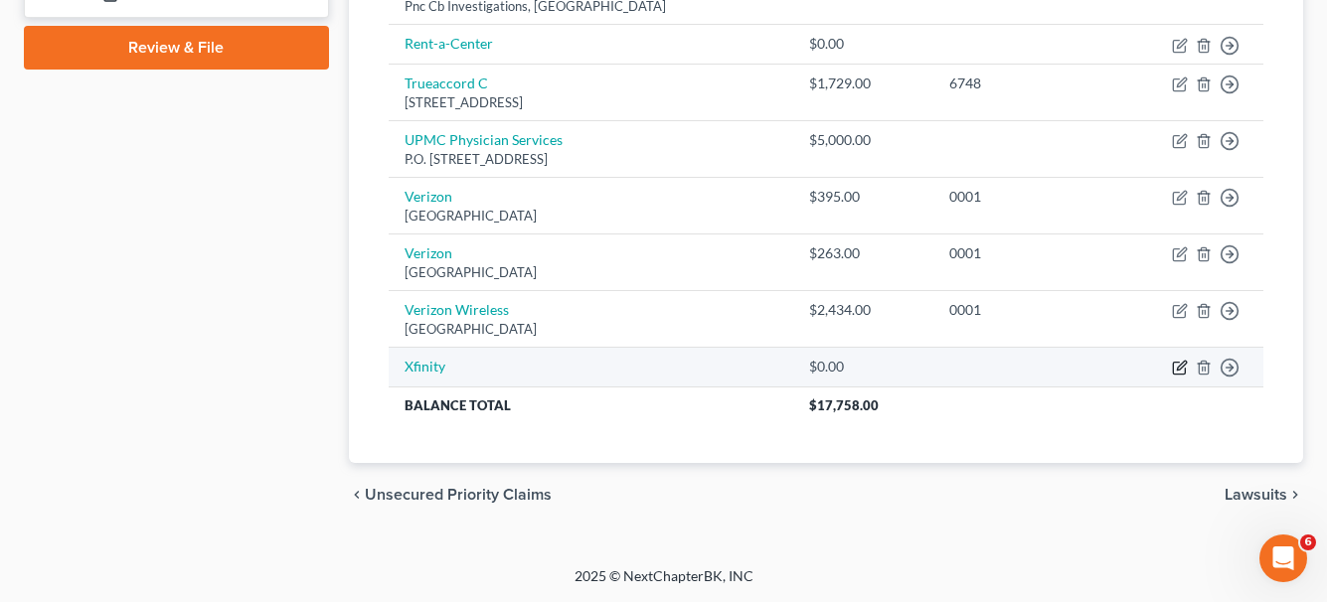
click at [1183, 367] on icon "button" at bounding box center [1181, 366] width 9 height 9
select select "0"
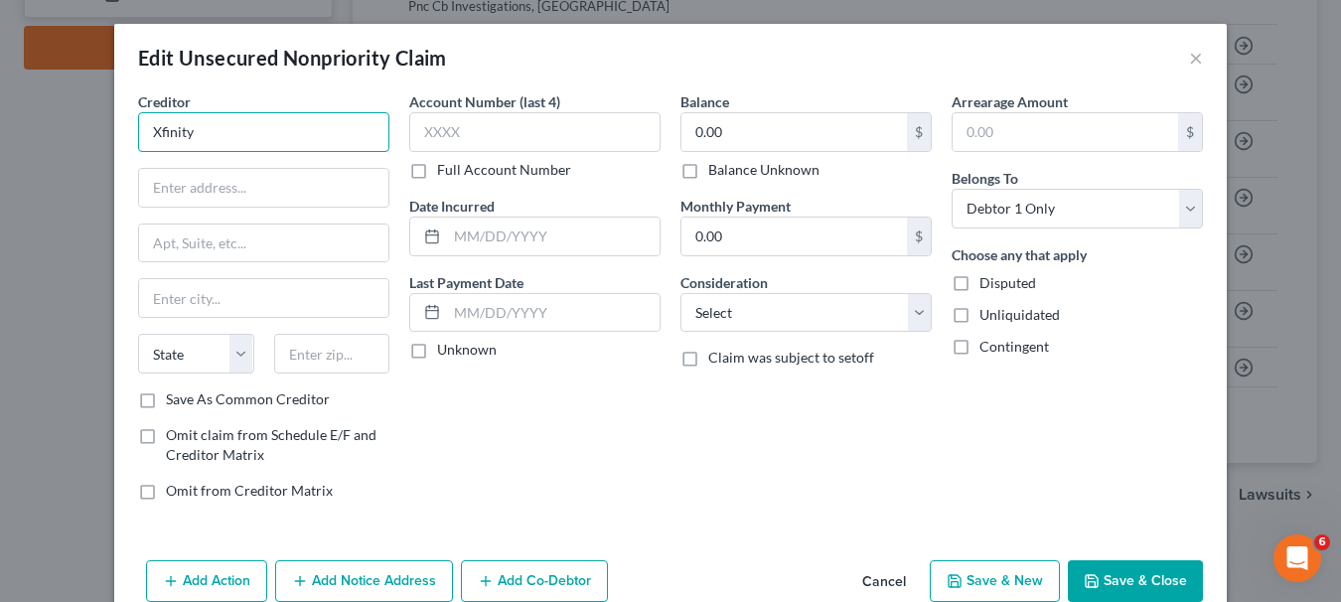
click at [357, 135] on input "Xfinity" at bounding box center [263, 132] width 251 height 40
type input "X"
type input "Comcast"
click at [262, 143] on input "Comcast" at bounding box center [263, 132] width 251 height 40
click at [247, 184] on input "text" at bounding box center [263, 188] width 249 height 38
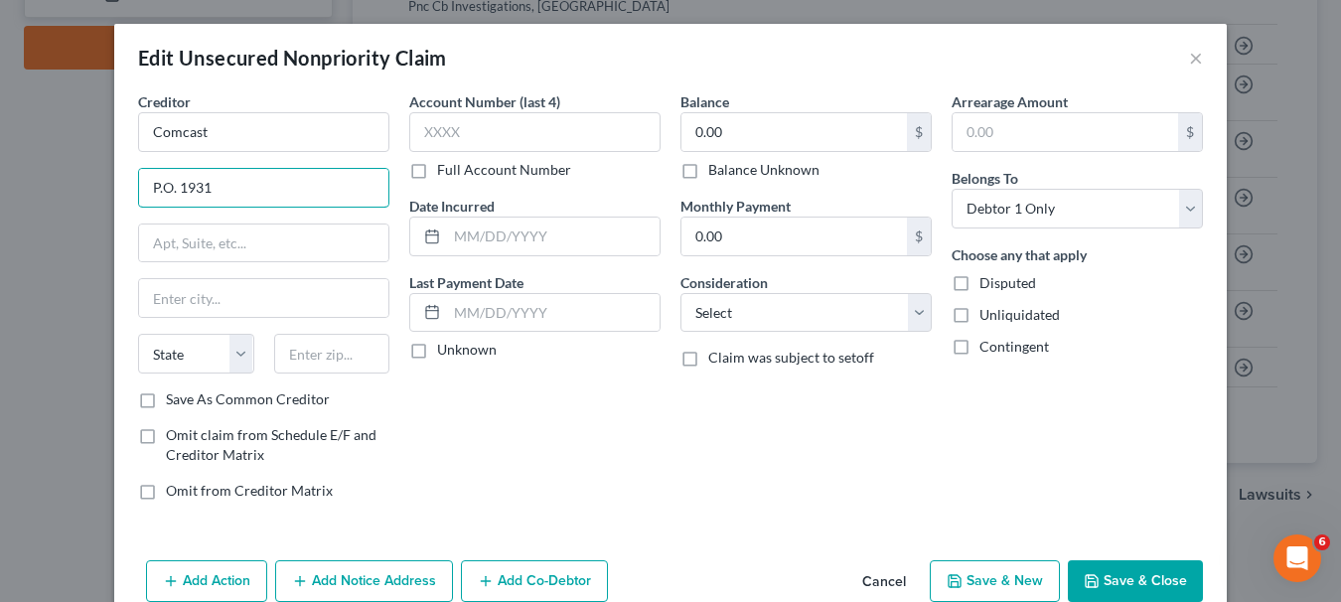
type input "P.O. 1931"
click at [348, 364] on input "text" at bounding box center [332, 354] width 116 height 40
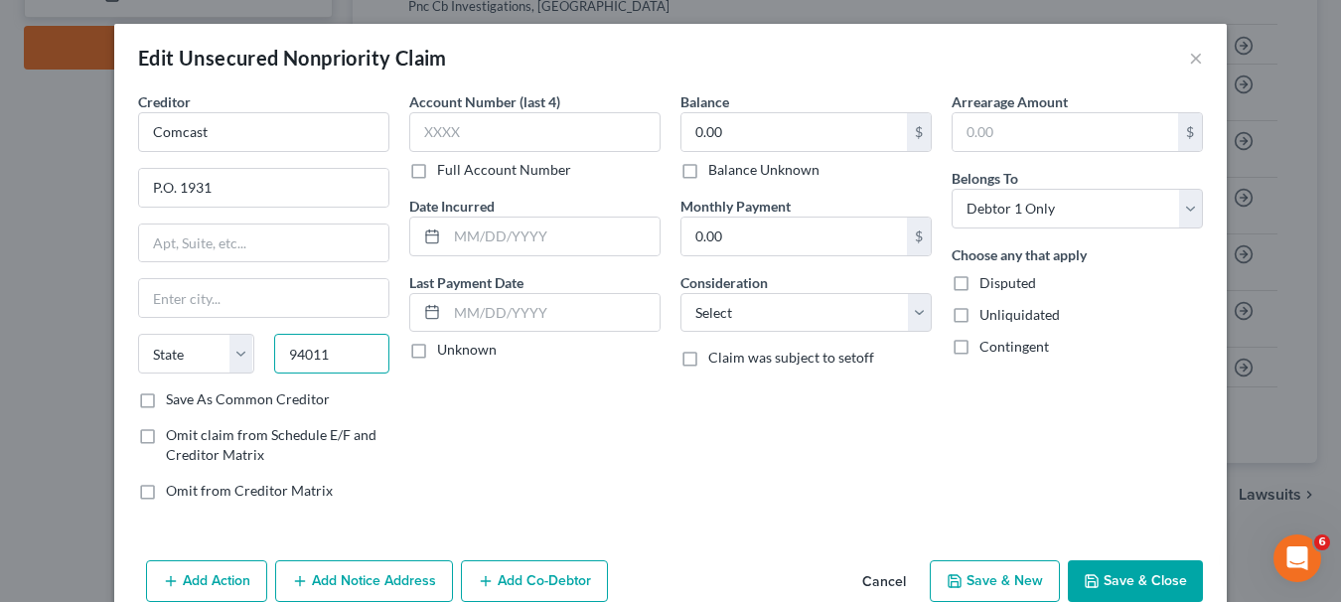
type input "94011"
type input "Burlingame"
select select "4"
click at [174, 185] on input "P.O. 1931" at bounding box center [263, 188] width 249 height 38
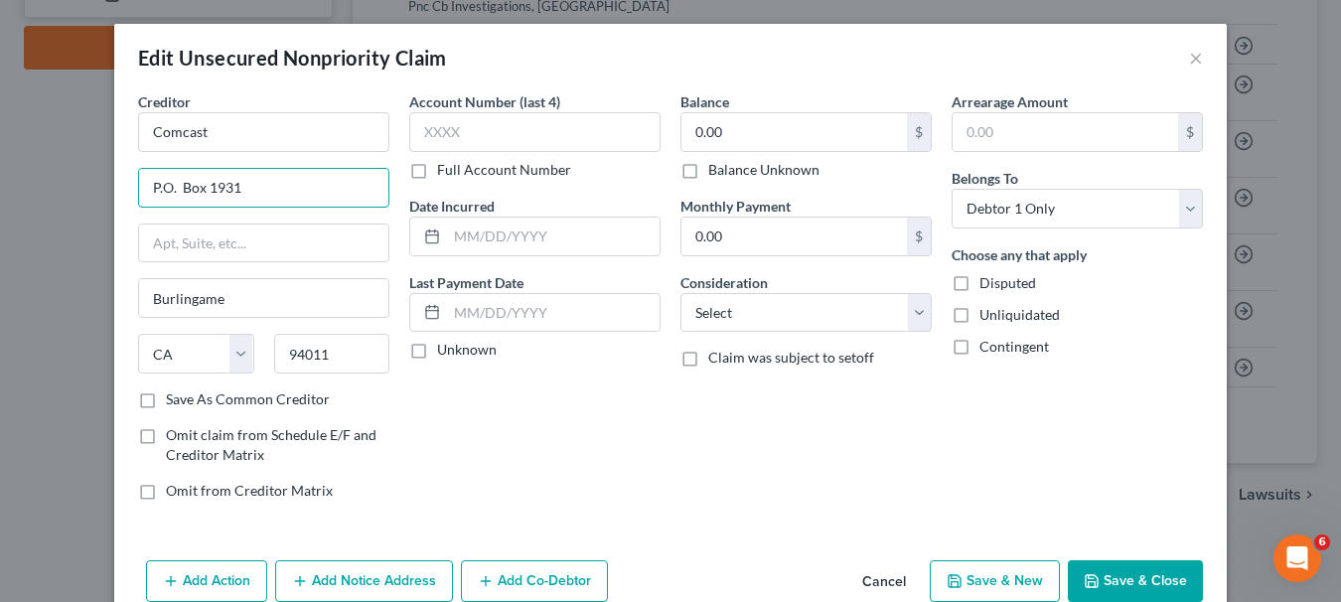
type input "P.O. Box 1931"
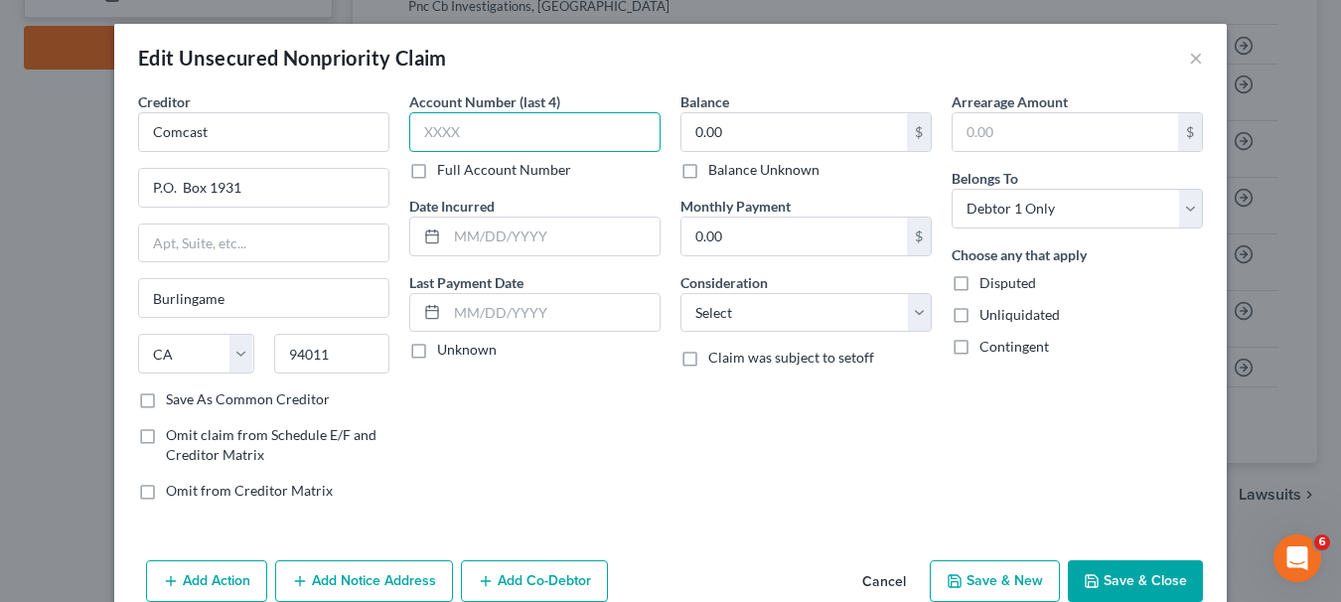
click at [462, 134] on input "text" at bounding box center [534, 132] width 251 height 40
type input "1240"
click at [755, 138] on input "0.00" at bounding box center [795, 132] width 226 height 38
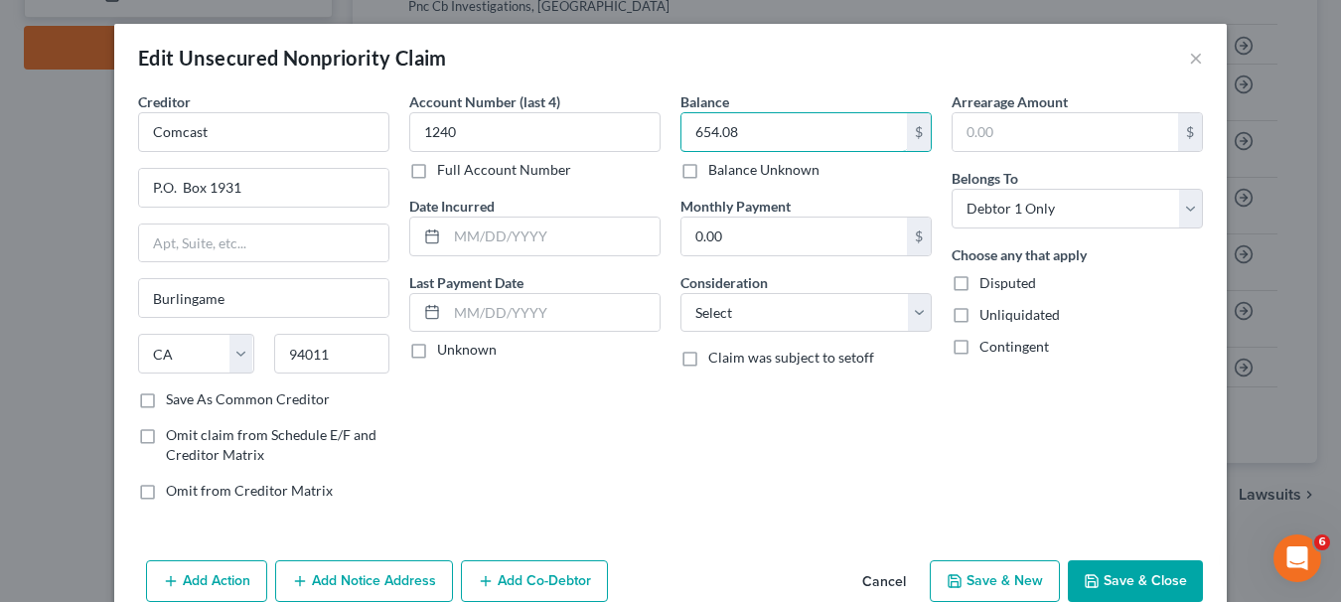
type input "654.08"
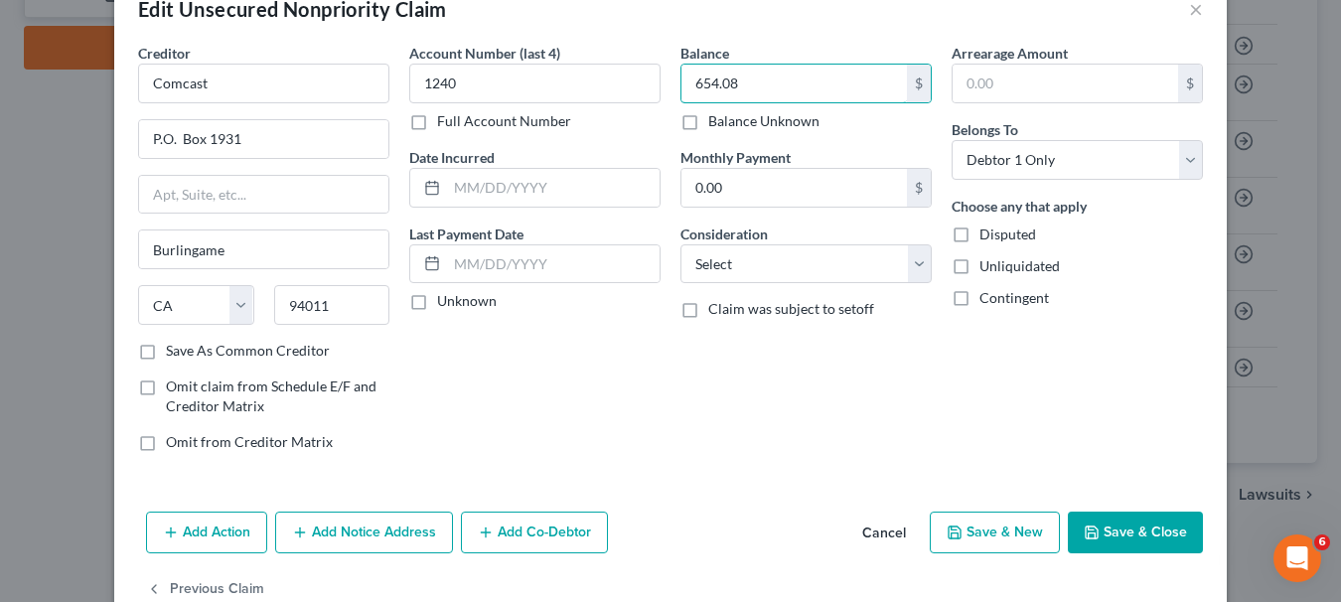
scroll to position [96, 0]
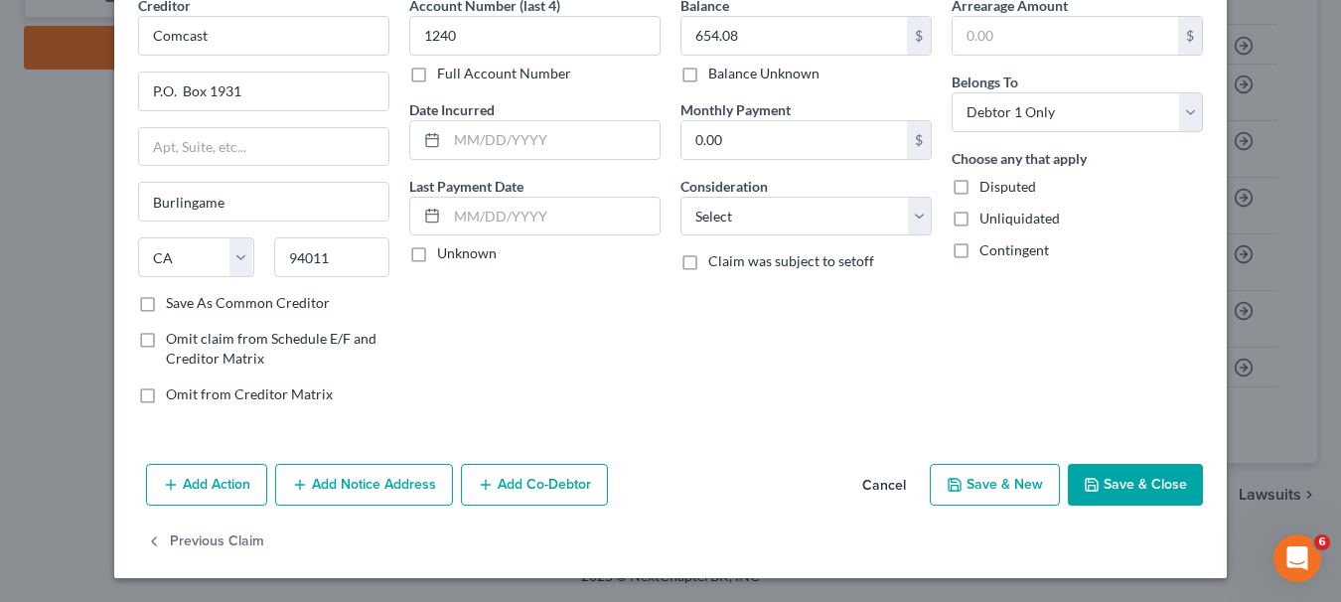
click at [317, 491] on button "Add Notice Address" at bounding box center [364, 485] width 178 height 42
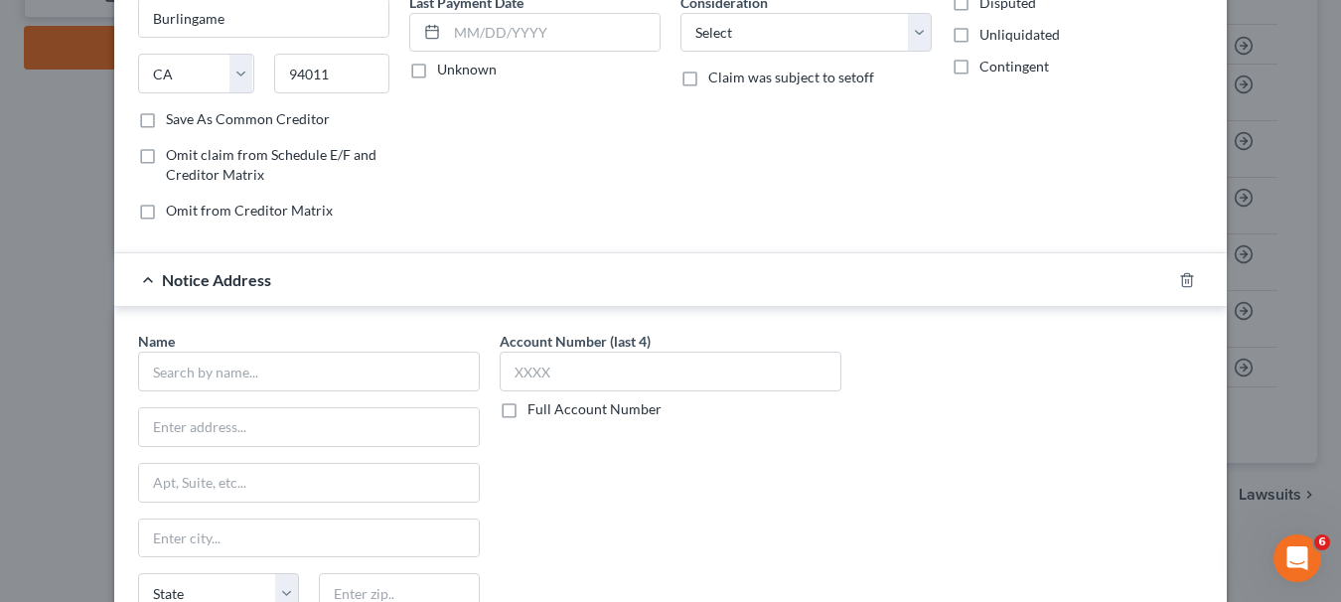
scroll to position [295, 0]
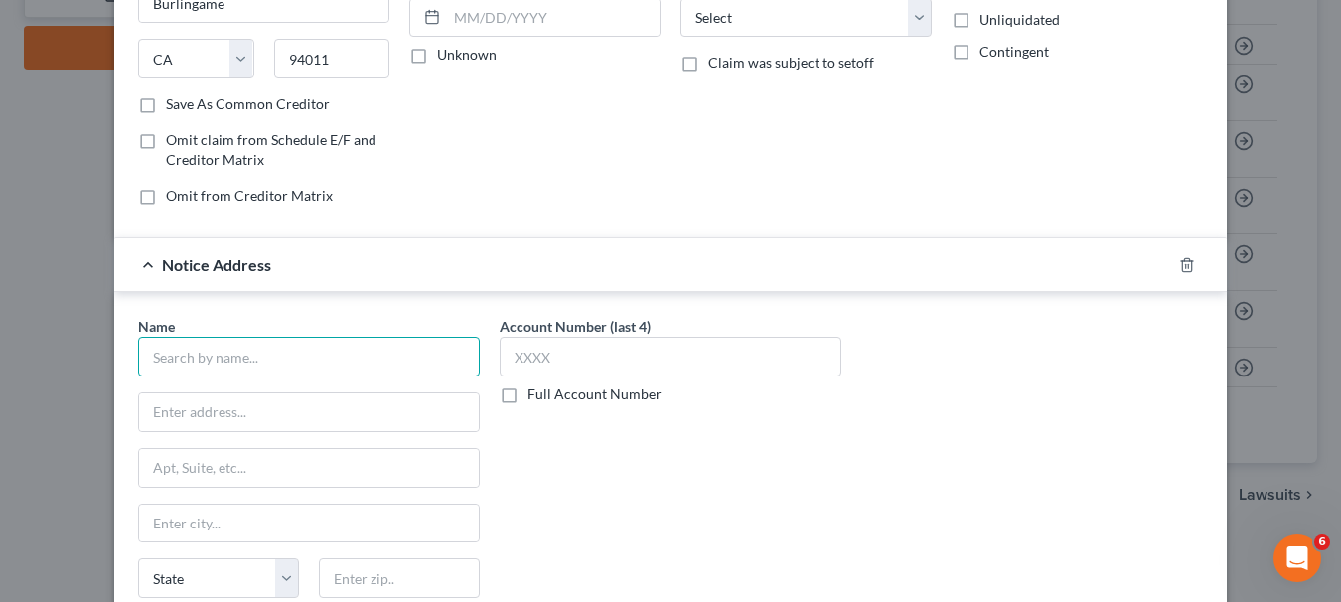
click at [277, 362] on input "text" at bounding box center [309, 357] width 342 height 40
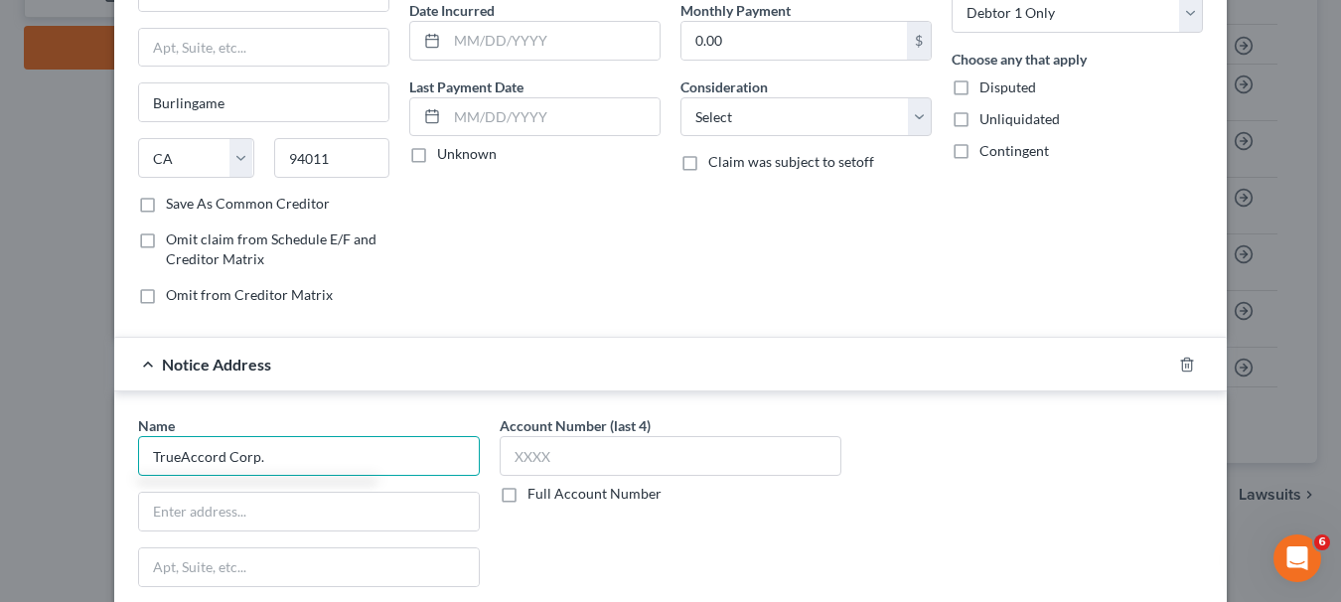
type input "TrueAccord Corp."
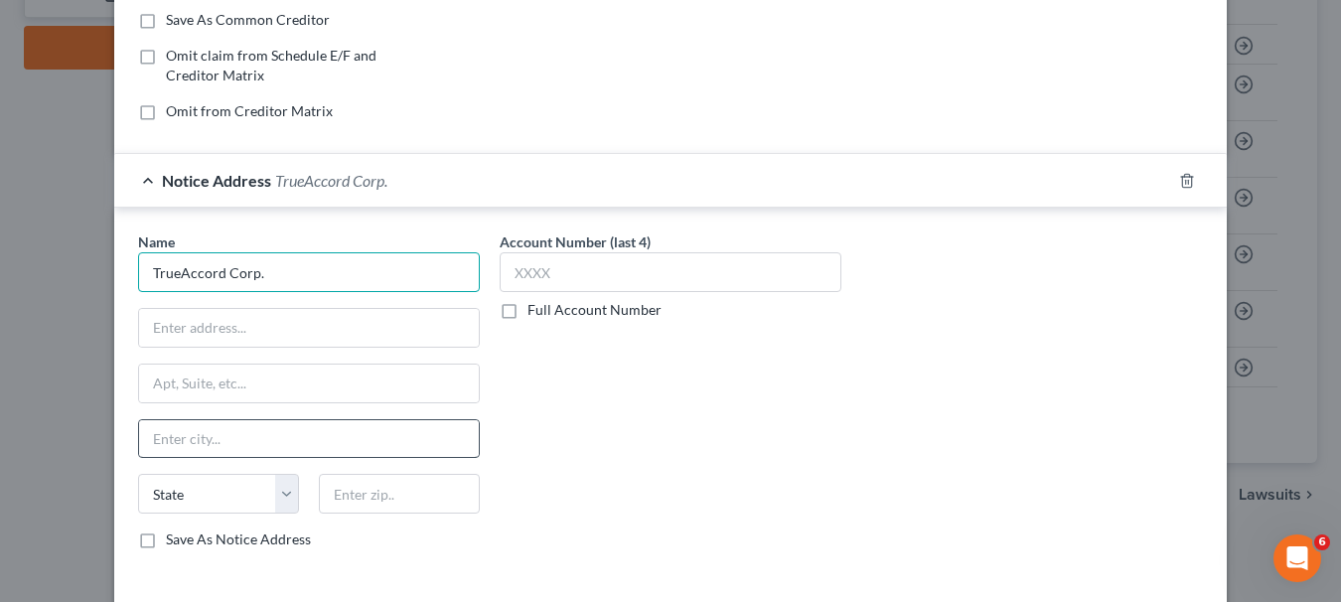
scroll to position [394, 0]
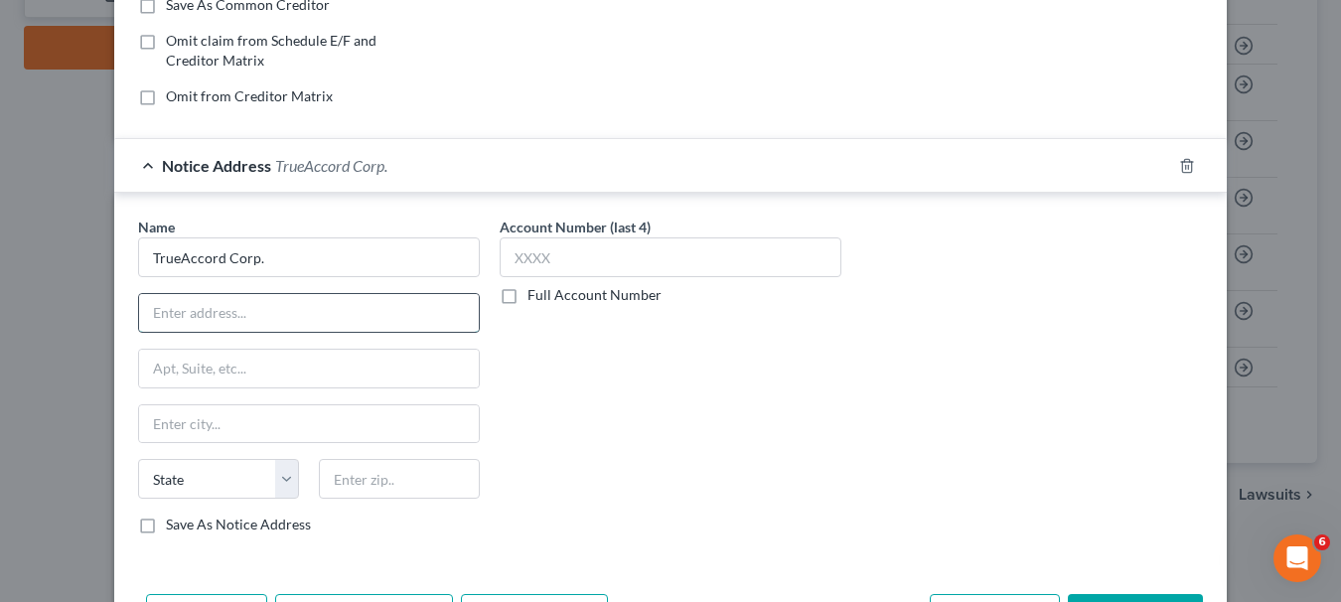
click at [279, 318] on input "text" at bounding box center [309, 313] width 340 height 38
type input "[STREET_ADDRESS]"
click at [361, 354] on input "text" at bounding box center [309, 369] width 340 height 38
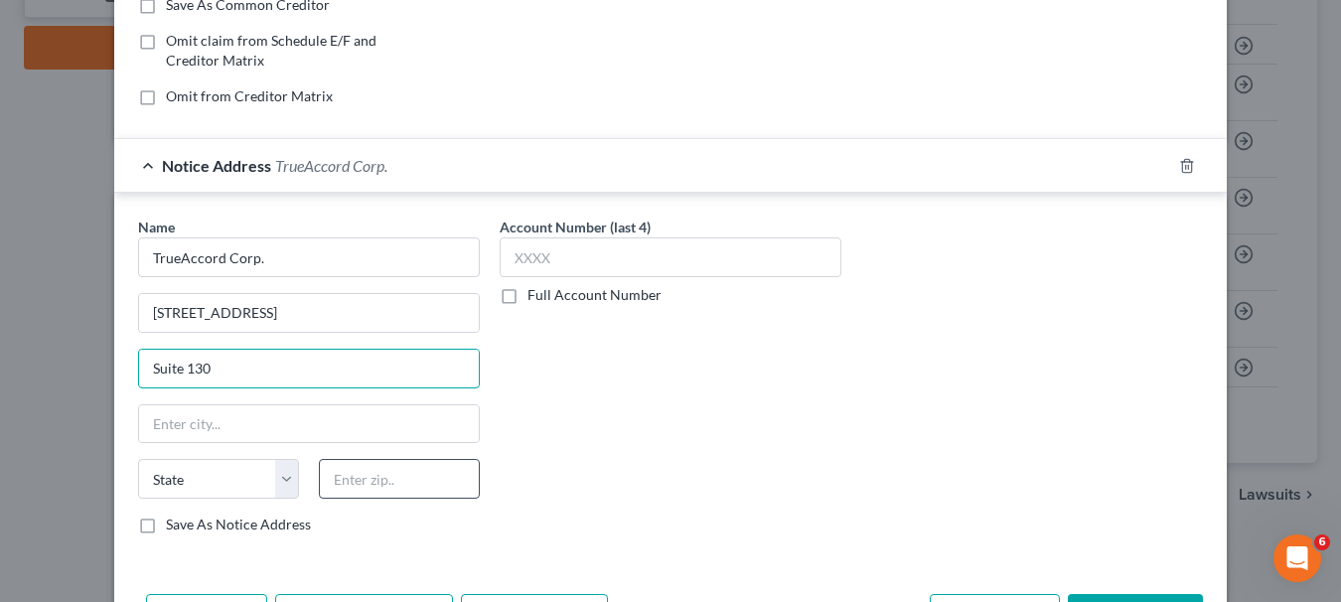
type input "Suite 130"
click at [348, 482] on input "text" at bounding box center [399, 479] width 161 height 40
type input "66219"
type input "Shawnee Mission"
select select "17"
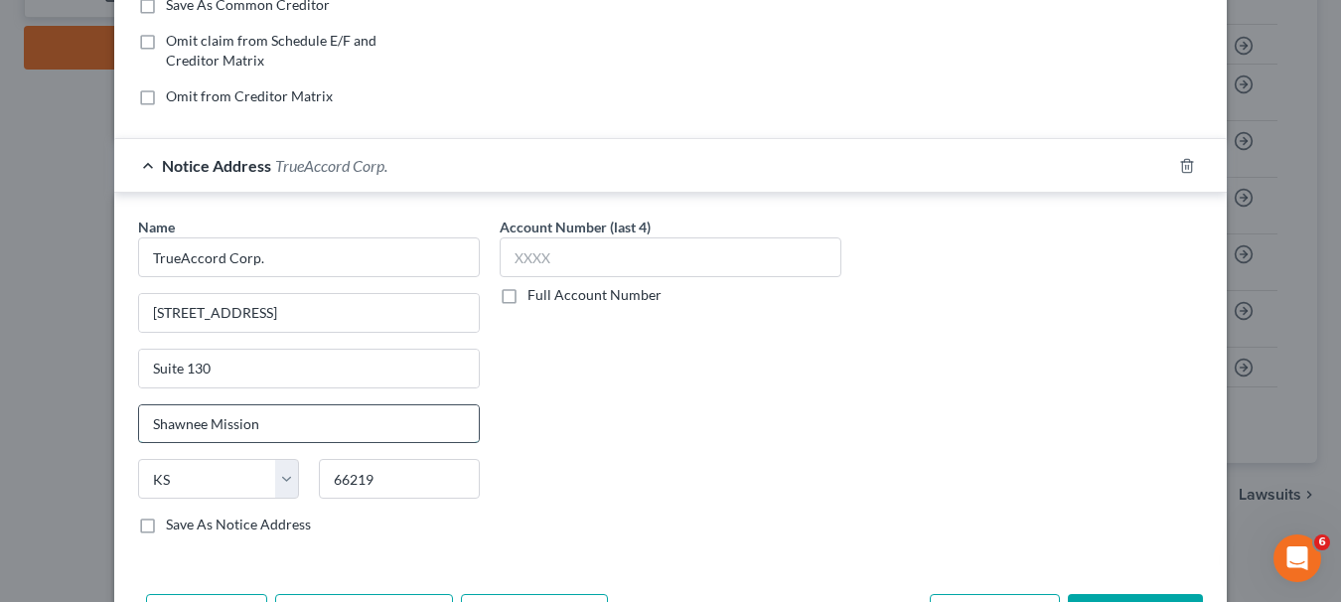
click at [352, 414] on input "Shawnee Mission" at bounding box center [309, 424] width 340 height 38
type input "S"
type input "Lenexa"
click at [506, 261] on input "text" at bounding box center [671, 257] width 342 height 40
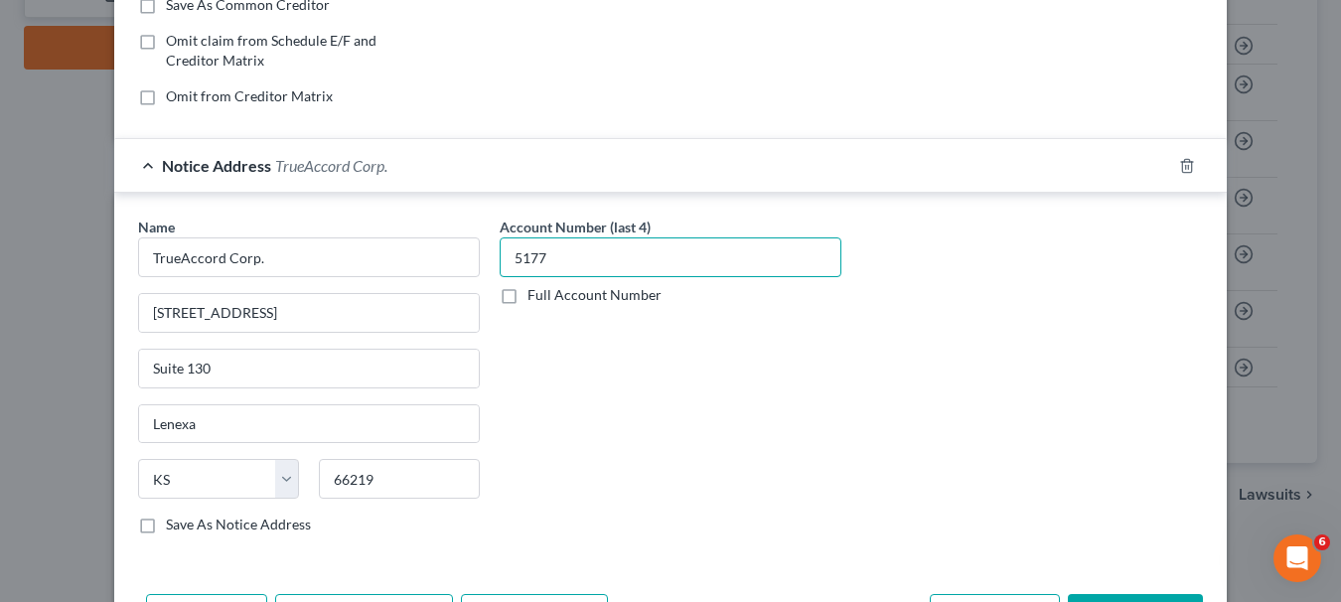
type input "5177"
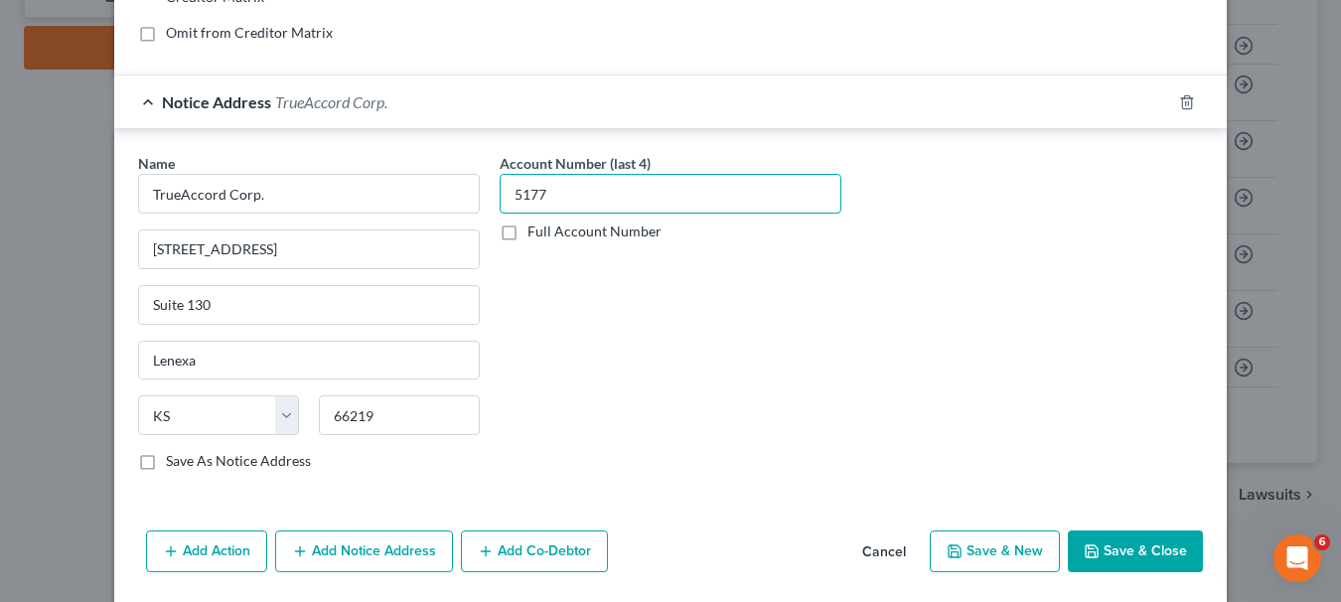
scroll to position [494, 0]
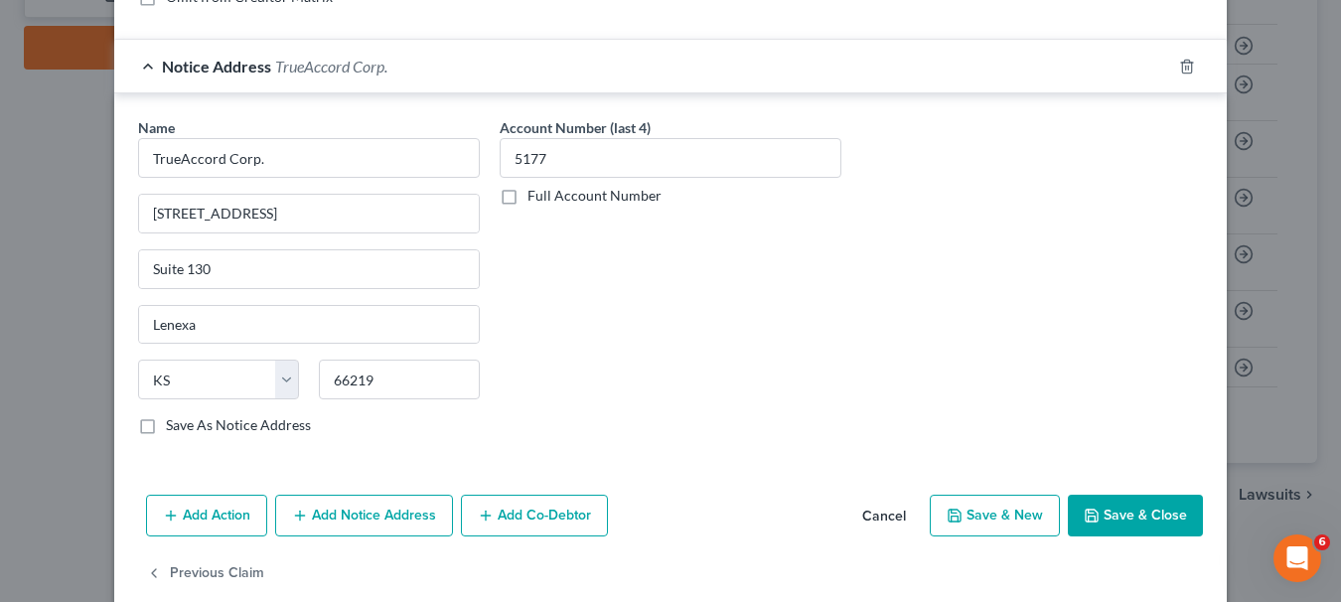
click at [1121, 506] on button "Save & Close" at bounding box center [1135, 516] width 135 height 42
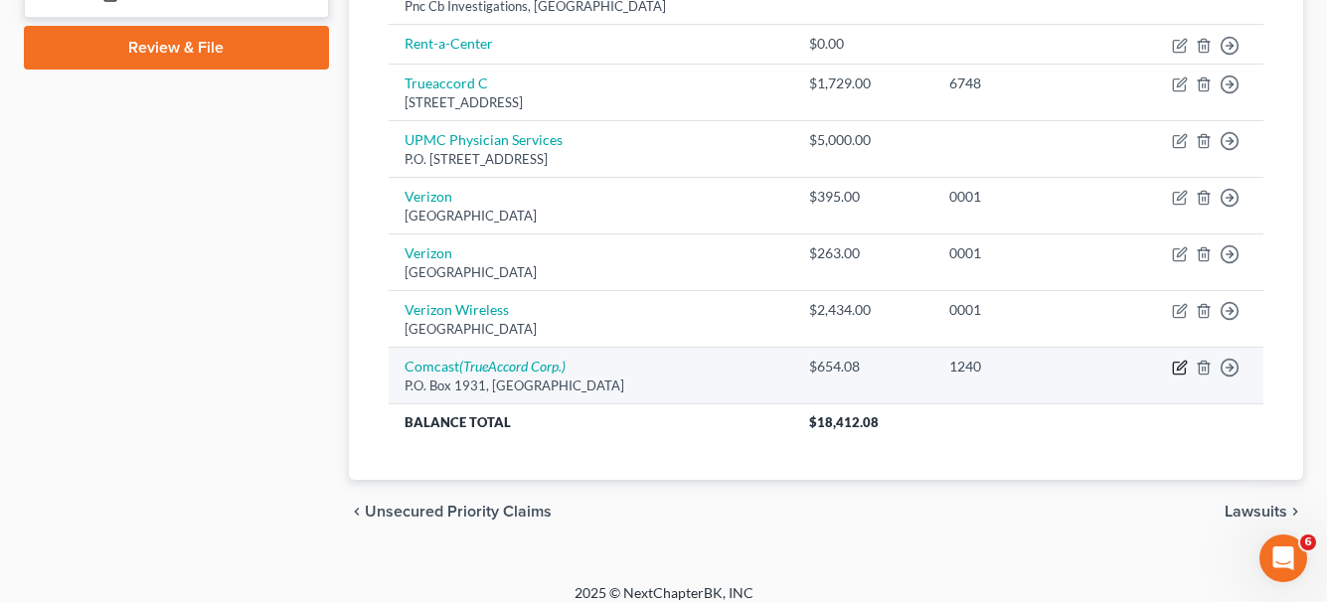
click at [1184, 373] on icon "button" at bounding box center [1179, 369] width 12 height 12
select select "4"
select select "0"
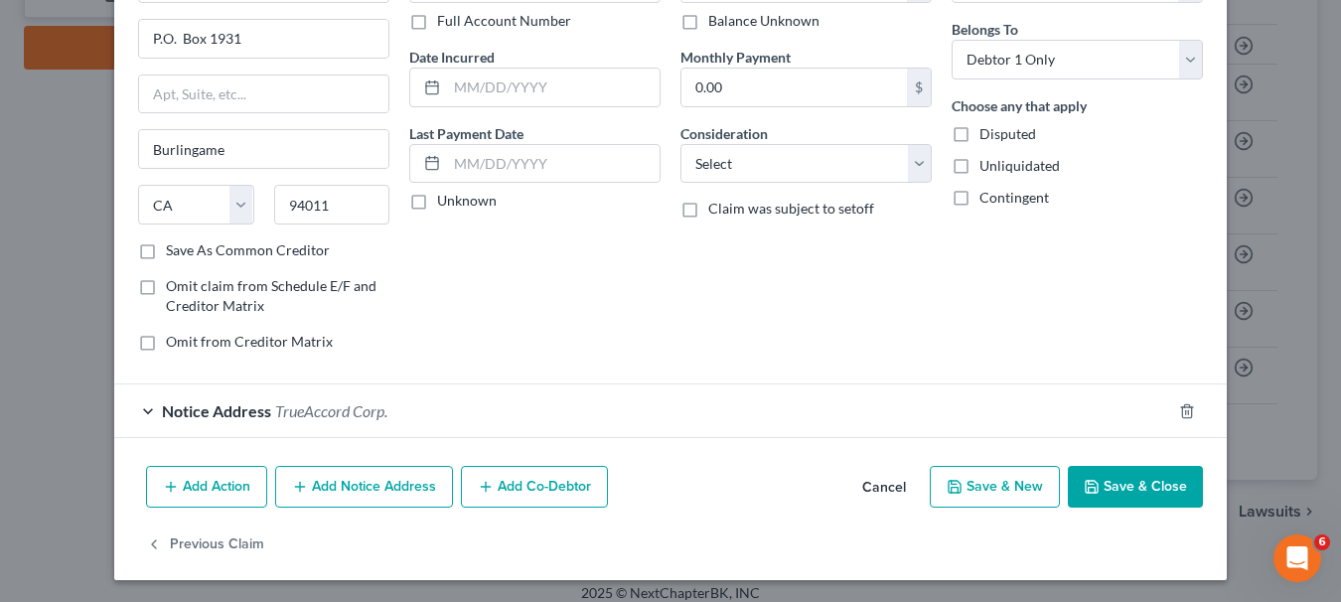
scroll to position [151, 0]
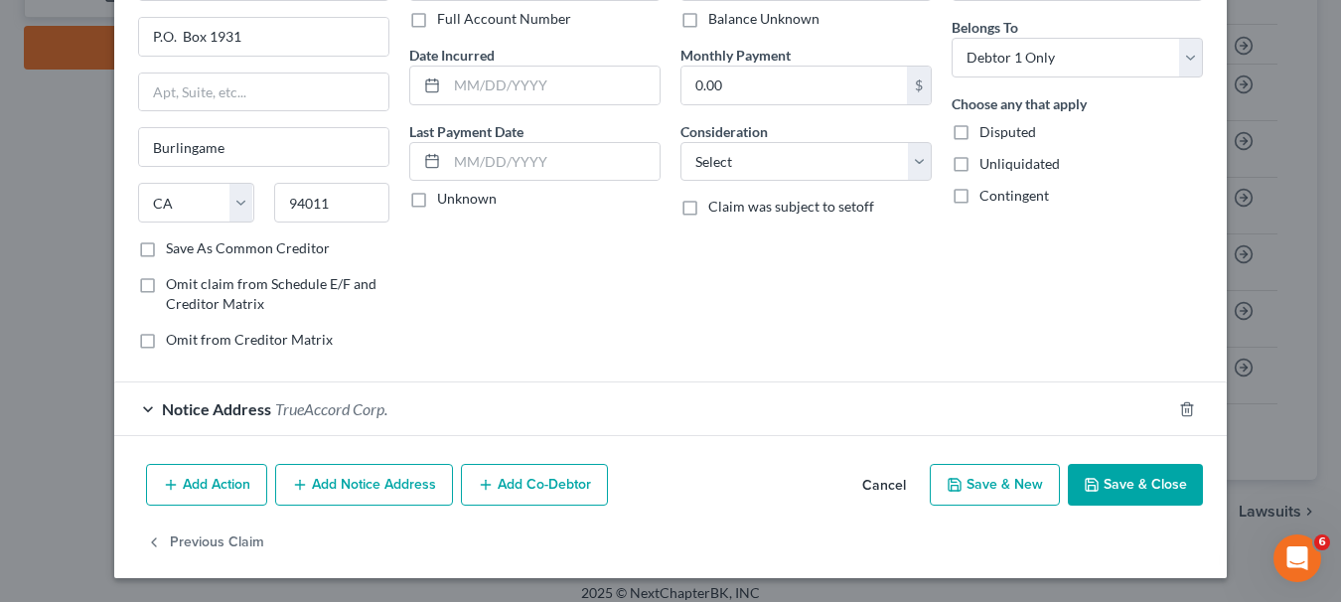
click at [354, 408] on span "TrueAccord Corp." at bounding box center [331, 408] width 112 height 19
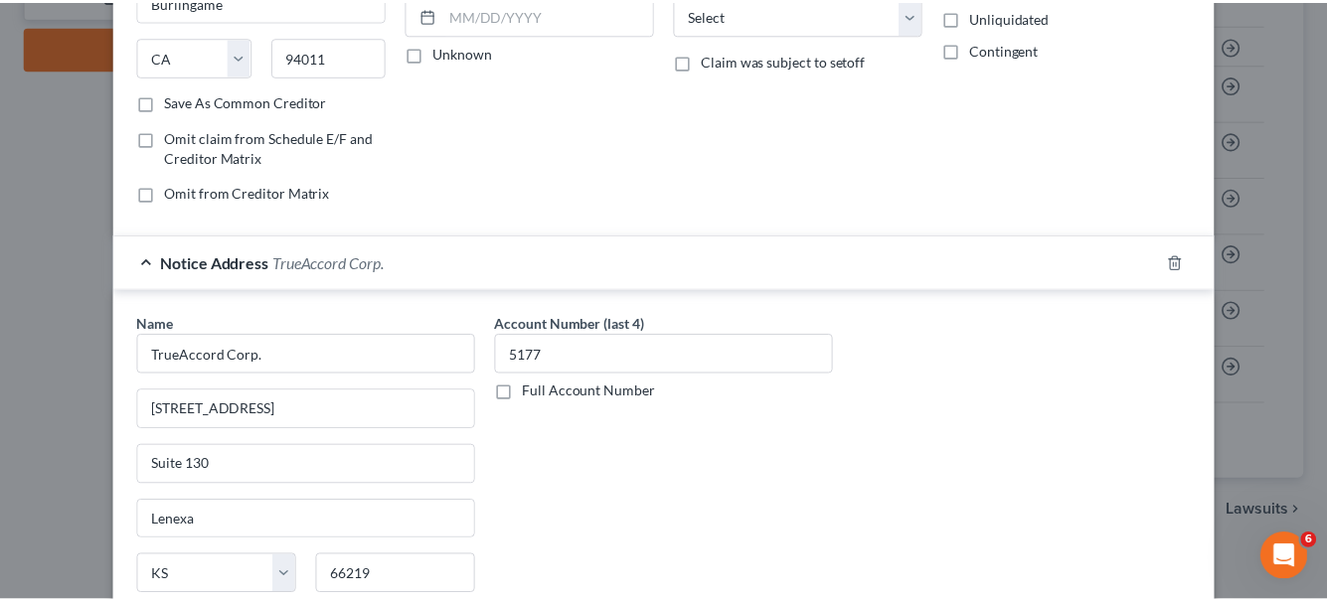
scroll to position [525, 0]
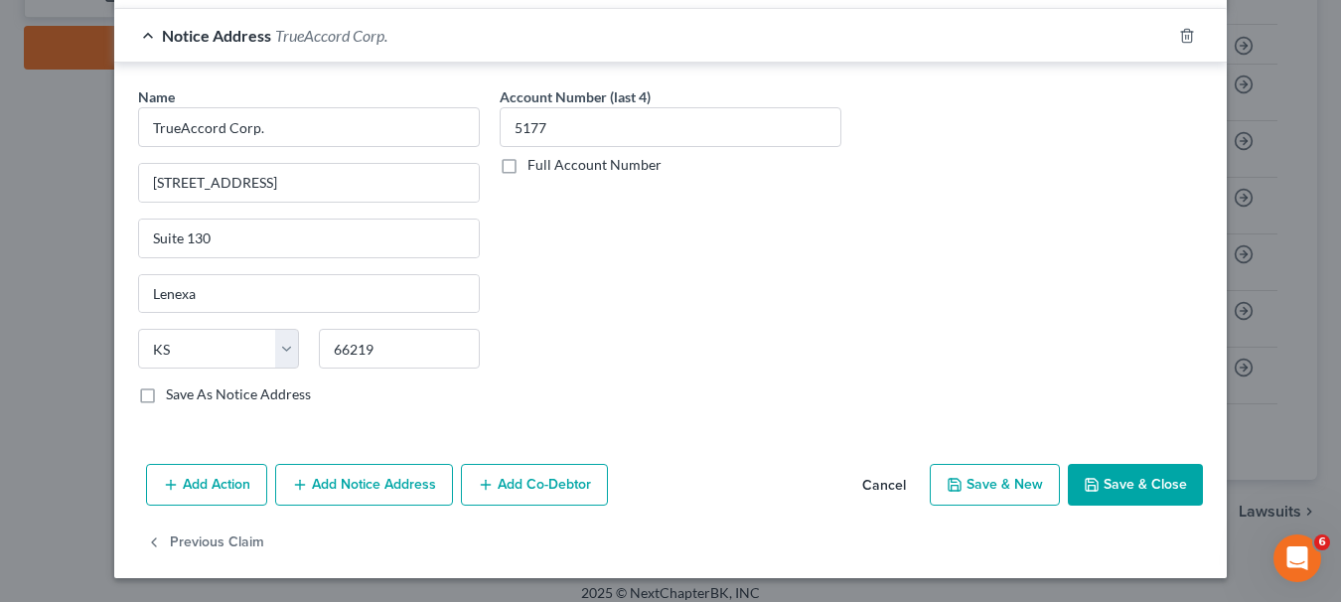
click at [1127, 471] on button "Save & Close" at bounding box center [1135, 485] width 135 height 42
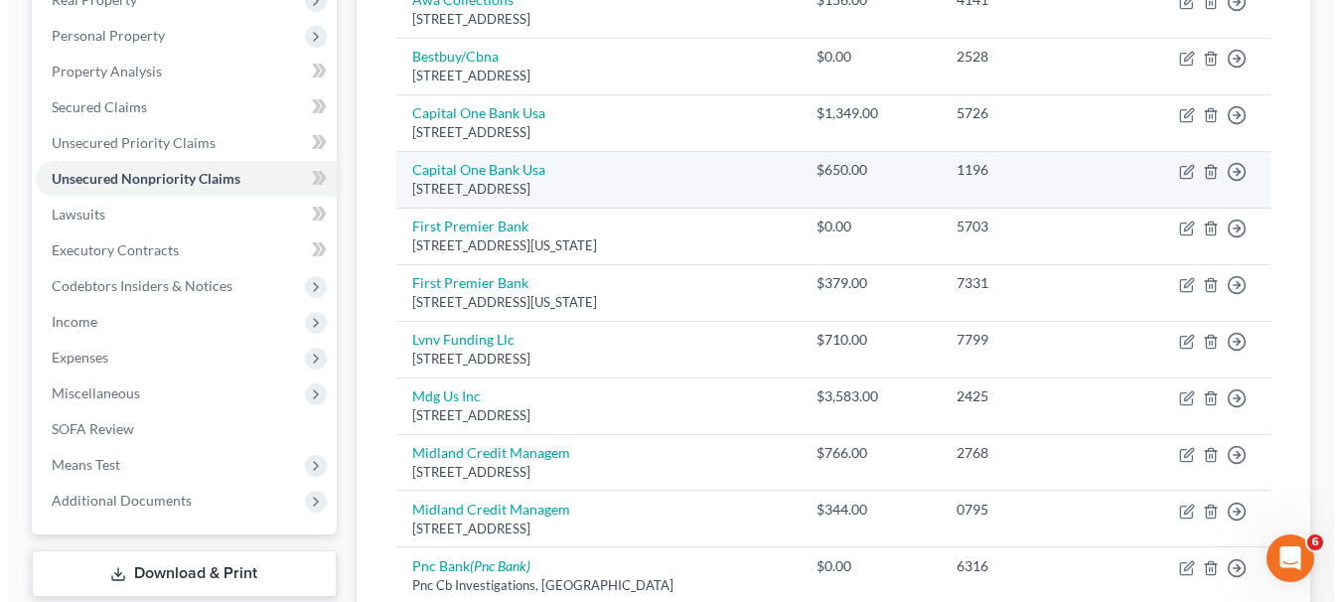
scroll to position [431, 0]
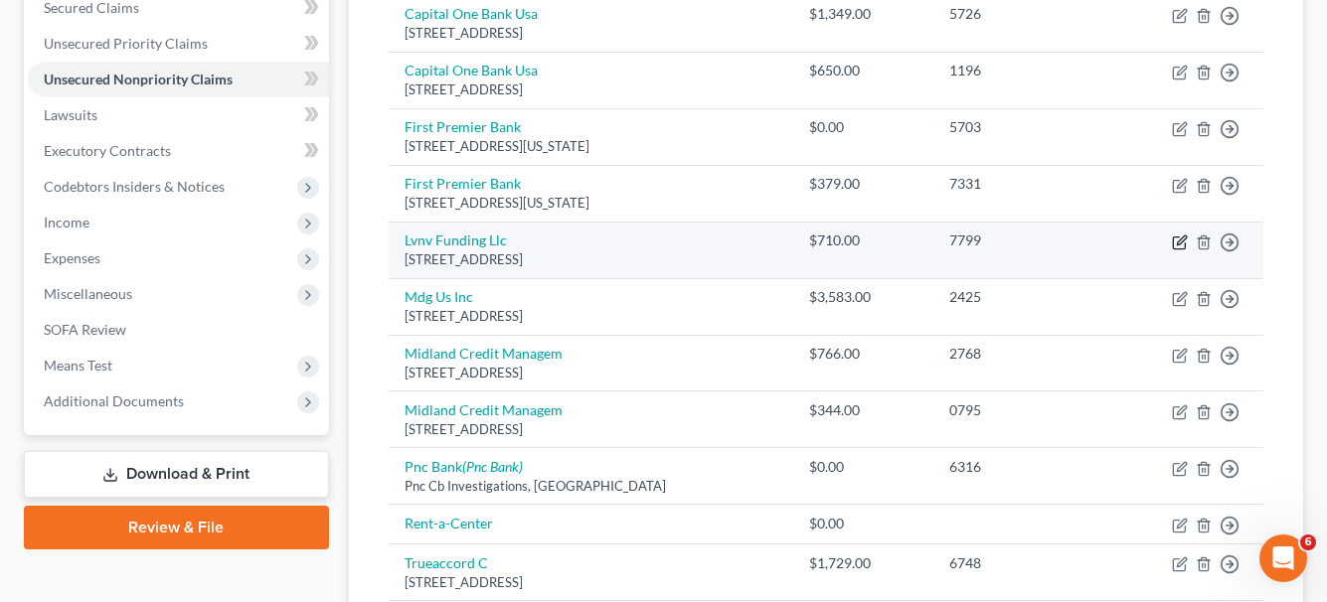
click at [1181, 244] on icon "button" at bounding box center [1180, 243] width 16 height 16
select select "42"
select select "14"
select select "0"
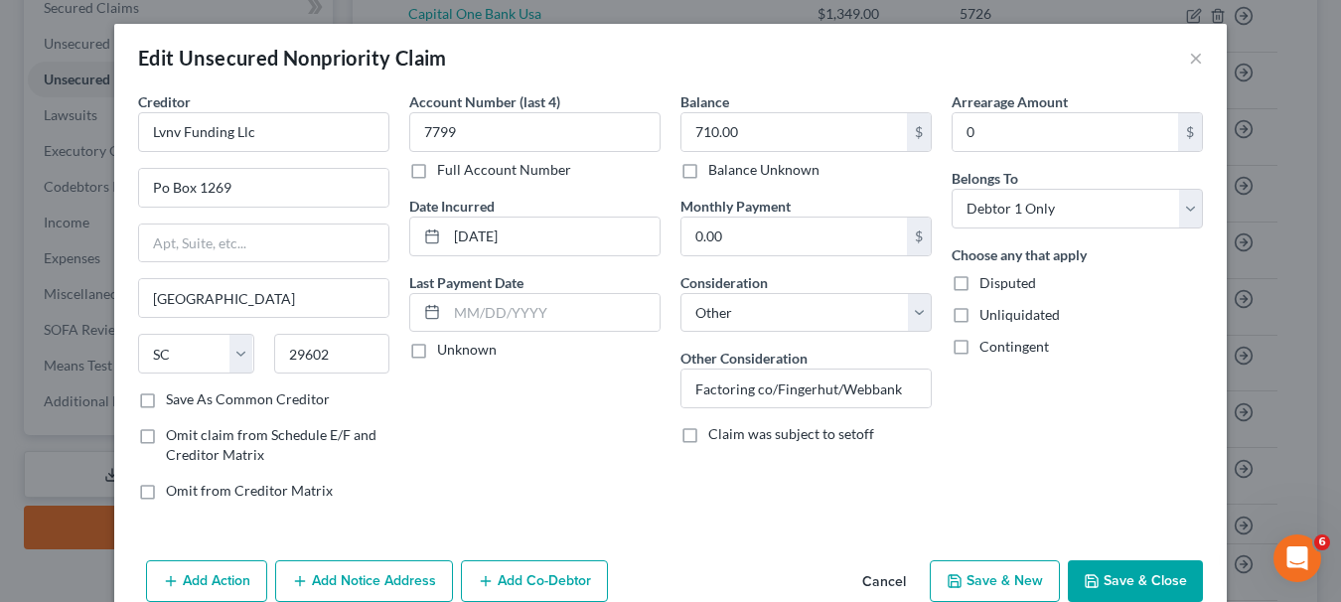
click at [1098, 571] on button "Save & Close" at bounding box center [1135, 581] width 135 height 42
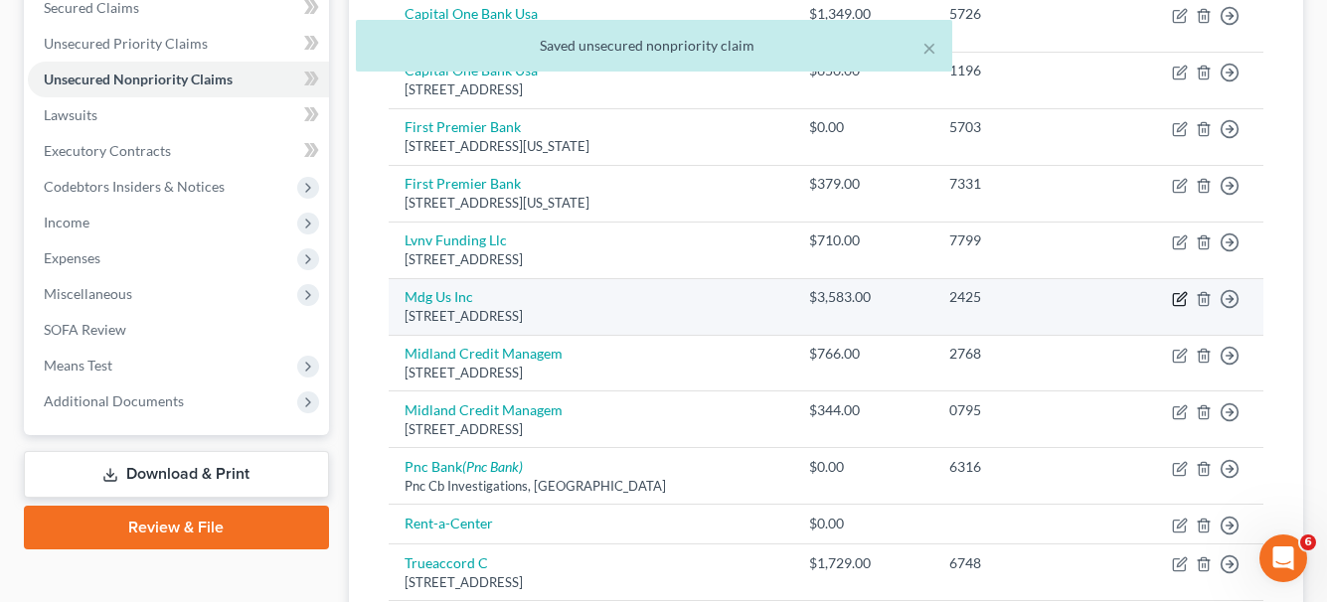
click at [1181, 303] on icon "button" at bounding box center [1180, 299] width 16 height 16
select select "10"
select select "0"
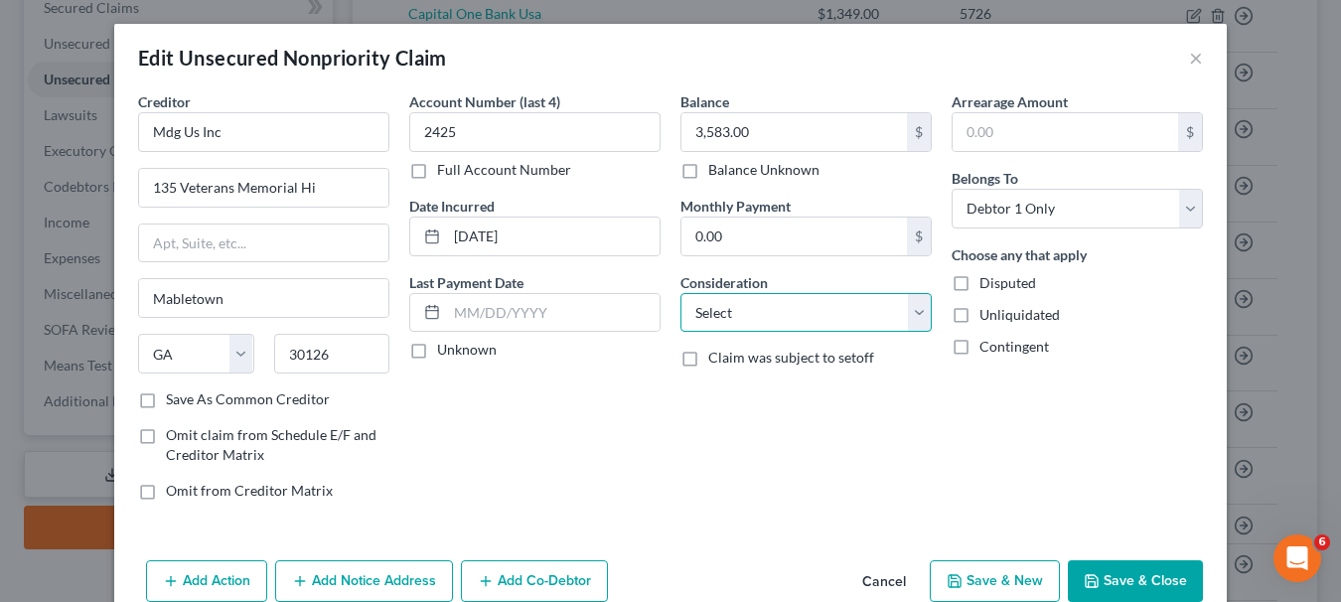
click at [910, 316] on select "Select Cable / Satellite Services Collection Agency Credit Card Debt Debt Couns…" at bounding box center [806, 313] width 251 height 40
